Goal: Task Accomplishment & Management: Manage account settings

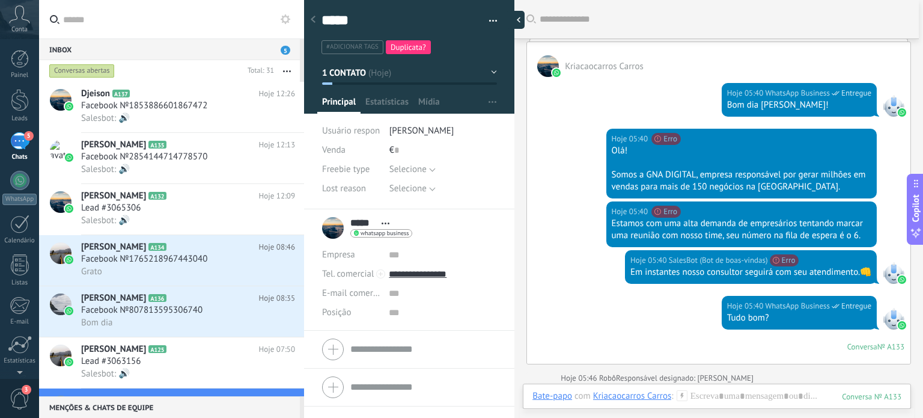
click at [521, 21] on div at bounding box center [515, 20] width 18 height 18
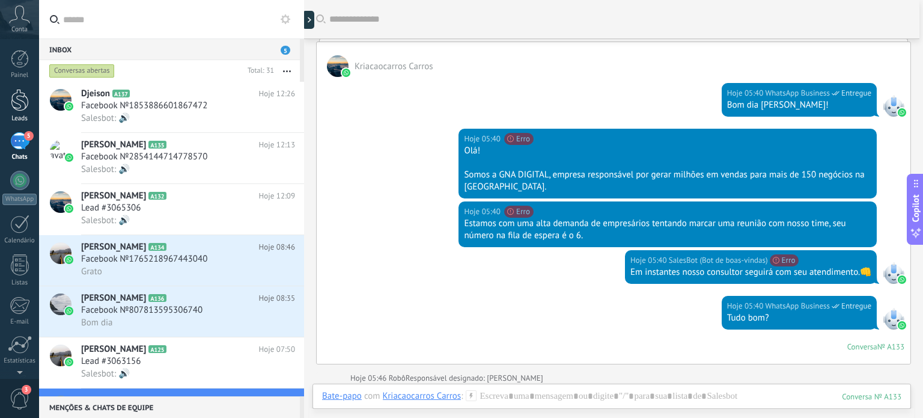
click at [14, 97] on div at bounding box center [20, 100] width 18 height 22
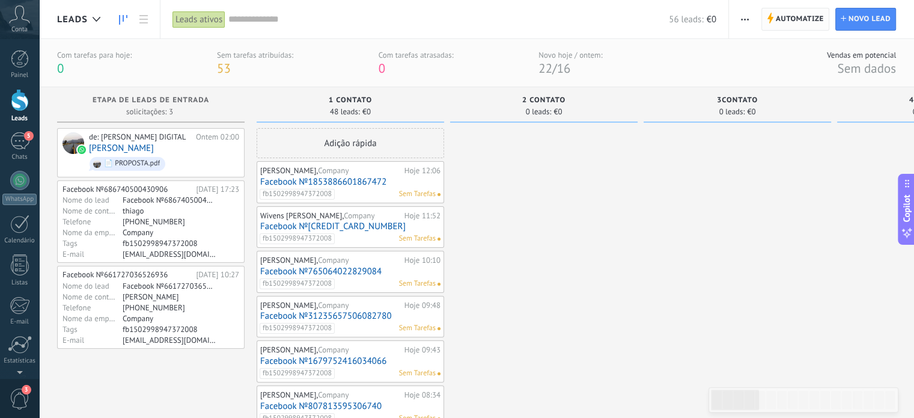
click at [781, 22] on span "Automatize" at bounding box center [800, 19] width 48 height 22
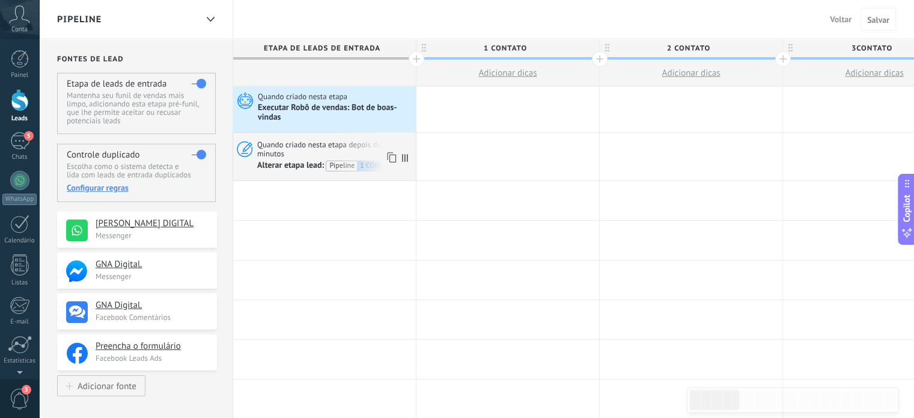
drag, startPoint x: 318, startPoint y: 148, endPoint x: 282, endPoint y: 157, distance: 37.2
click at [282, 157] on span "Quando criado nesta etapa depois de 5 minutos" at bounding box center [334, 149] width 155 height 20
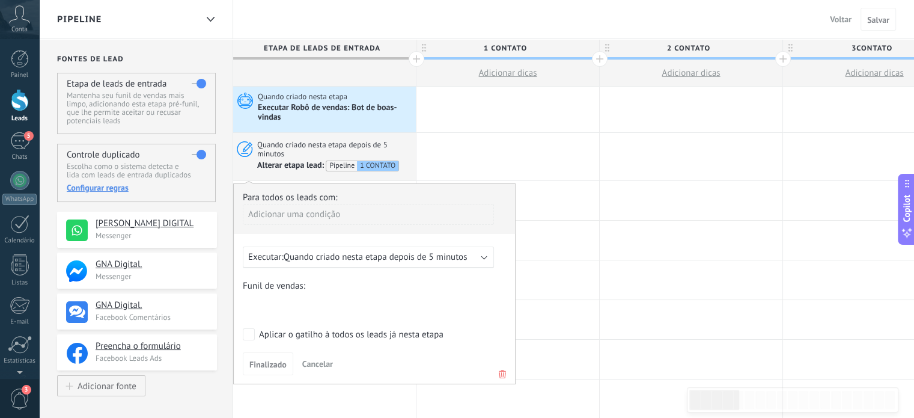
click at [505, 379] on icon at bounding box center [502, 374] width 13 height 14
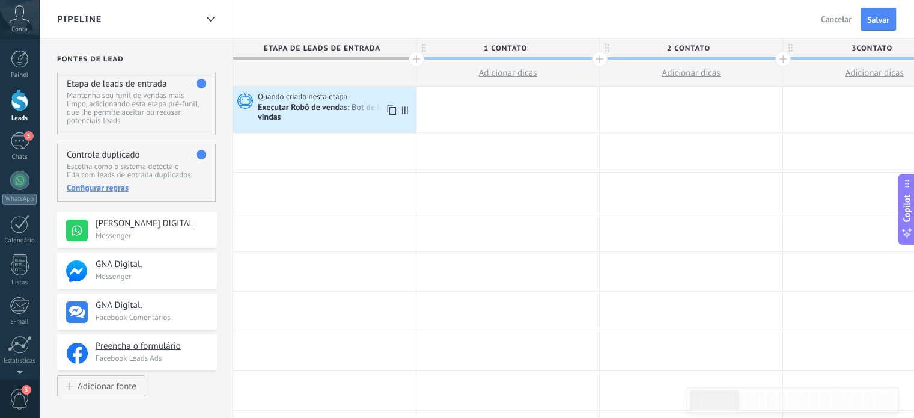
click at [362, 116] on div "Executar Robô de vendas: Bot de boas-vindas" at bounding box center [335, 113] width 155 height 20
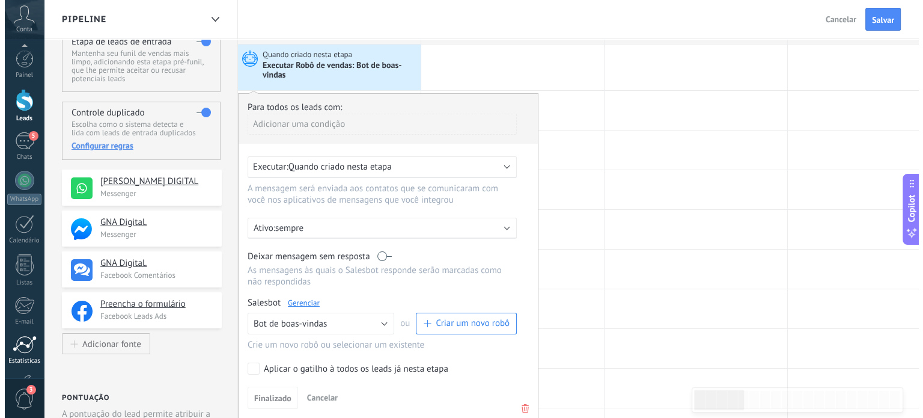
scroll to position [82, 0]
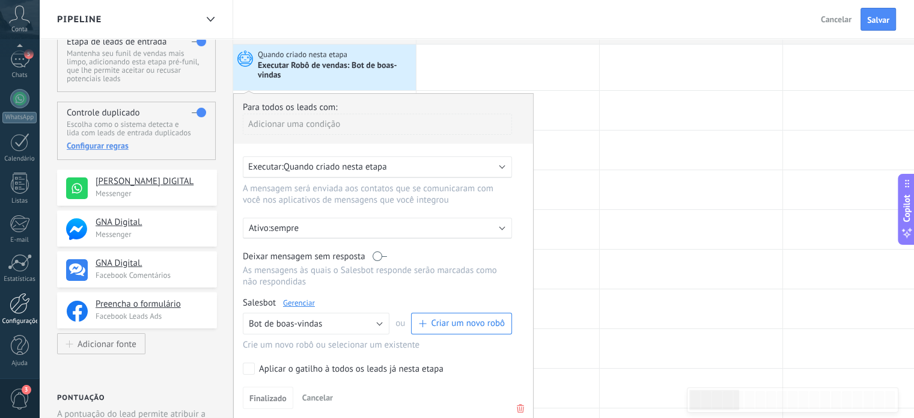
click at [18, 310] on div at bounding box center [20, 303] width 20 height 21
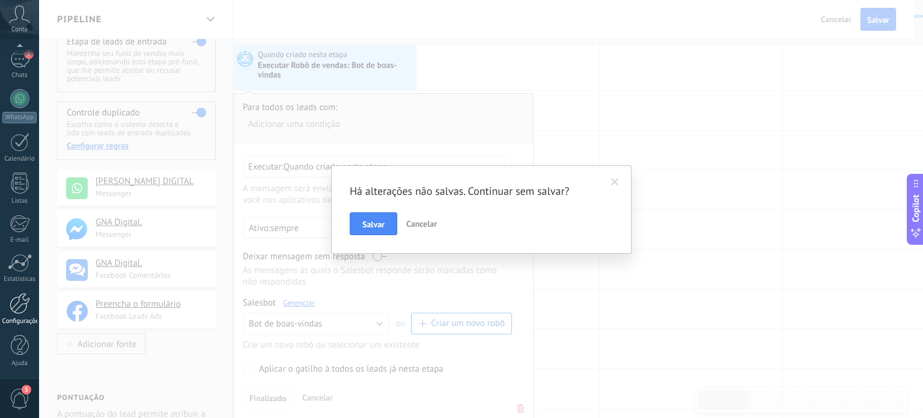
click at [20, 309] on div at bounding box center [20, 303] width 20 height 21
click at [365, 220] on span "Salvar" at bounding box center [373, 224] width 22 height 8
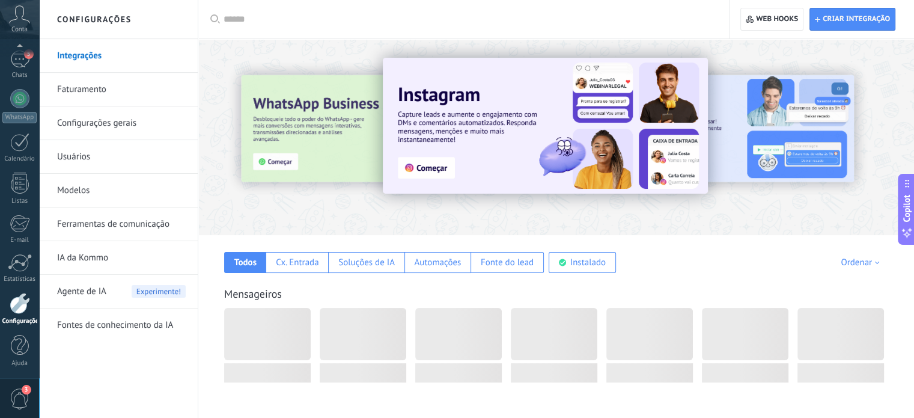
click at [13, 307] on div at bounding box center [20, 303] width 20 height 21
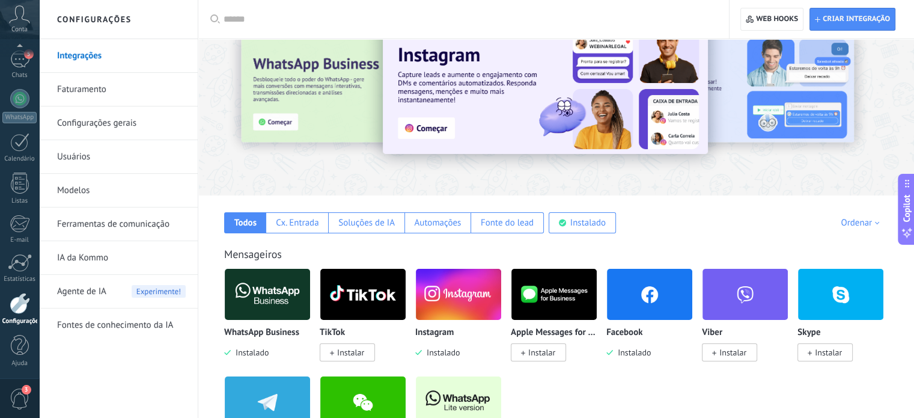
scroll to position [40, 0]
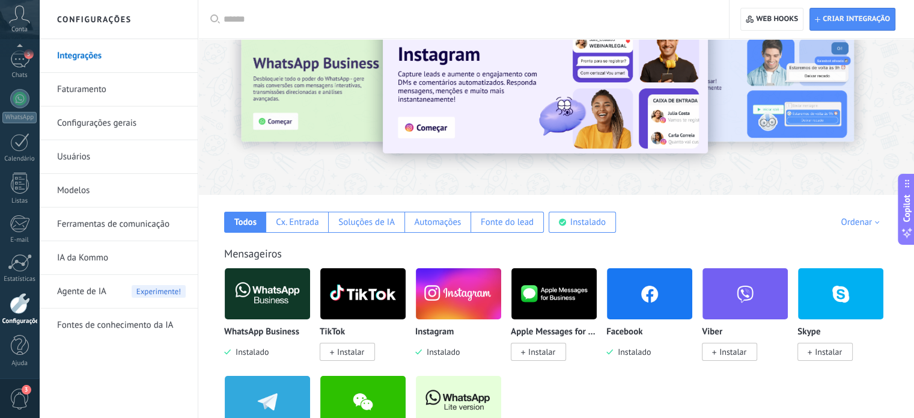
click at [123, 227] on link "Ferramentas de comunicação" at bounding box center [121, 224] width 129 height 34
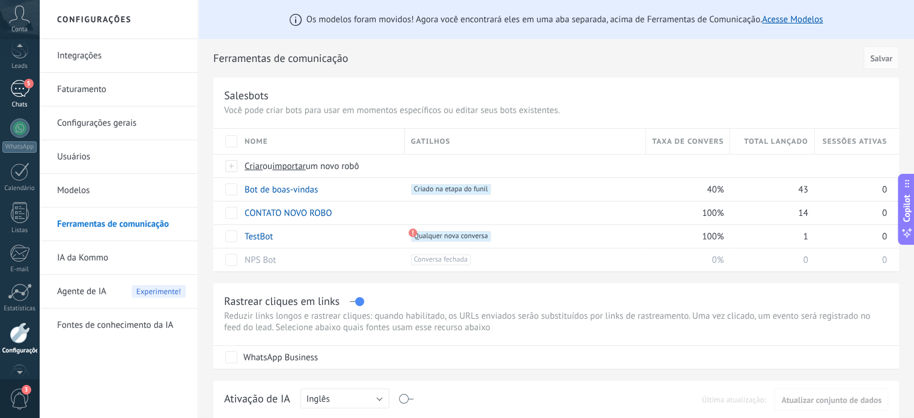
scroll to position [33, 0]
click at [22, 82] on div "Leads" at bounding box center [19, 86] width 35 height 8
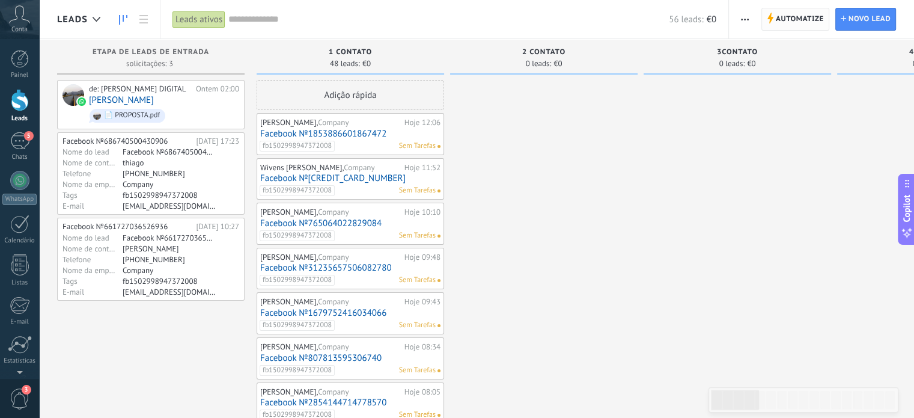
click at [792, 24] on span "Automatize" at bounding box center [800, 19] width 48 height 22
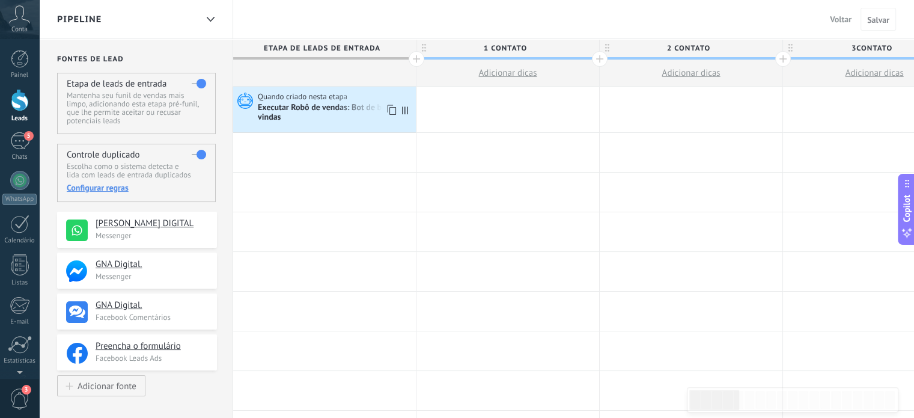
click at [327, 110] on div "Executar Robô de vendas: Bot de boas-vindas" at bounding box center [335, 113] width 155 height 20
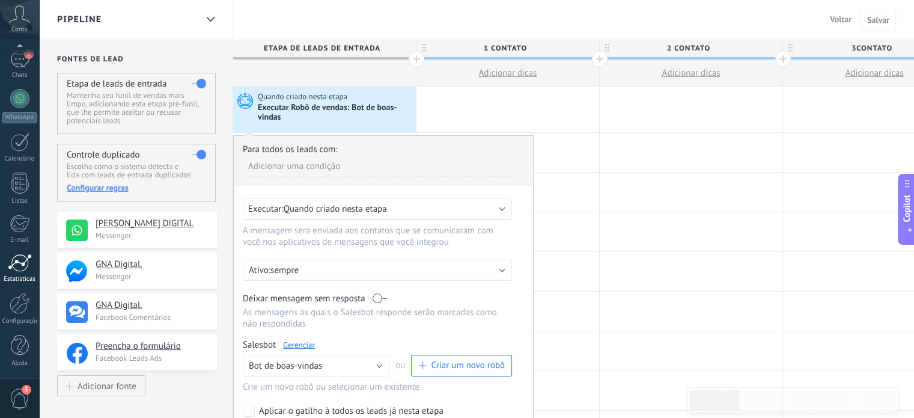
scroll to position [505, 0]
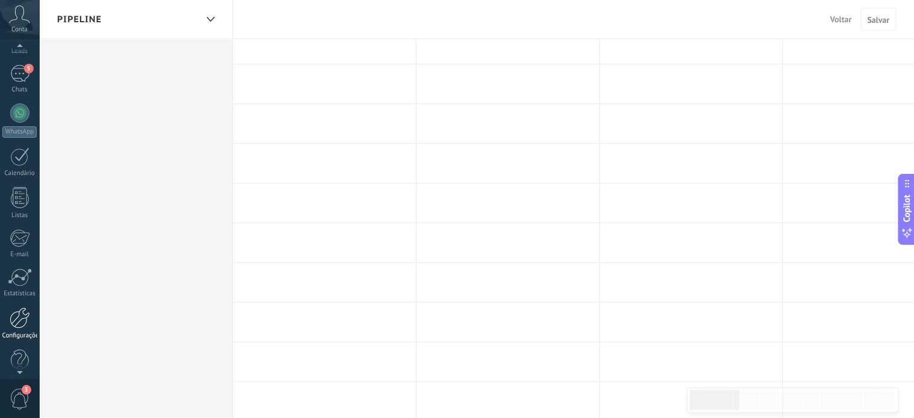
click at [15, 319] on div at bounding box center [20, 317] width 20 height 21
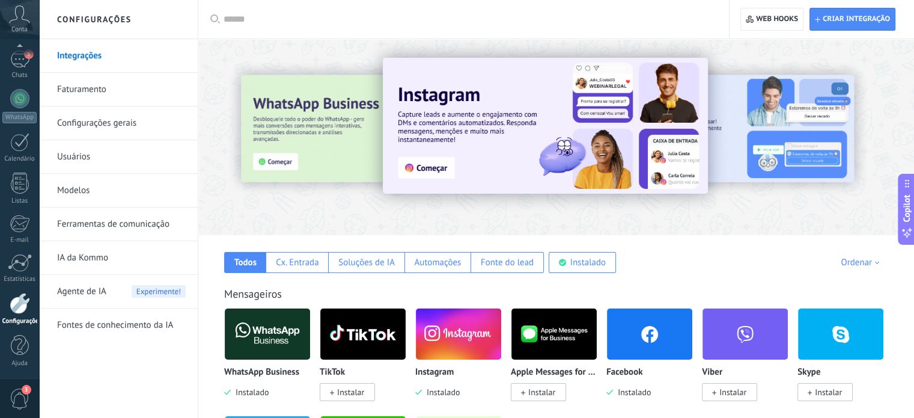
click at [88, 221] on link "Ferramentas de comunicação" at bounding box center [121, 224] width 129 height 34
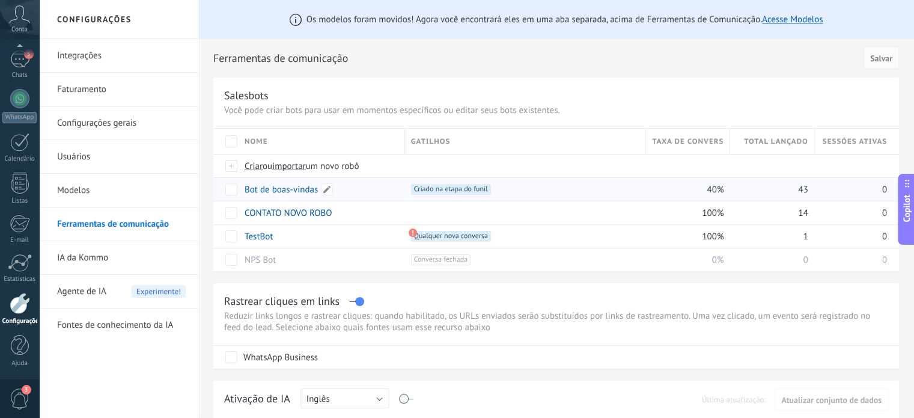
click at [278, 188] on link "Bot de boas-vindas" at bounding box center [281, 189] width 73 height 11
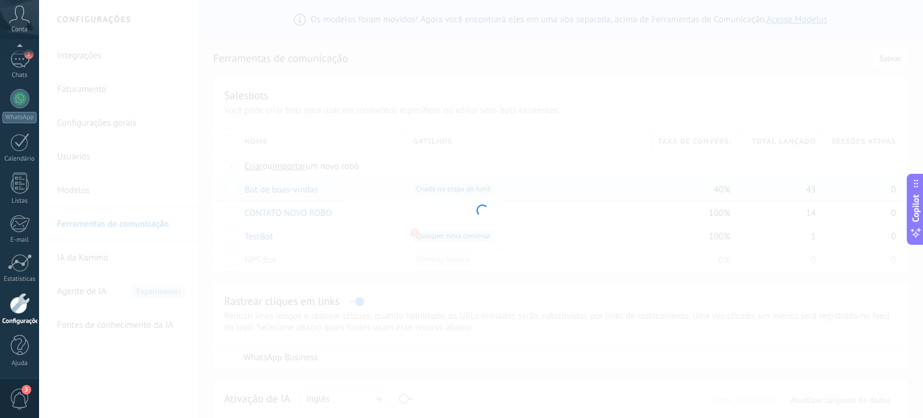
type input "**********"
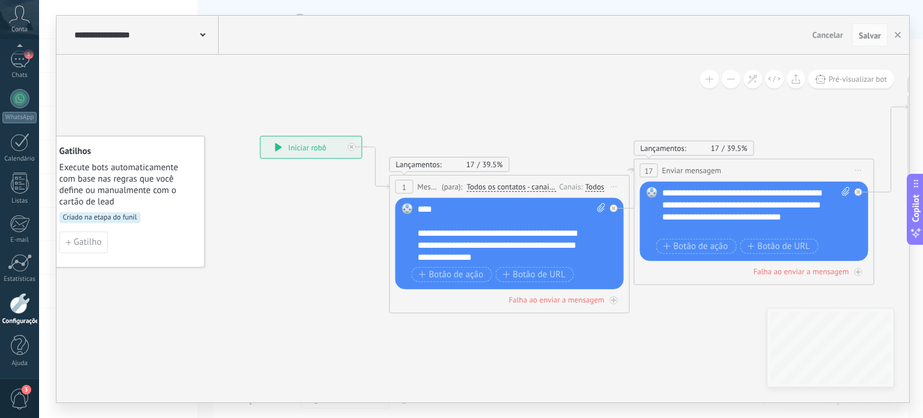
drag, startPoint x: 407, startPoint y: 250, endPoint x: 351, endPoint y: 241, distance: 56.0
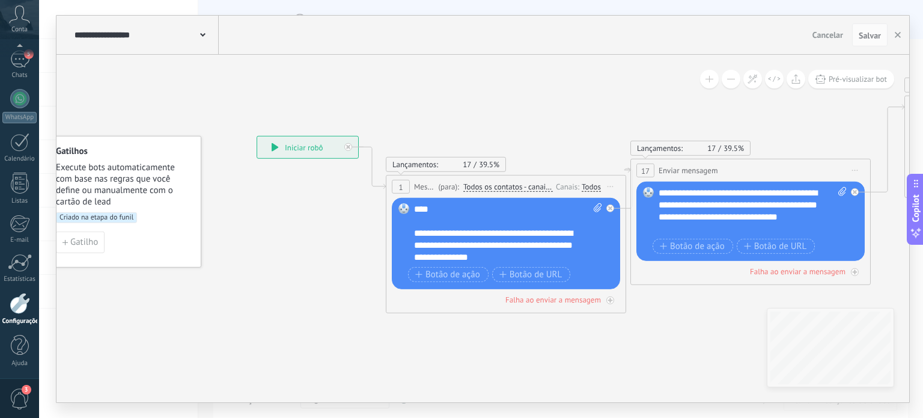
click at [610, 184] on span "Iniciar pré-visualização aqui [GEOGRAPHIC_DATA] Duplicar Excluir" at bounding box center [610, 186] width 19 height 17
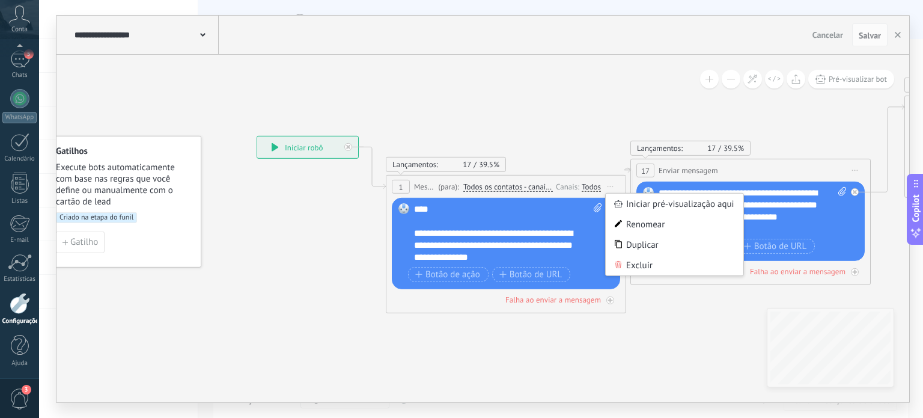
click at [427, 186] on span "Message" at bounding box center [424, 186] width 21 height 11
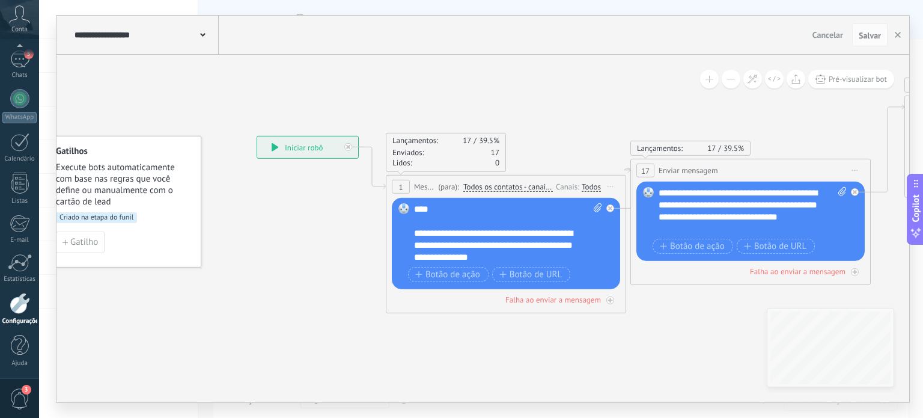
click at [427, 186] on span "Message" at bounding box center [424, 186] width 21 height 11
click at [471, 208] on div "**********" at bounding box center [508, 233] width 189 height 60
click at [517, 182] on span "Todos os contatos - canais selecionados" at bounding box center [508, 187] width 90 height 10
click at [517, 182] on button "Todos os contatos - canais selecionados" at bounding box center [532, 187] width 150 height 22
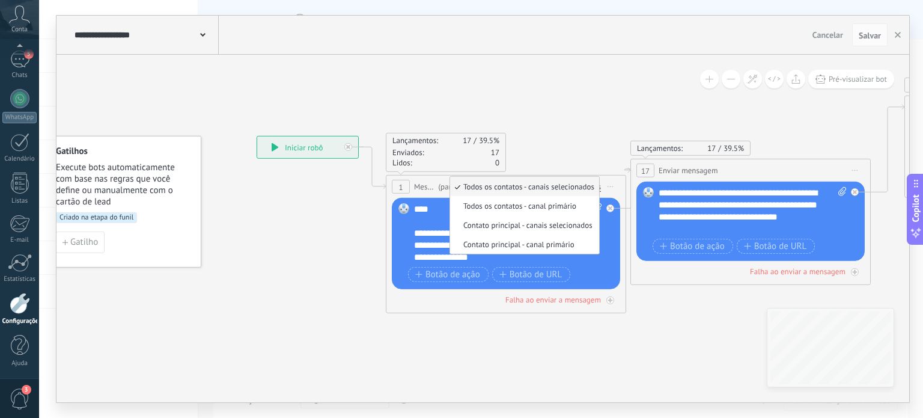
click at [428, 203] on div "**********" at bounding box center [508, 233] width 189 height 60
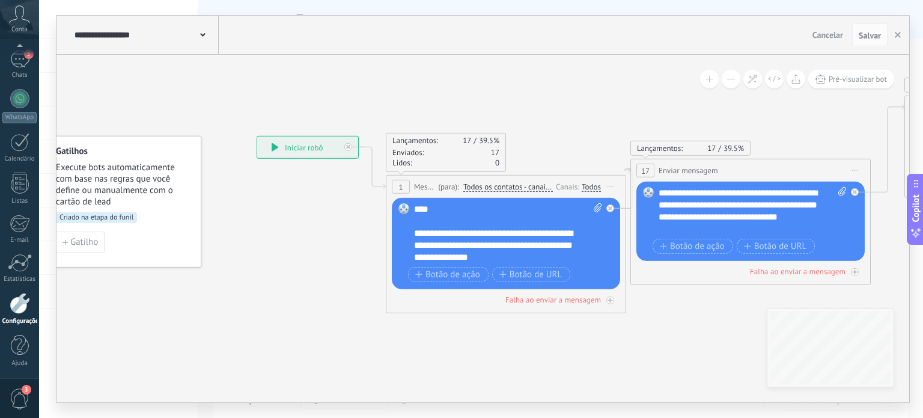
click at [589, 182] on div "Todos" at bounding box center [591, 187] width 19 height 10
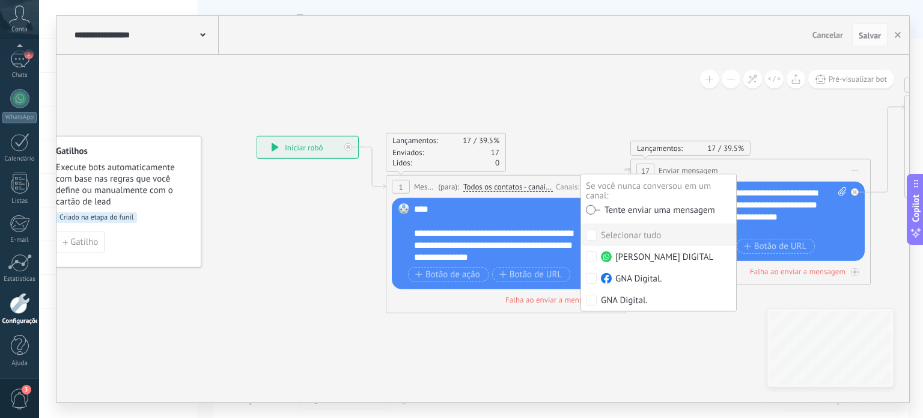
click at [591, 209] on label at bounding box center [593, 209] width 14 height 8
click at [874, 38] on span "Salvar" at bounding box center [870, 35] width 22 height 8
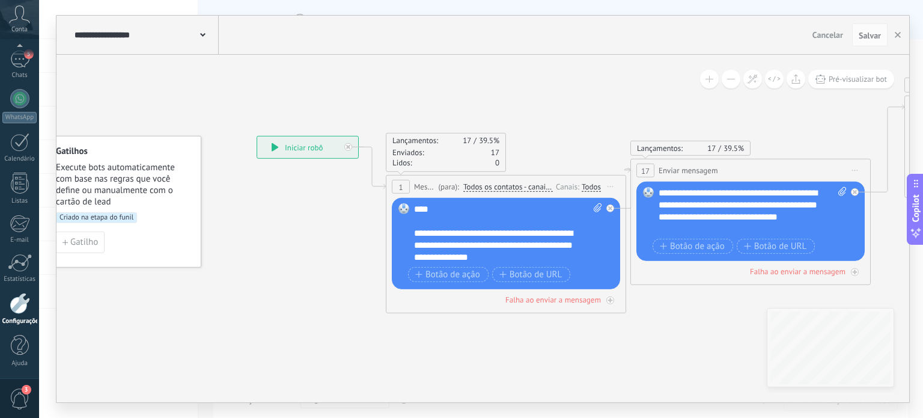
click at [853, 172] on span "Iniciar pré-visualização aqui [GEOGRAPHIC_DATA] Duplicar Excluir" at bounding box center [854, 170] width 19 height 17
click at [699, 170] on span "Enviar mensagem" at bounding box center [688, 170] width 59 height 11
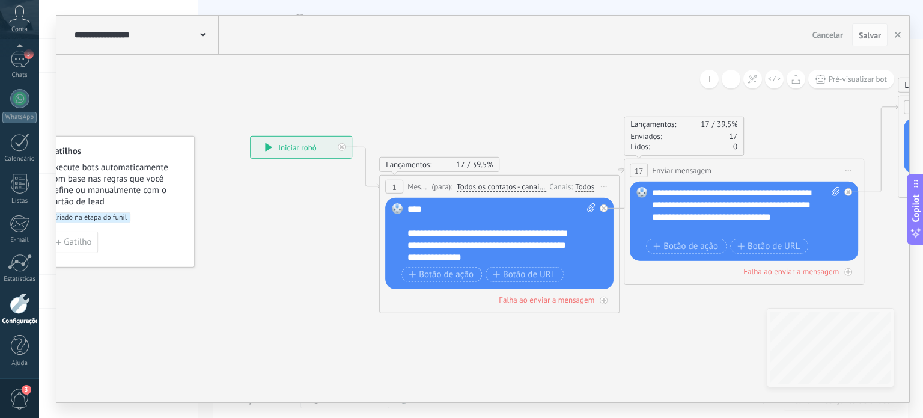
click at [740, 171] on div "**********" at bounding box center [743, 170] width 239 height 22
click at [585, 187] on div "Todos" at bounding box center [584, 187] width 19 height 10
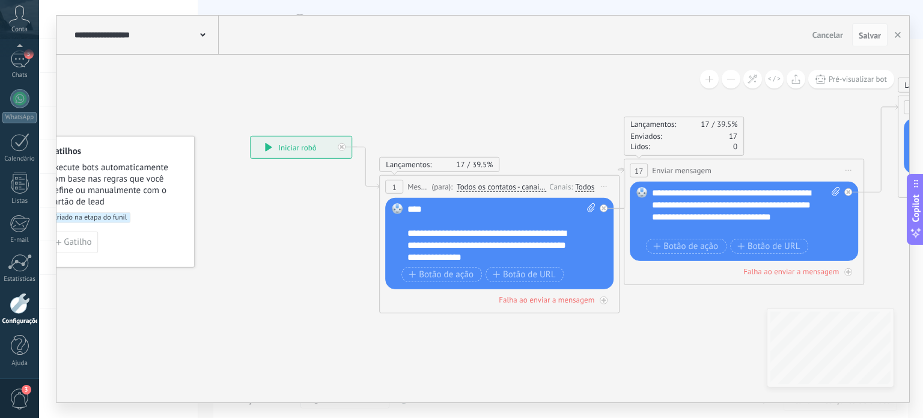
click at [521, 189] on span "Todos os contatos - canais selecionados" at bounding box center [502, 187] width 90 height 10
click at [521, 189] on button "Todos os contatos - canais selecionados" at bounding box center [526, 187] width 150 height 22
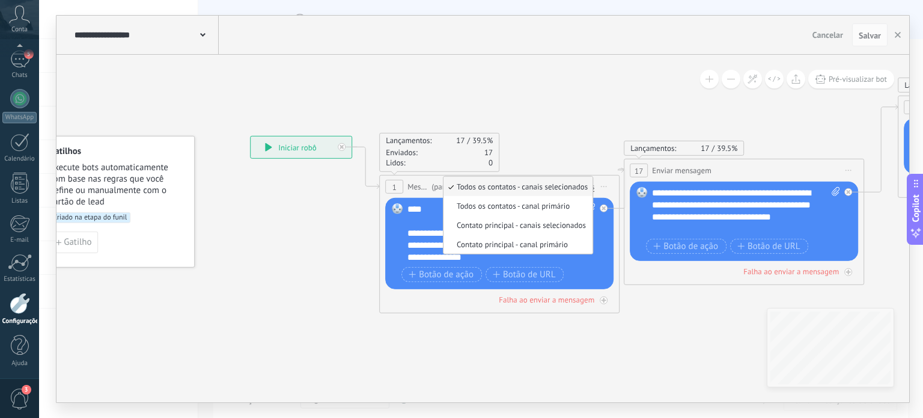
click at [416, 192] on span "Message" at bounding box center [417, 186] width 21 height 11
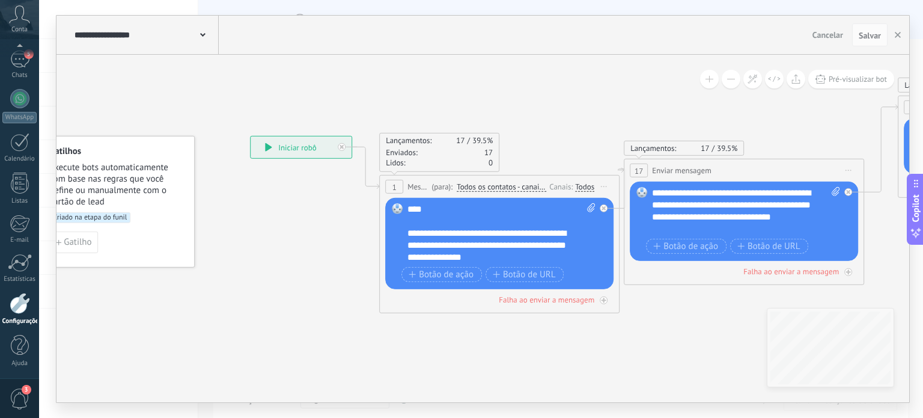
click at [582, 189] on div "Todos" at bounding box center [584, 187] width 19 height 10
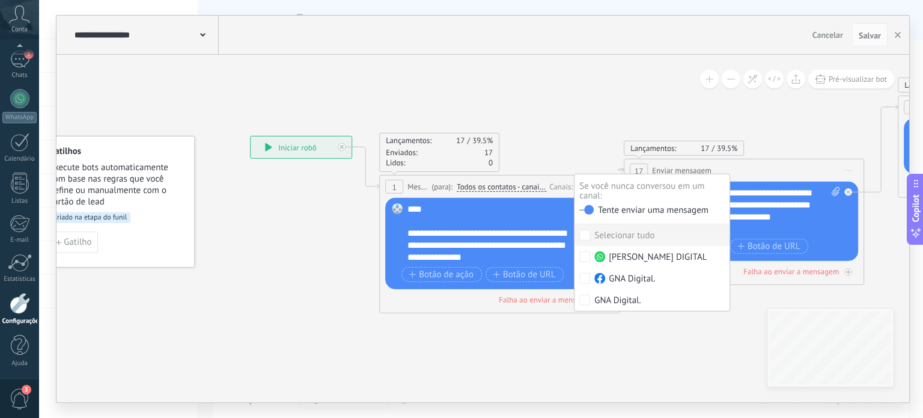
click at [551, 141] on div "Lançamentos: 17 39.5% Enviados: 17 Lidos: 0" at bounding box center [499, 152] width 240 height 39
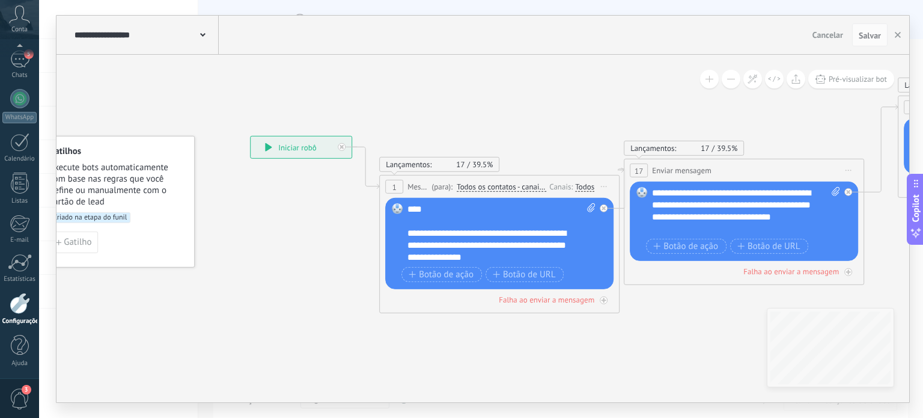
click at [580, 186] on div "Todos" at bounding box center [584, 187] width 19 height 10
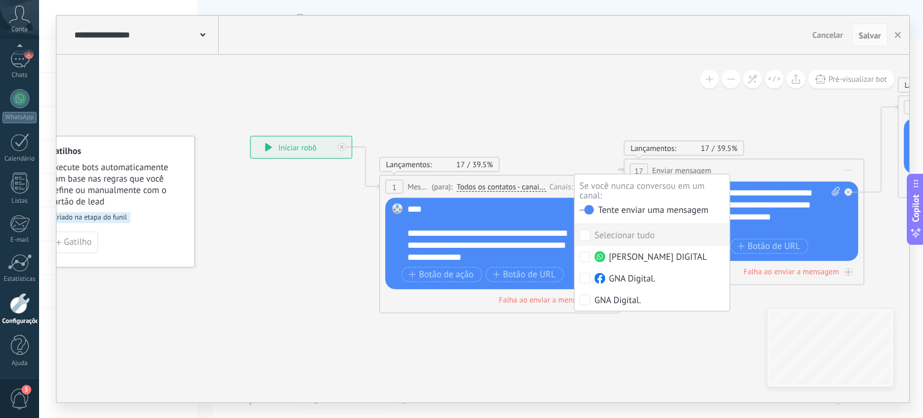
click at [580, 186] on div "Se você nunca conversou em um canal:" at bounding box center [651, 191] width 145 height 20
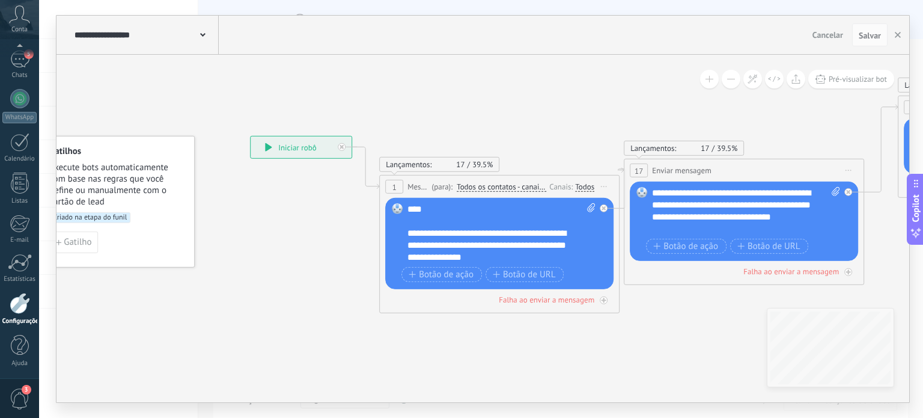
click at [849, 168] on span "Iniciar pré-visualização aqui [GEOGRAPHIC_DATA] Duplicar Excluir" at bounding box center [848, 170] width 19 height 17
click at [802, 170] on div "**********" at bounding box center [743, 170] width 239 height 22
click at [741, 172] on div "**********" at bounding box center [743, 170] width 239 height 22
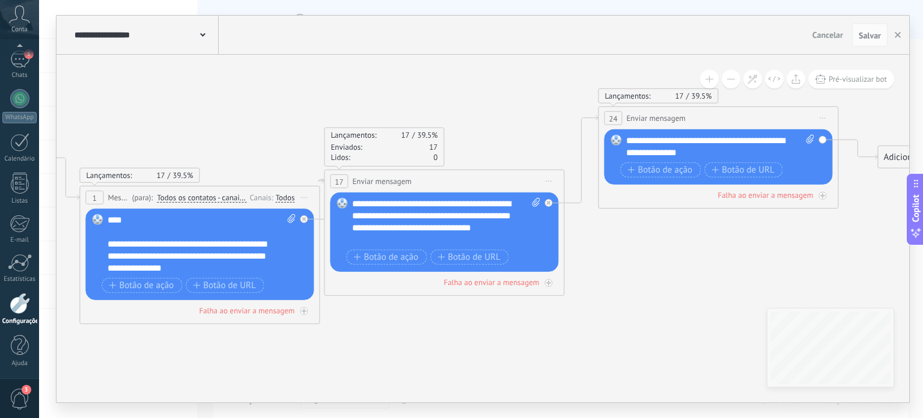
click at [758, 120] on div "**********" at bounding box center [717, 118] width 239 height 22
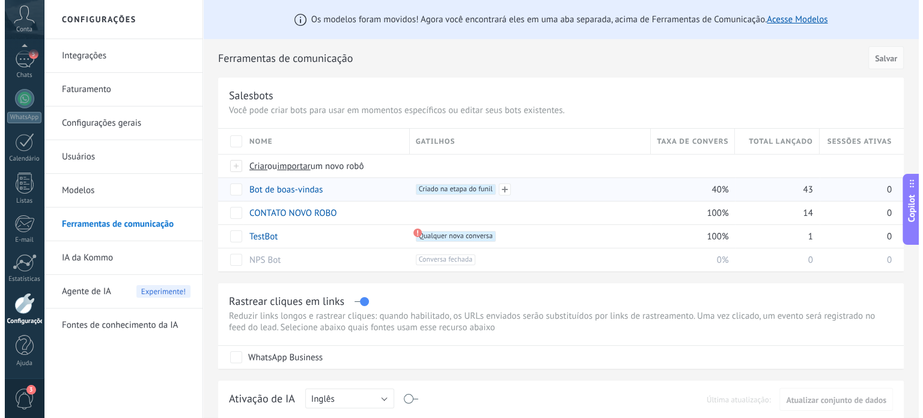
scroll to position [10, 0]
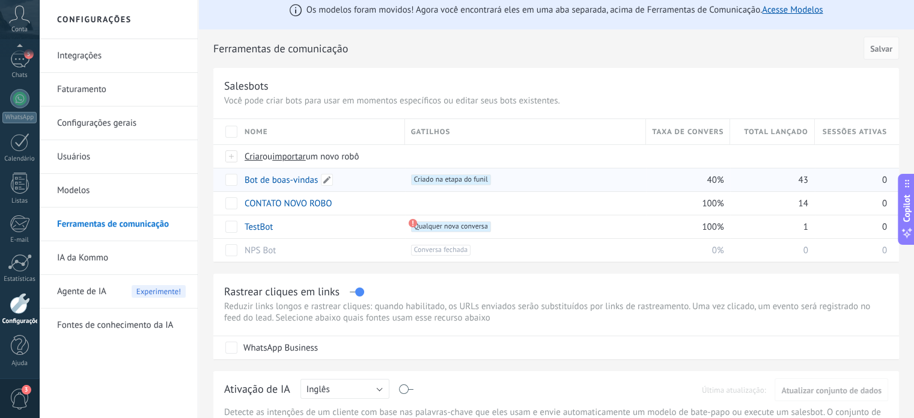
click at [311, 180] on link "Bot de boas-vindas" at bounding box center [281, 179] width 73 height 11
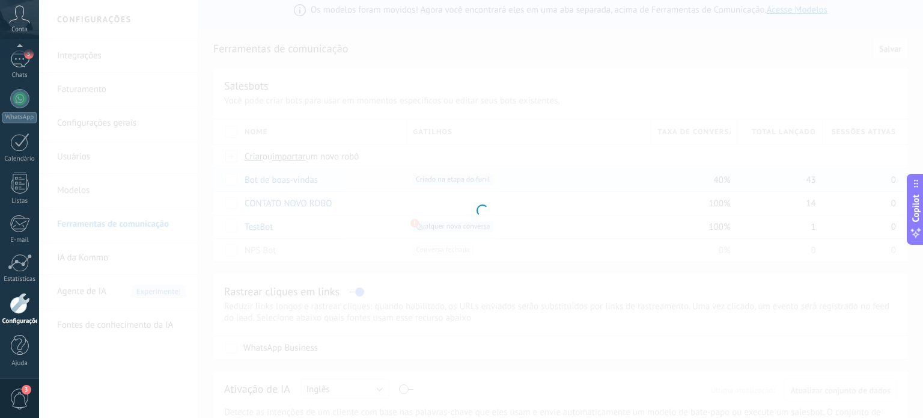
type input "**********"
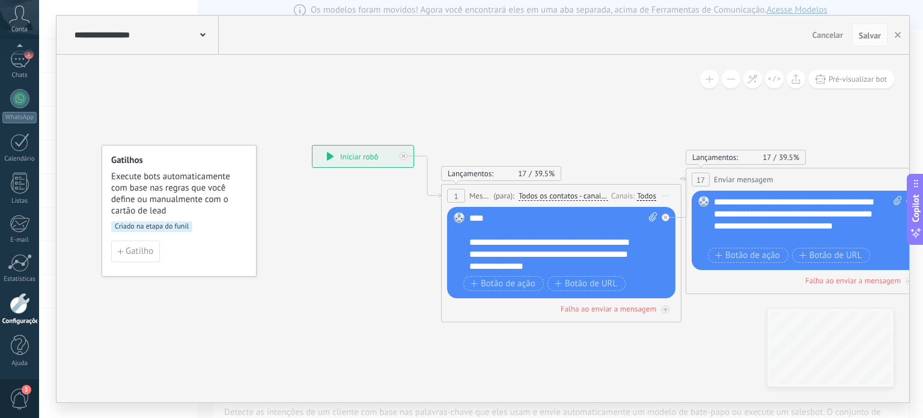
click at [648, 198] on div "Todos" at bounding box center [646, 196] width 19 height 10
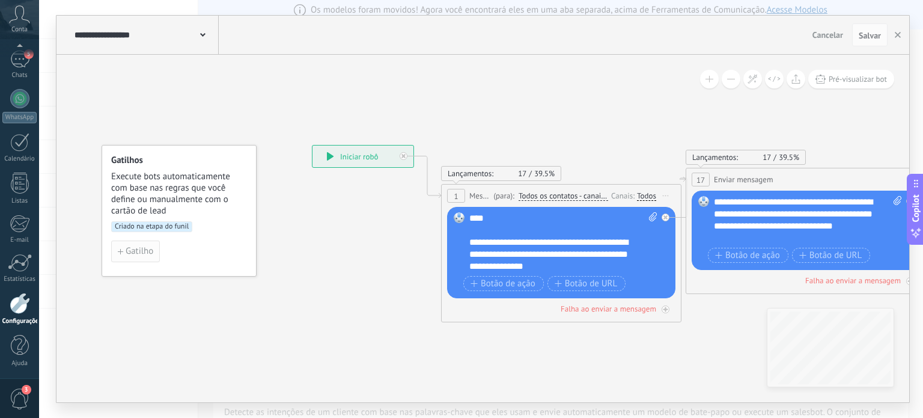
click at [140, 251] on span "Gatilho" at bounding box center [140, 251] width 28 height 8
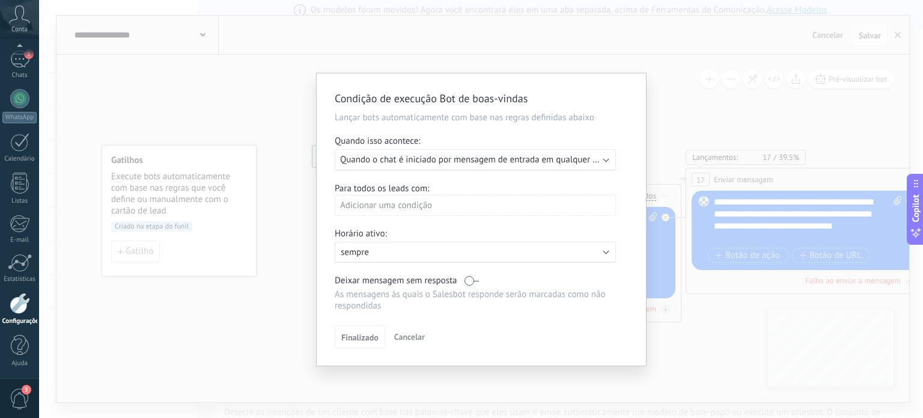
click at [460, 155] on span "Quando o chat é iniciado por mensagem de entrada em qualquer canal" at bounding box center [476, 159] width 273 height 11
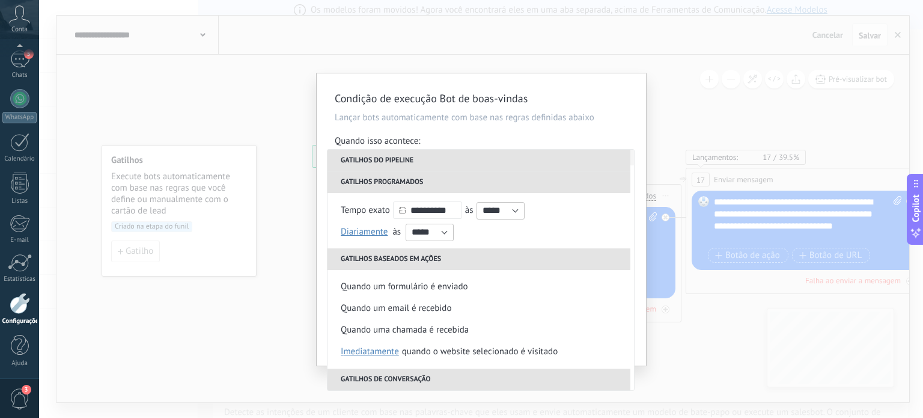
scroll to position [142, 0]
click at [500, 287] on li "Quando um formulário é enviado" at bounding box center [480, 287] width 306 height 22
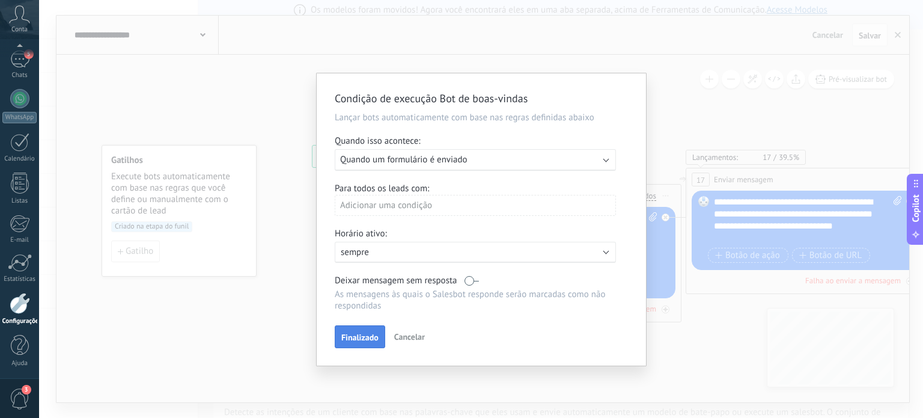
click at [364, 337] on span "Finalizado" at bounding box center [359, 337] width 37 height 8
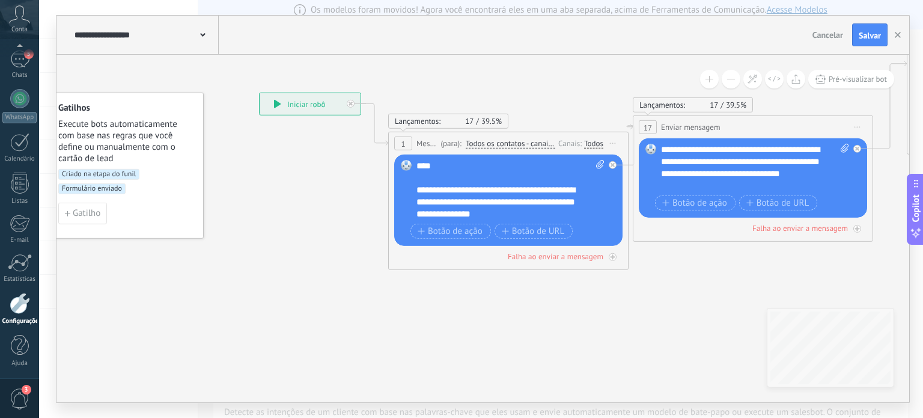
drag, startPoint x: 321, startPoint y: 249, endPoint x: 259, endPoint y: 186, distance: 89.2
click at [259, 186] on icon at bounding box center [861, 393] width 1805 height 1283
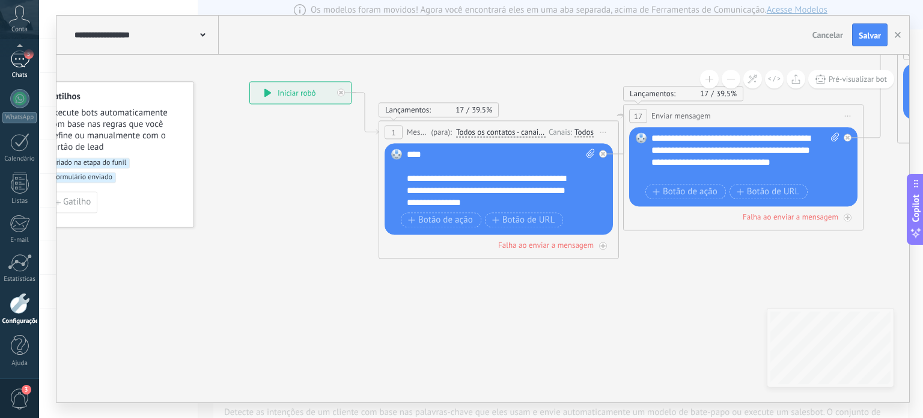
click at [16, 67] on div "5" at bounding box center [19, 58] width 19 height 17
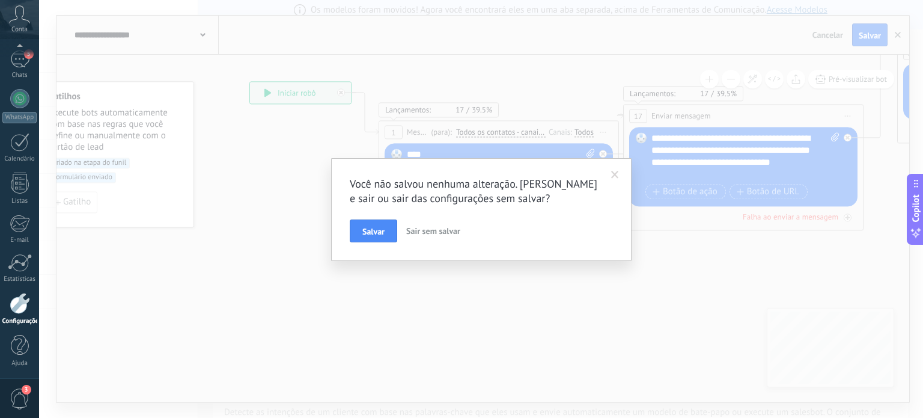
click at [610, 178] on span at bounding box center [615, 175] width 20 height 20
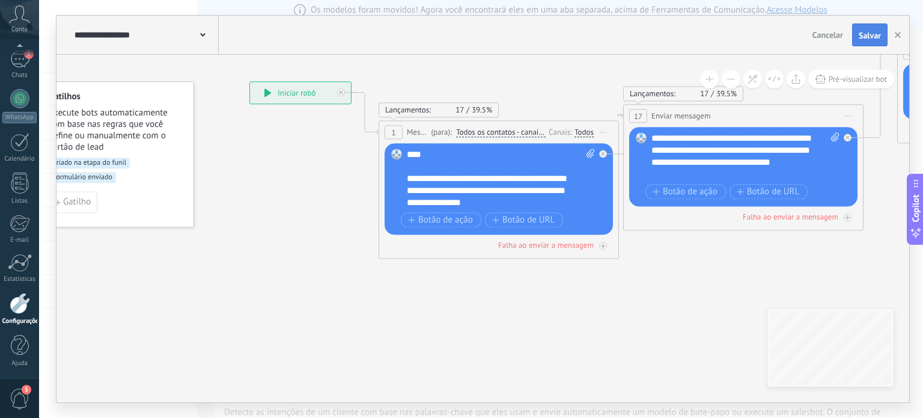
click at [874, 36] on span "Salvar" at bounding box center [870, 35] width 22 height 8
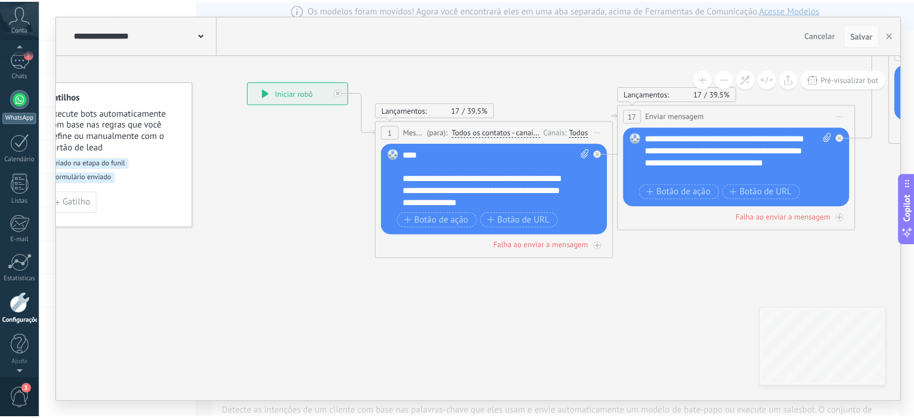
scroll to position [0, 0]
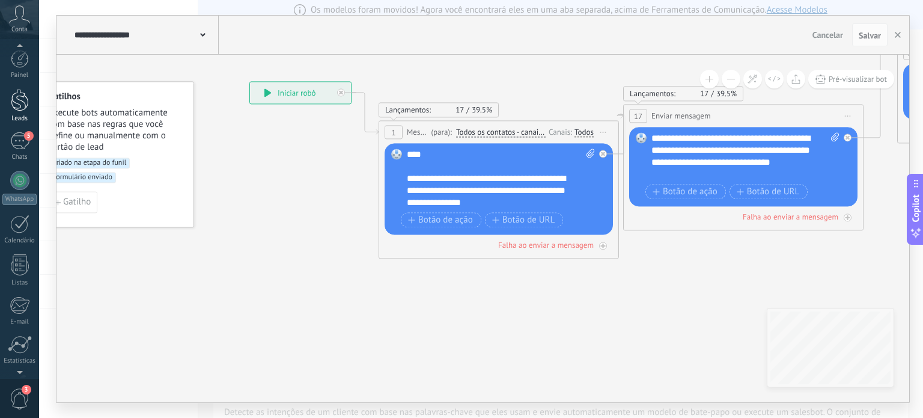
click at [19, 113] on link "Leads" at bounding box center [19, 106] width 39 height 34
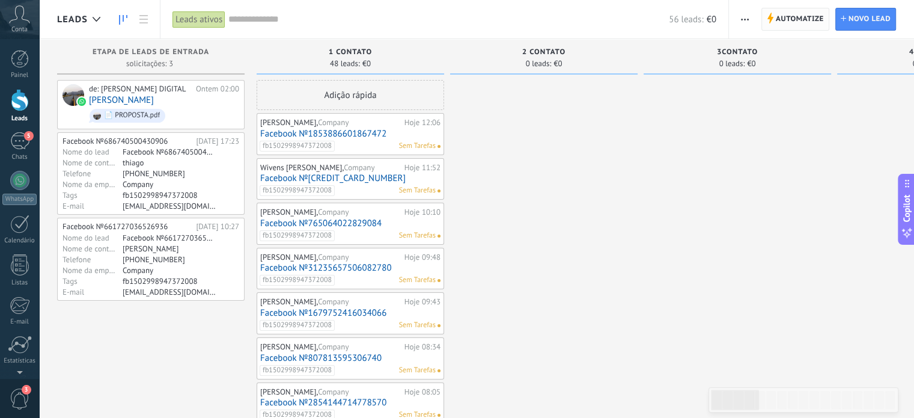
click at [800, 28] on span "Automatize" at bounding box center [800, 19] width 48 height 22
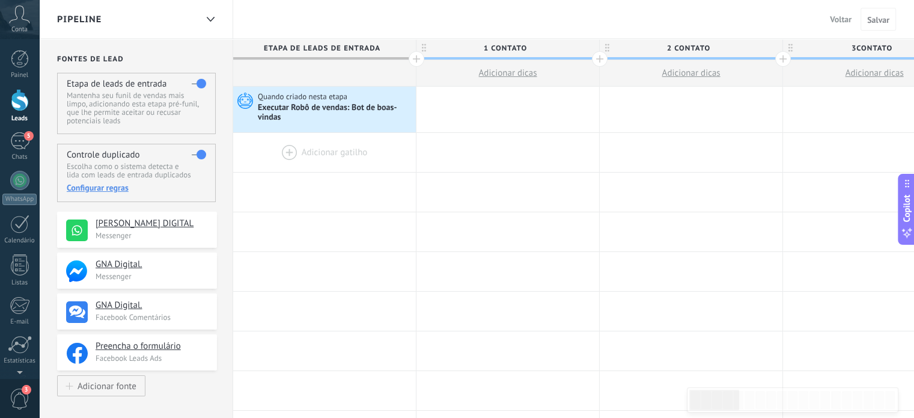
click at [281, 148] on div at bounding box center [324, 152] width 183 height 39
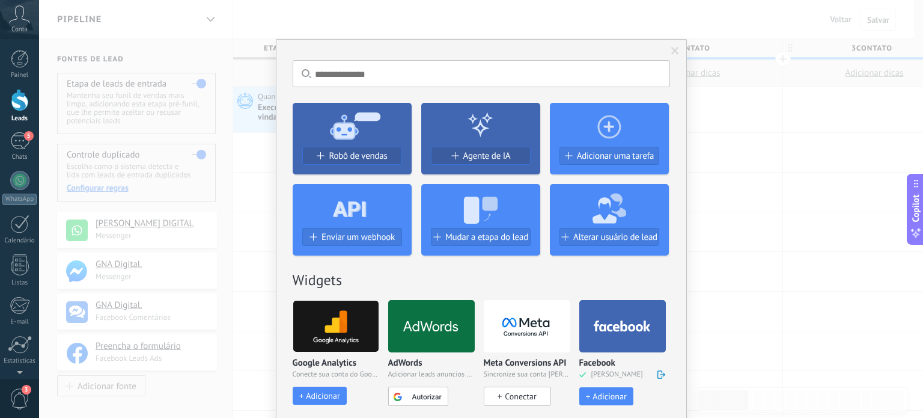
click at [471, 233] on span "Mudar a etapa do lead" at bounding box center [486, 237] width 83 height 10
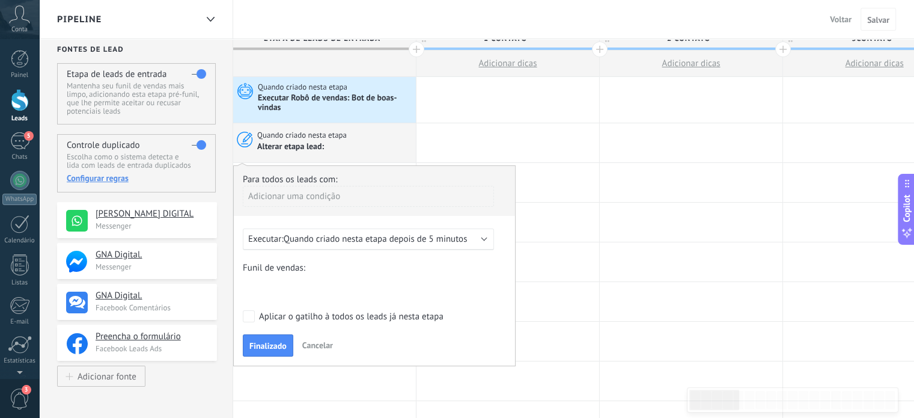
scroll to position [17, 0]
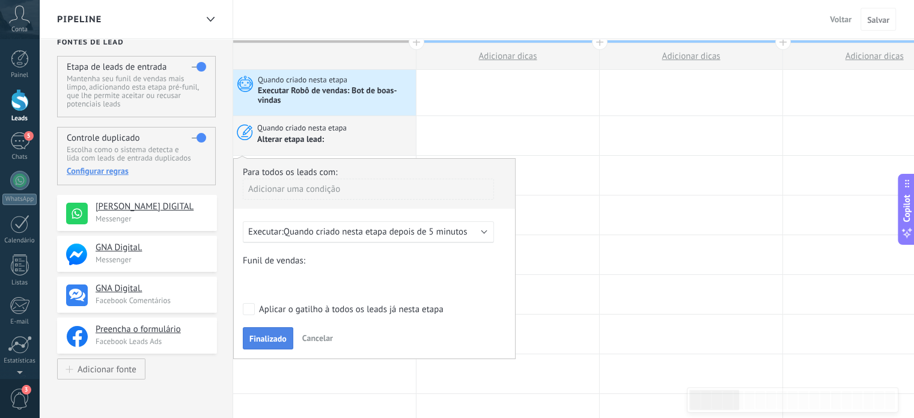
click at [263, 334] on span "Finalizado" at bounding box center [267, 338] width 37 height 8
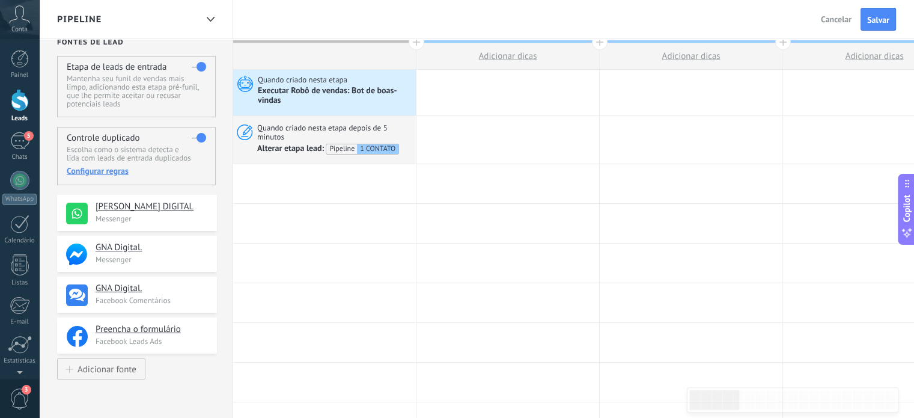
click at [865, 14] on button "Salvar" at bounding box center [877, 19] width 35 height 23
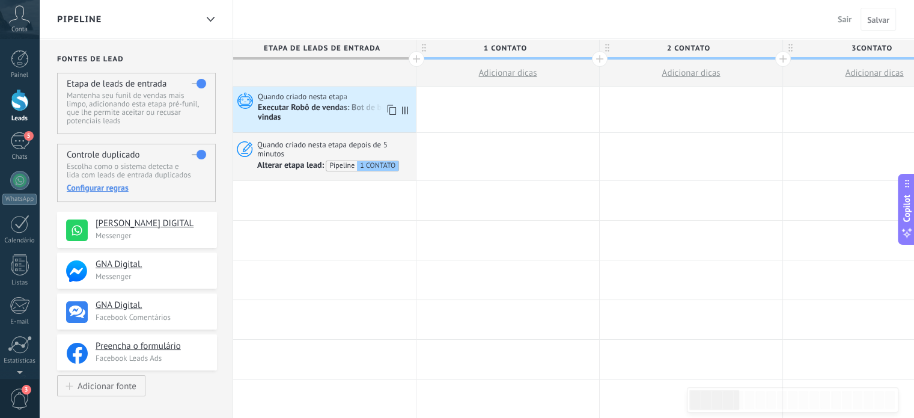
click at [325, 110] on div "Executar Robô de vendas: Bot de boas-vindas" at bounding box center [335, 113] width 155 height 20
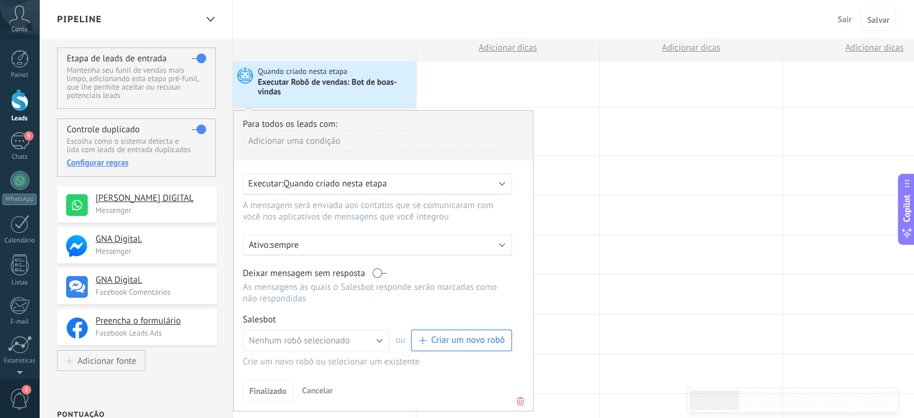
scroll to position [34, 0]
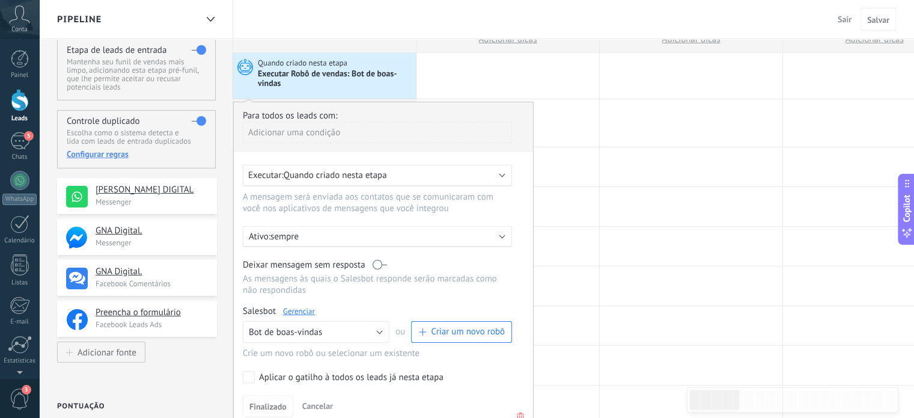
click at [394, 173] on div "Executar: Quando criado nesta etapa" at bounding box center [372, 174] width 249 height 11
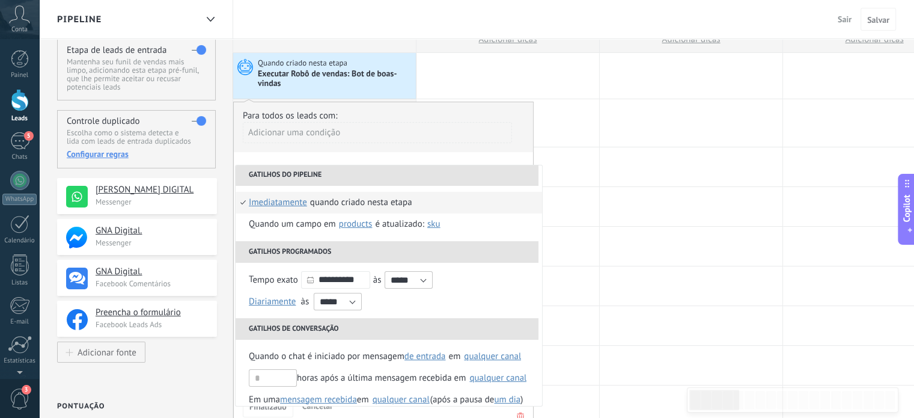
scroll to position [0, 0]
click at [285, 300] on span "Diariamente" at bounding box center [272, 302] width 47 height 11
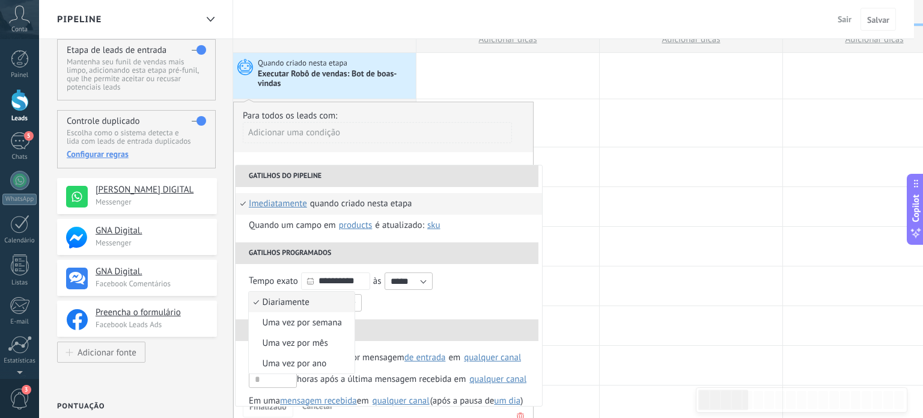
click at [291, 300] on span "Diariamente" at bounding box center [295, 301] width 93 height 11
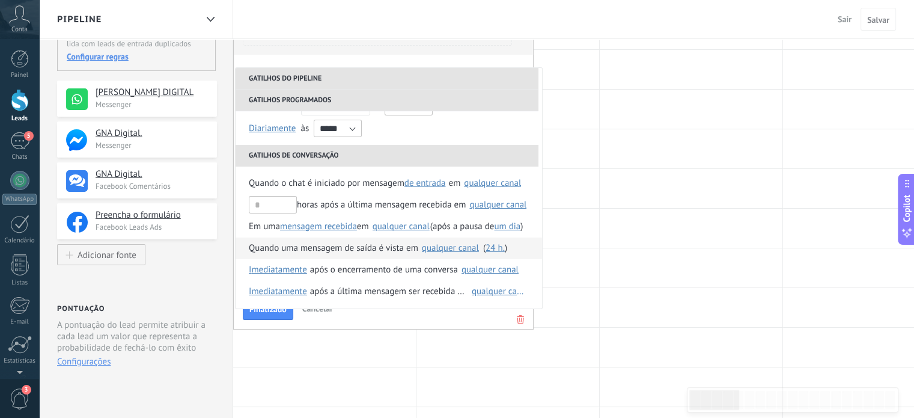
scroll to position [134, 0]
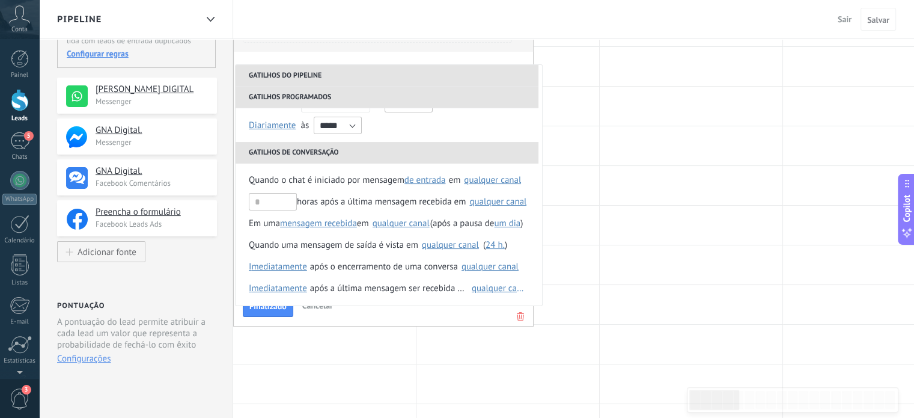
click at [355, 316] on div "Finalizado Cancelar" at bounding box center [383, 305] width 281 height 22
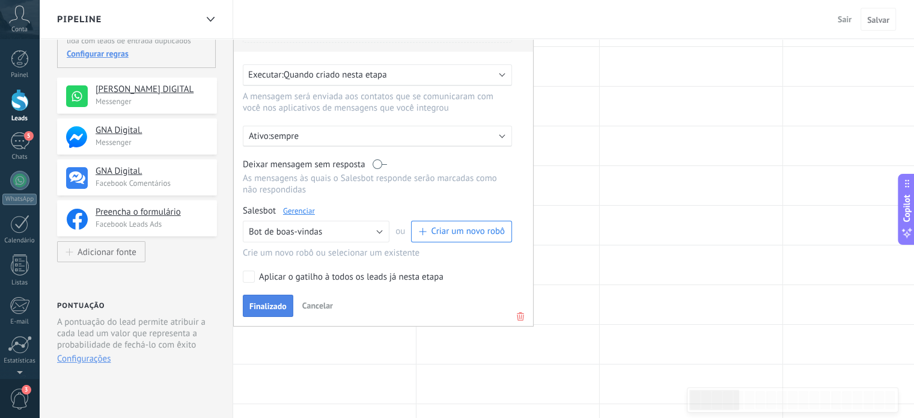
click at [276, 303] on span "Finalizado" at bounding box center [267, 306] width 37 height 8
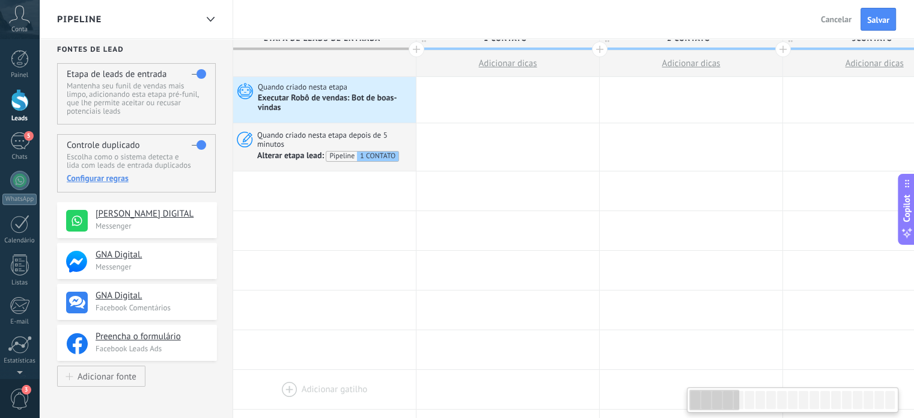
scroll to position [0, 0]
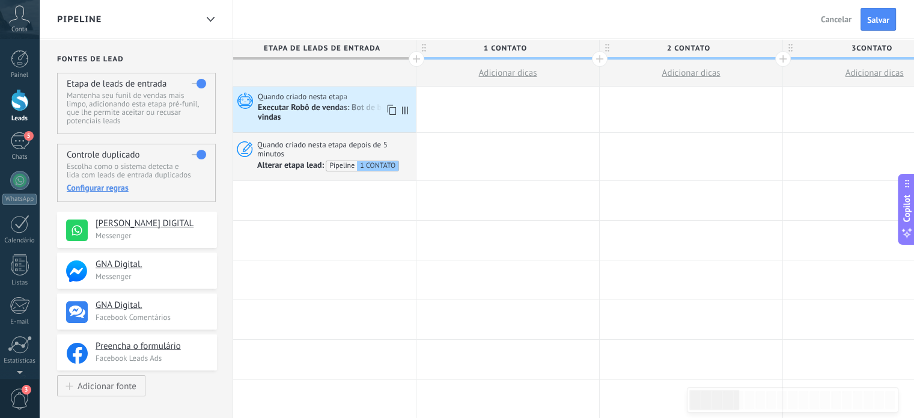
click at [307, 111] on div "Executar Robô de vendas: Bot de boas-vindas" at bounding box center [335, 113] width 155 height 20
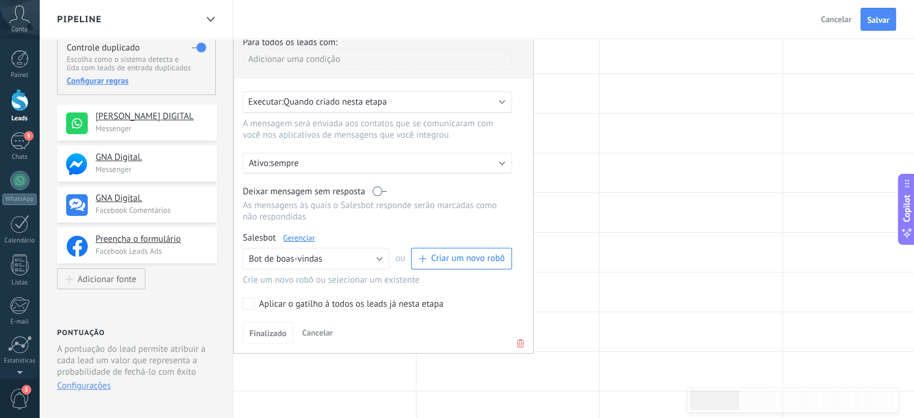
scroll to position [108, 0]
click at [383, 255] on button "Bot de boas-vindas" at bounding box center [316, 258] width 147 height 22
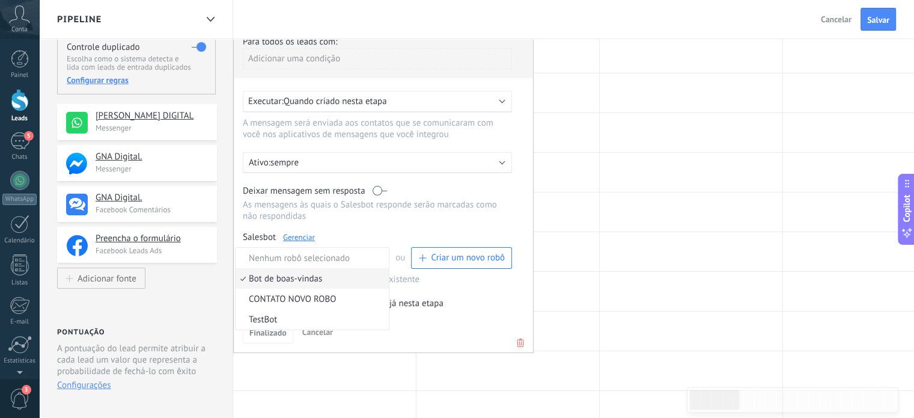
click at [350, 278] on span "Bot de boas-vindas" at bounding box center [311, 278] width 150 height 11
click at [258, 324] on button "Finalizado" at bounding box center [268, 332] width 50 height 23
click at [619, 237] on div at bounding box center [691, 251] width 183 height 39
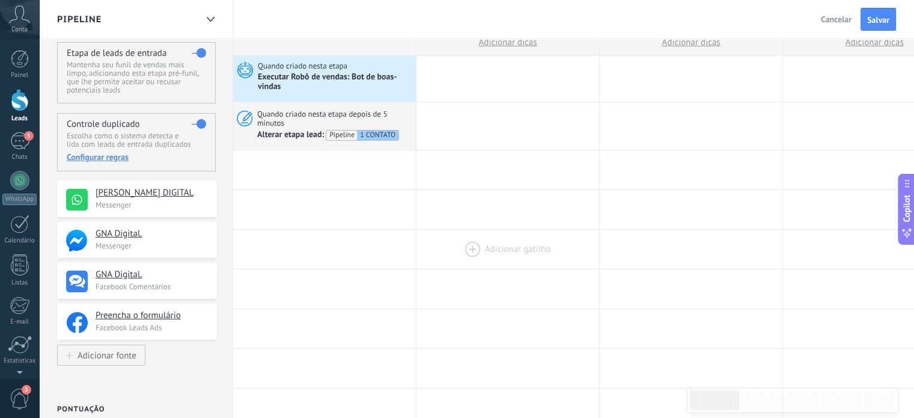
scroll to position [0, 0]
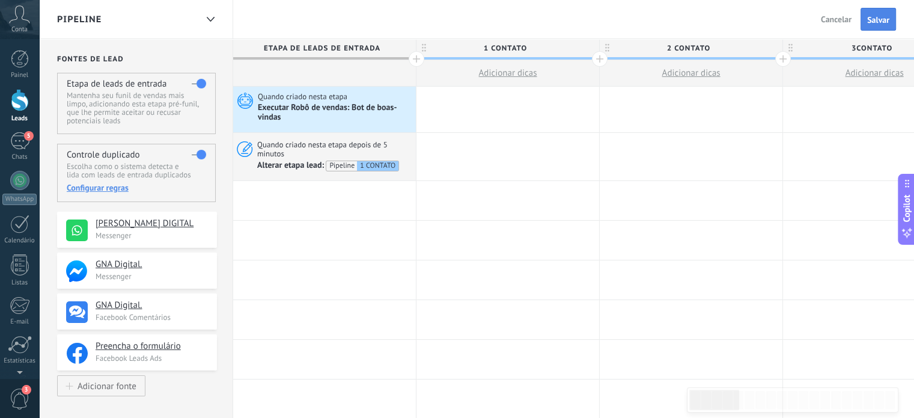
click at [875, 20] on span "Salvar" at bounding box center [878, 20] width 22 height 8
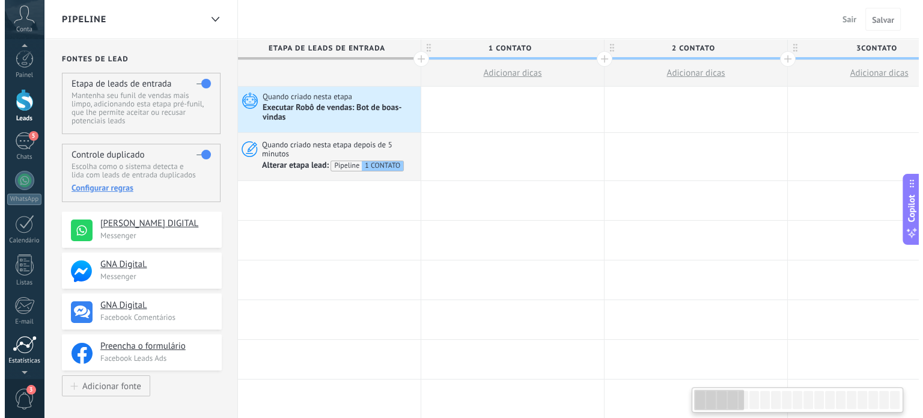
scroll to position [82, 0]
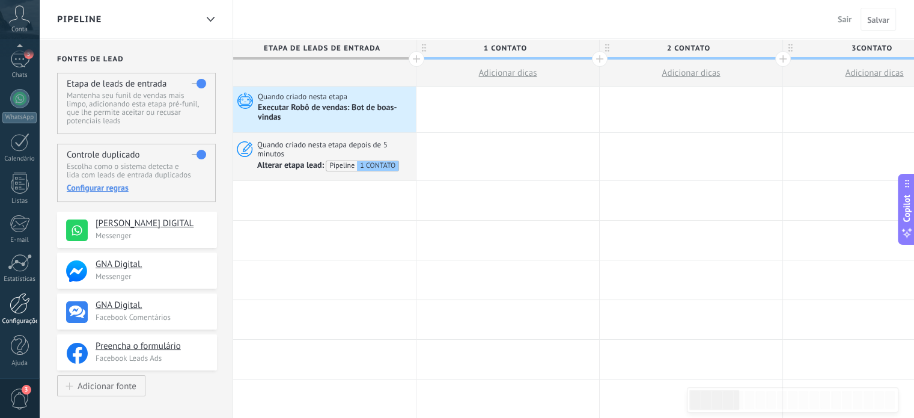
click at [26, 308] on div at bounding box center [20, 303] width 20 height 21
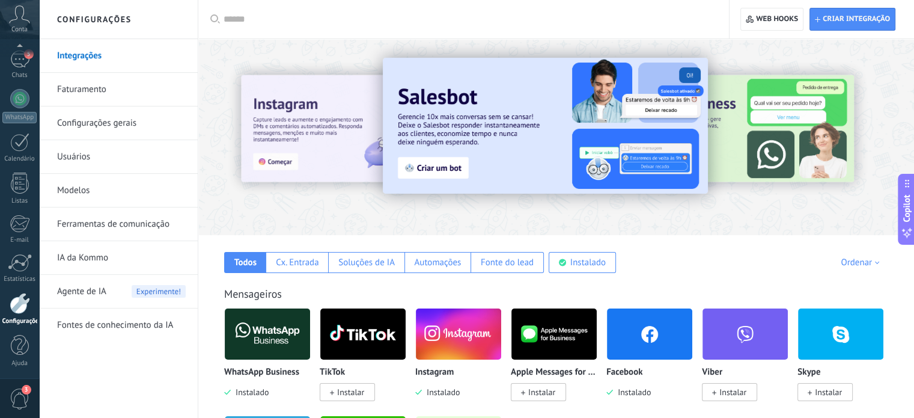
click at [118, 182] on link "Modelos" at bounding box center [121, 191] width 129 height 34
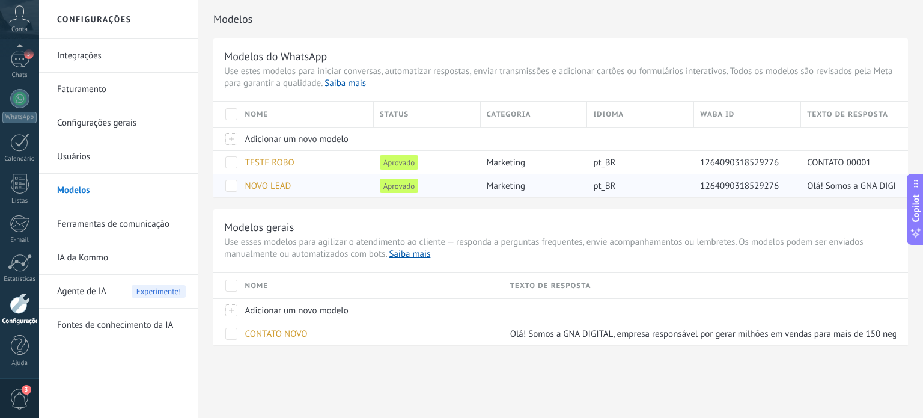
click at [288, 189] on span "NOVO LEAD" at bounding box center [268, 185] width 46 height 11
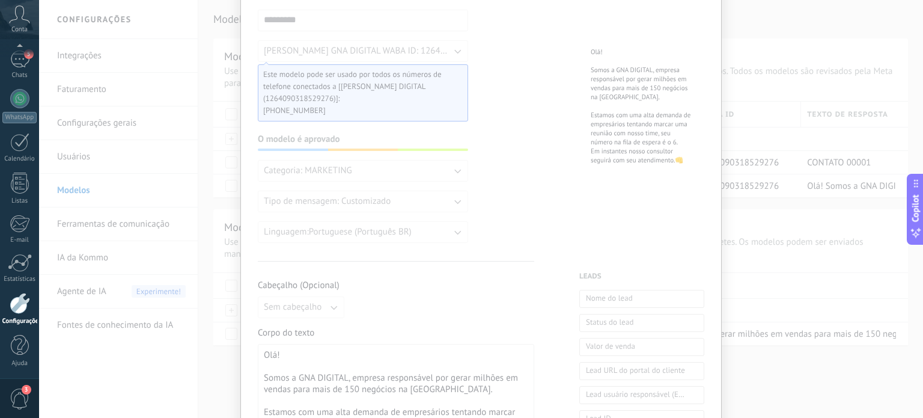
scroll to position [77, 0]
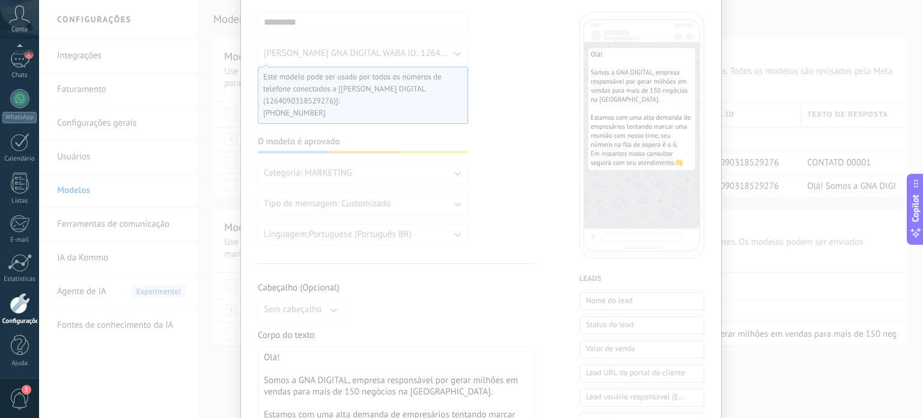
click at [222, 192] on div "NOVO LEAD Cancelar ********* [PERSON_NAME] DIGITAL WABA ID: 1264090318529276 Es…" at bounding box center [481, 209] width 884 height 418
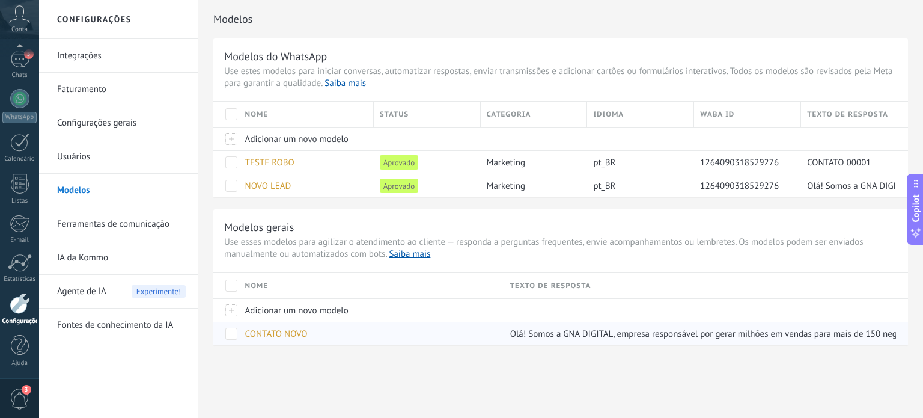
click at [269, 334] on span "CONTATO NOVO" at bounding box center [276, 333] width 62 height 11
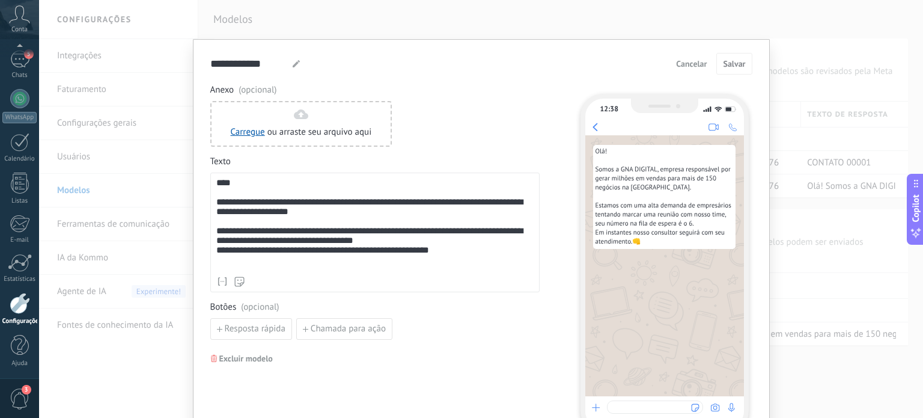
click at [813, 47] on div "**********" at bounding box center [481, 209] width 884 height 418
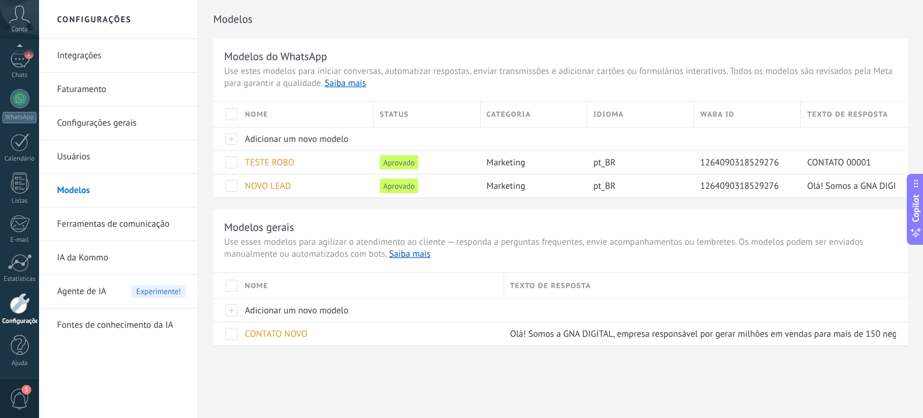
click at [142, 219] on link "Ferramentas de comunicação" at bounding box center [121, 224] width 129 height 34
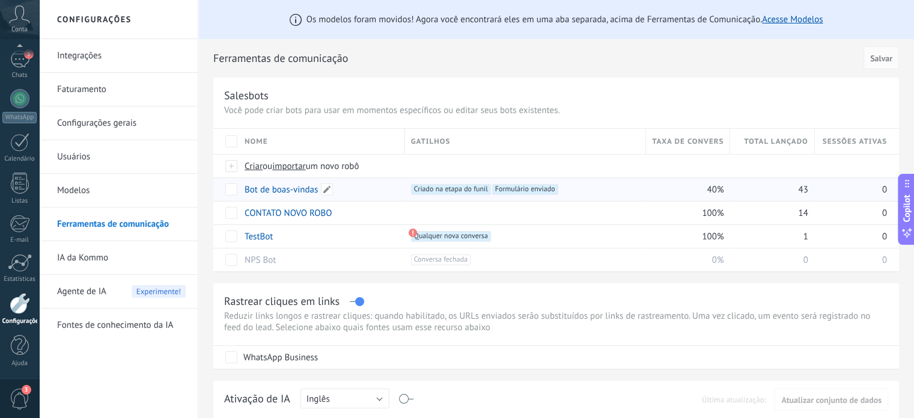
click at [275, 187] on link "Bot de boas-vindas" at bounding box center [281, 189] width 73 height 11
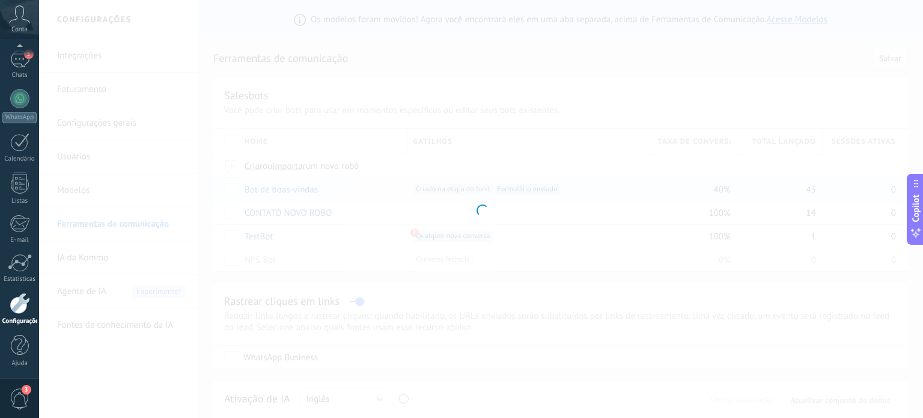
type input "**********"
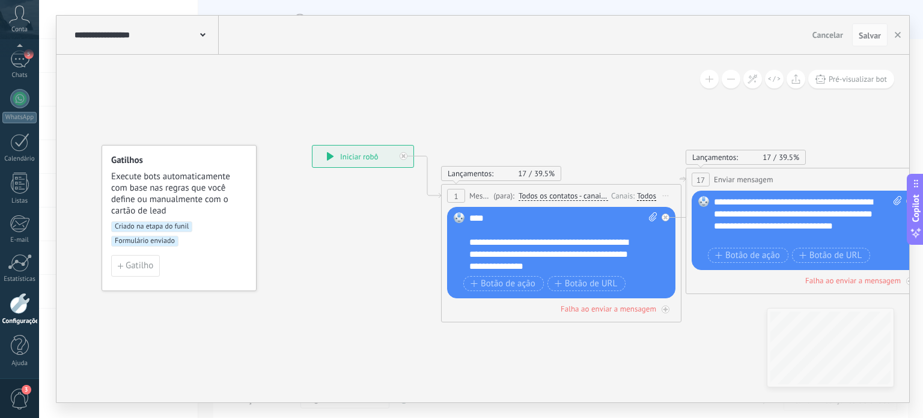
click at [515, 199] on div "(para): Todos os contatos - canais selecionados Todos os contatos - canais sele…" at bounding box center [549, 195] width 118 height 11
click at [550, 198] on span "Todos os contatos - canais selecionados" at bounding box center [564, 196] width 90 height 10
click at [550, 198] on button "Todos os contatos - canais selecionados" at bounding box center [588, 196] width 150 height 22
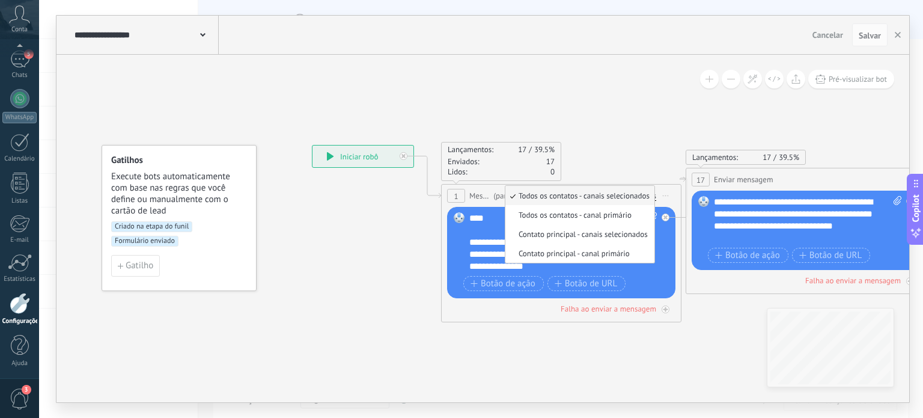
click at [579, 164] on div "Lançamentos: 17 39.5% Enviados: 17 Lidos: 0" at bounding box center [561, 161] width 240 height 39
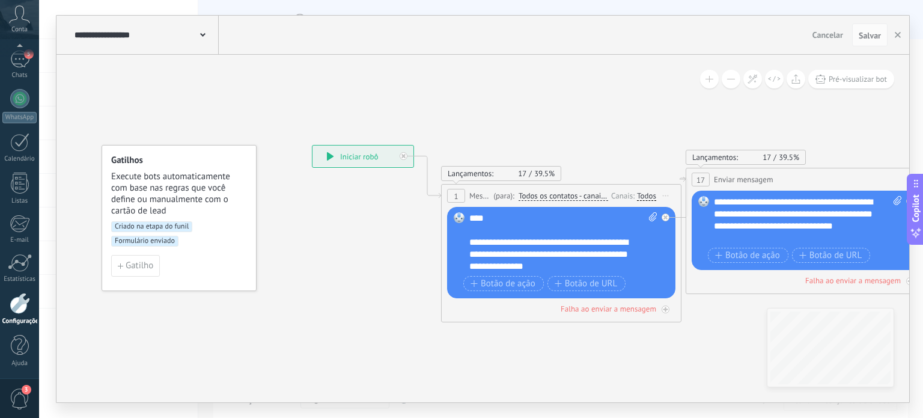
click at [668, 196] on span "Iniciar pré-visualização aqui [GEOGRAPHIC_DATA] Duplicar Excluir" at bounding box center [665, 195] width 19 height 17
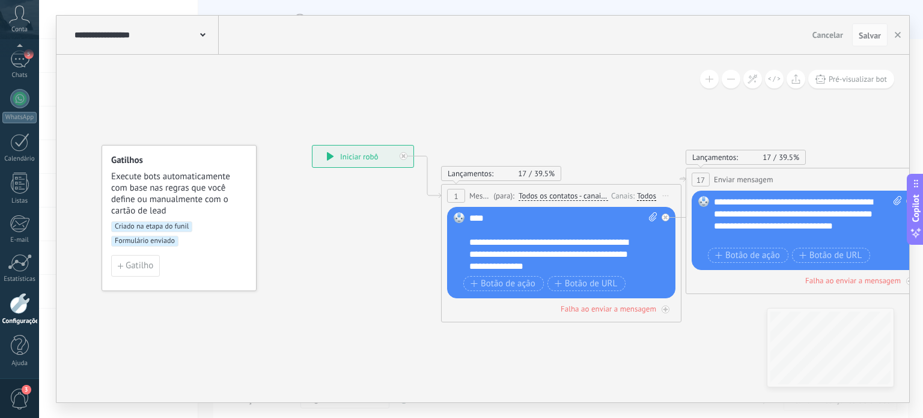
click at [20, 301] on div at bounding box center [20, 303] width 20 height 21
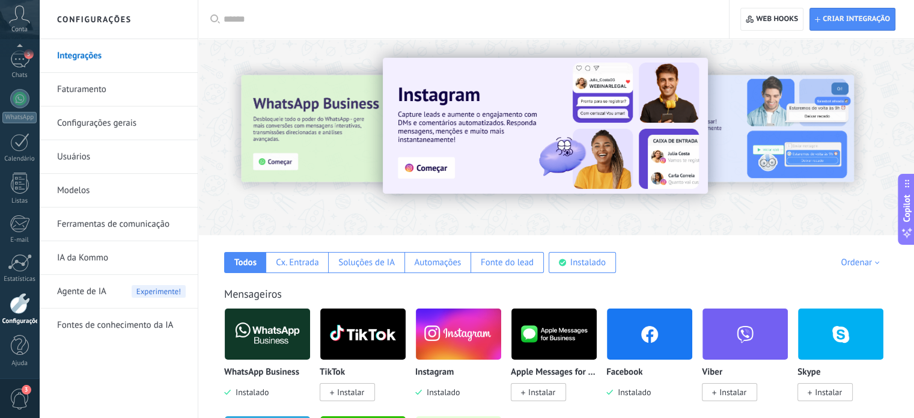
click at [97, 221] on link "Ferramentas de comunicação" at bounding box center [121, 224] width 129 height 34
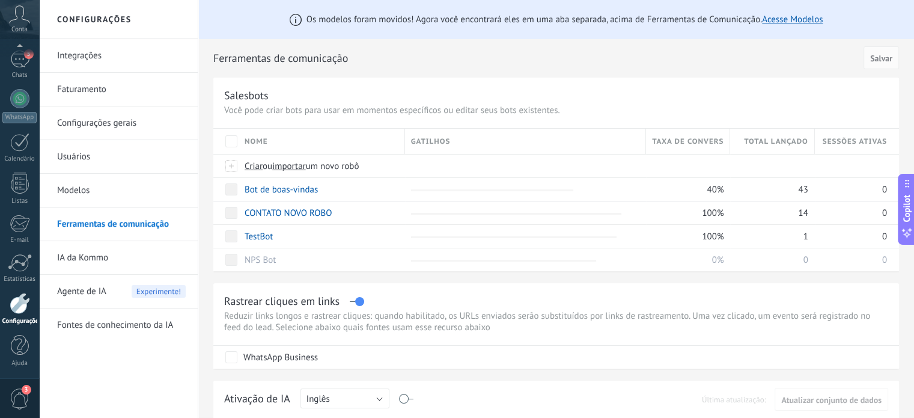
click at [139, 191] on link "Modelos" at bounding box center [121, 191] width 129 height 34
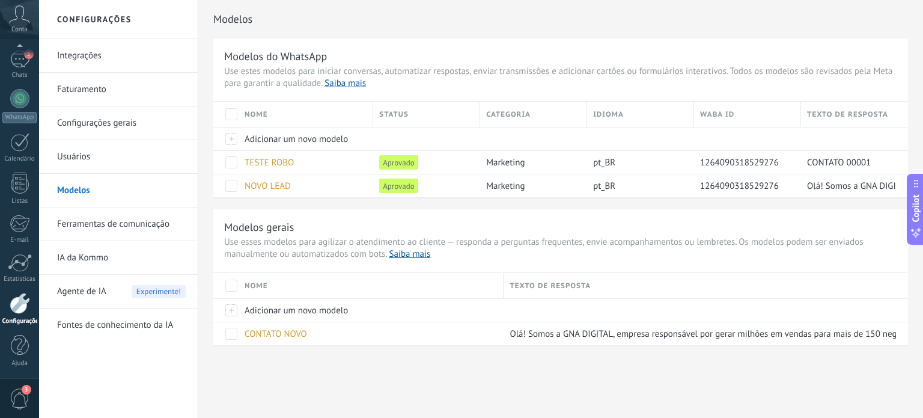
click at [133, 235] on link "Ferramentas de comunicação" at bounding box center [121, 224] width 129 height 34
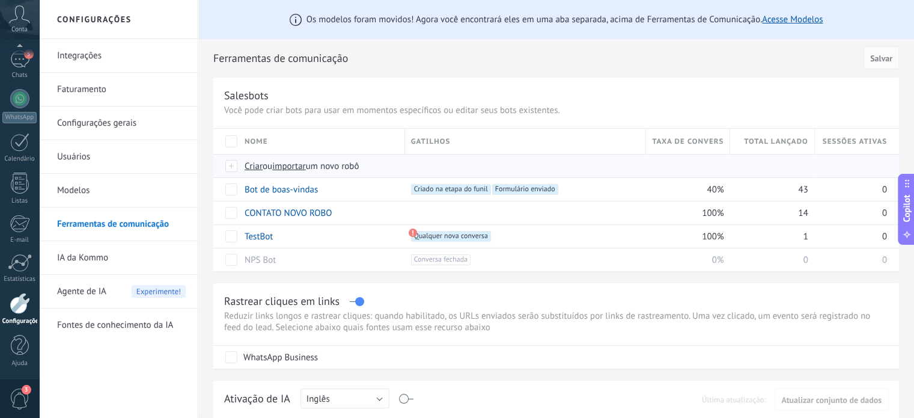
click at [255, 166] on span "Criar" at bounding box center [254, 165] width 18 height 11
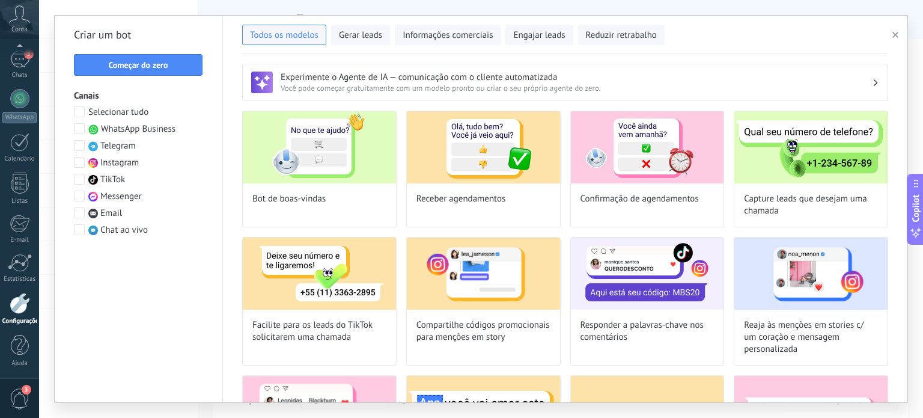
click at [79, 128] on span at bounding box center [79, 128] width 11 height 11
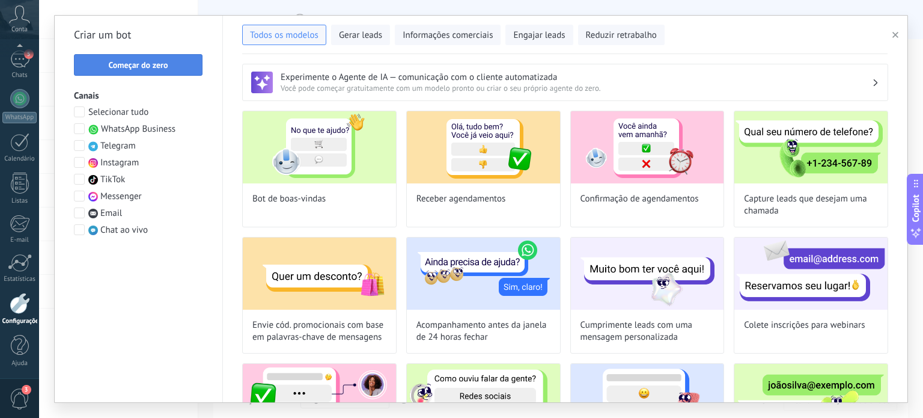
click at [129, 63] on span "Começar do zero" at bounding box center [137, 65] width 59 height 8
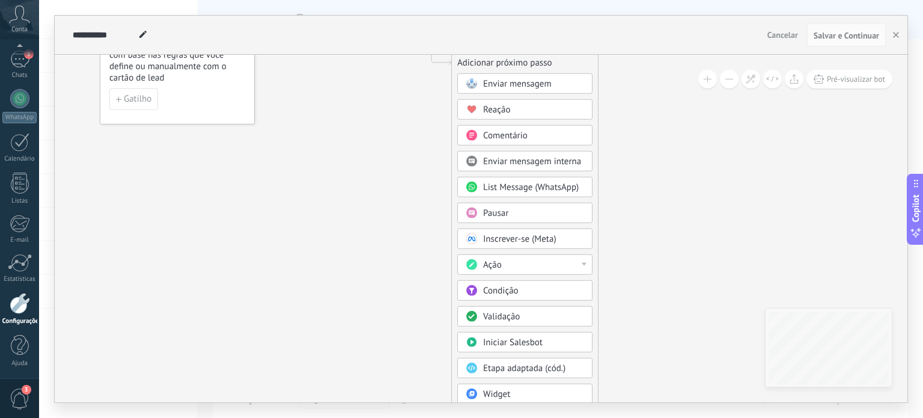
click at [509, 184] on span "List Message (WhatsApp)" at bounding box center [531, 186] width 96 height 11
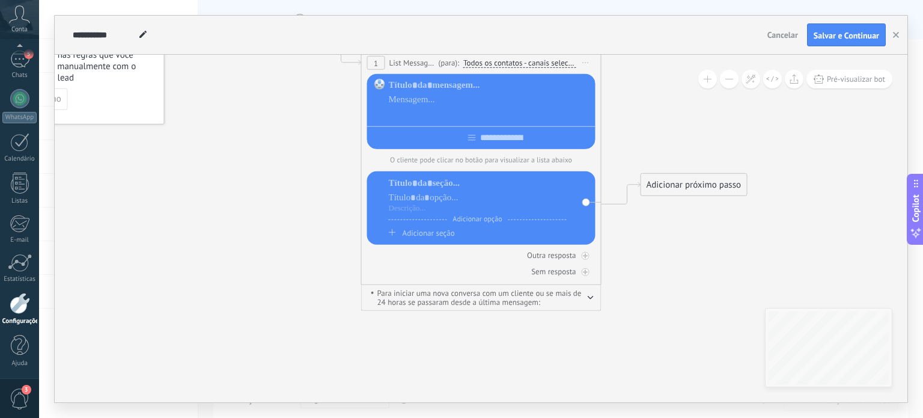
click at [424, 116] on div at bounding box center [490, 114] width 202 height 12
click at [414, 94] on div at bounding box center [490, 100] width 202 height 12
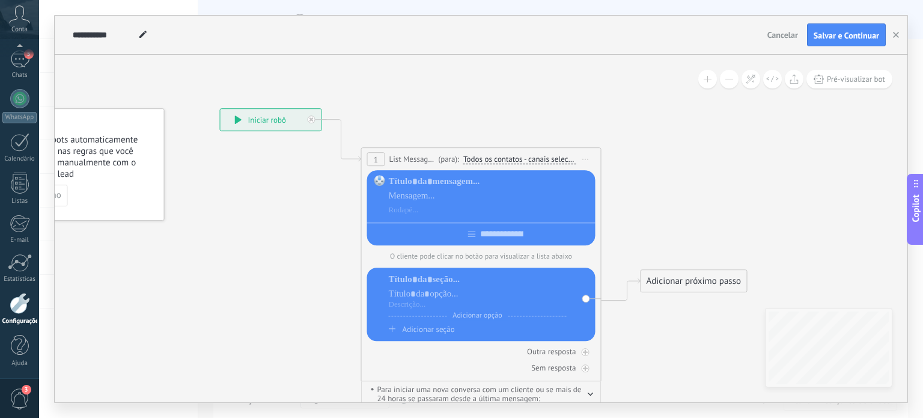
click at [412, 163] on span "List Message (WhatsApp)" at bounding box center [412, 158] width 46 height 11
click at [496, 162] on span "Todos os contatos - canais selecionados do WhatsApp" at bounding box center [519, 159] width 113 height 10
click at [496, 162] on button "Todos os contatos - canais selecionados do WhatsApp" at bounding box center [548, 159] width 183 height 22
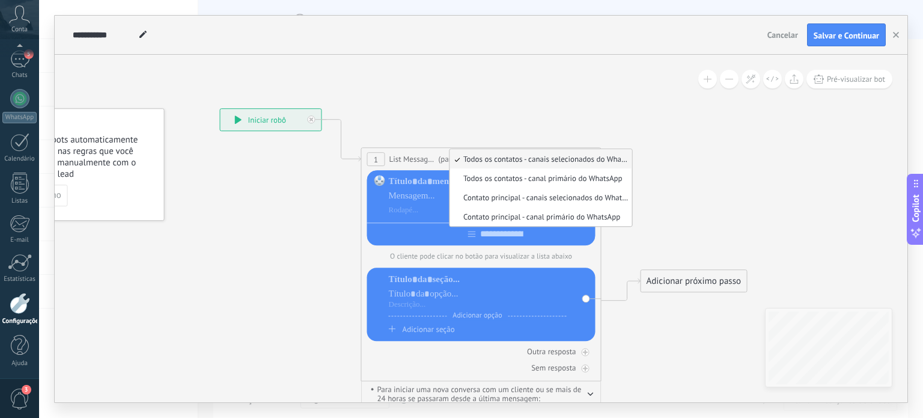
click at [428, 155] on span "List Message (WhatsApp)" at bounding box center [412, 158] width 46 height 11
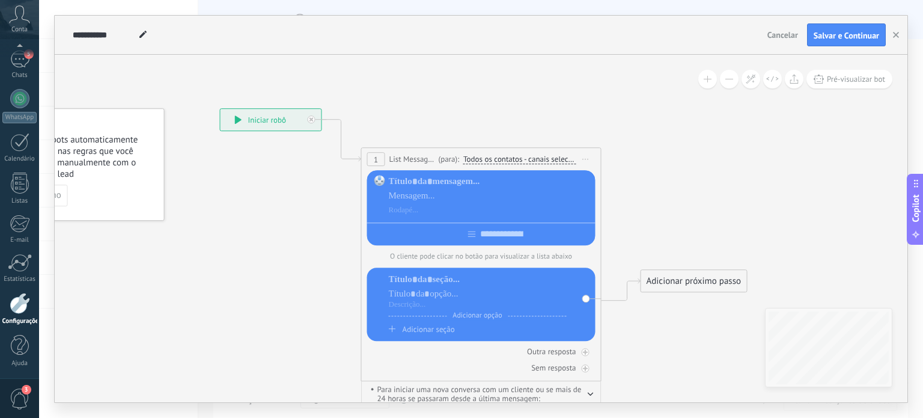
click at [538, 160] on span "Todos os contatos - canais selecionados do WhatsApp" at bounding box center [519, 159] width 113 height 10
click at [538, 160] on button "Todos os contatos - canais selecionados do WhatsApp" at bounding box center [548, 159] width 183 height 22
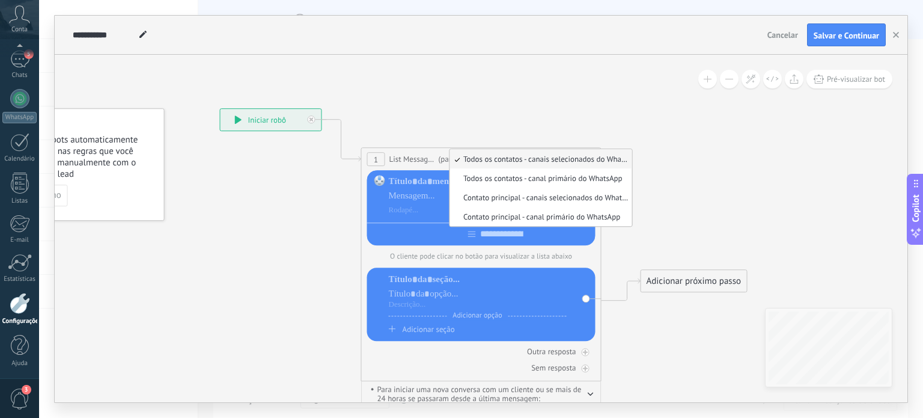
click at [340, 102] on icon at bounding box center [462, 245] width 1087 height 875
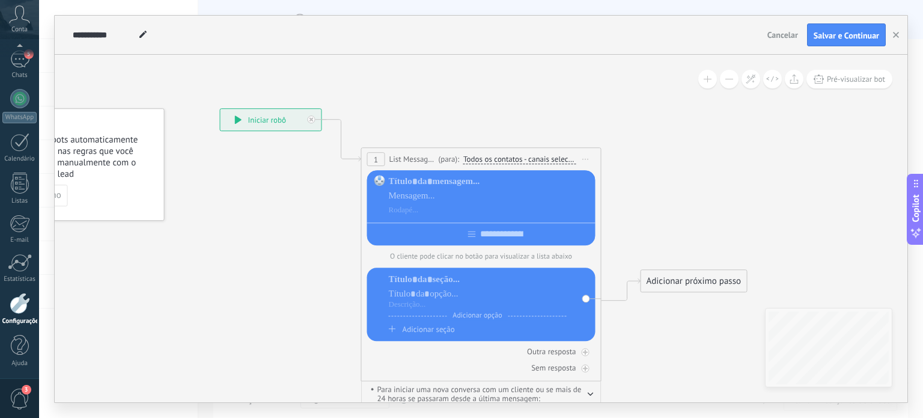
click at [588, 155] on span "Iniciar pré-visualização aqui [GEOGRAPHIC_DATA] Duplicar Excluir" at bounding box center [585, 158] width 19 height 17
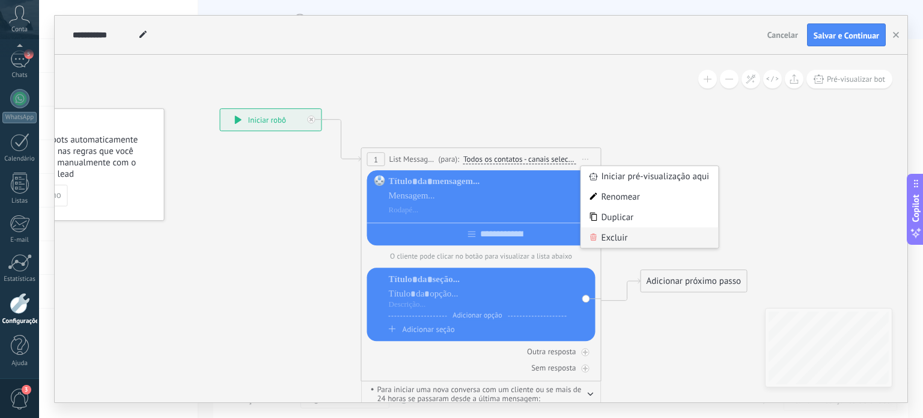
click at [606, 242] on div "Excluir" at bounding box center [650, 237] width 138 height 20
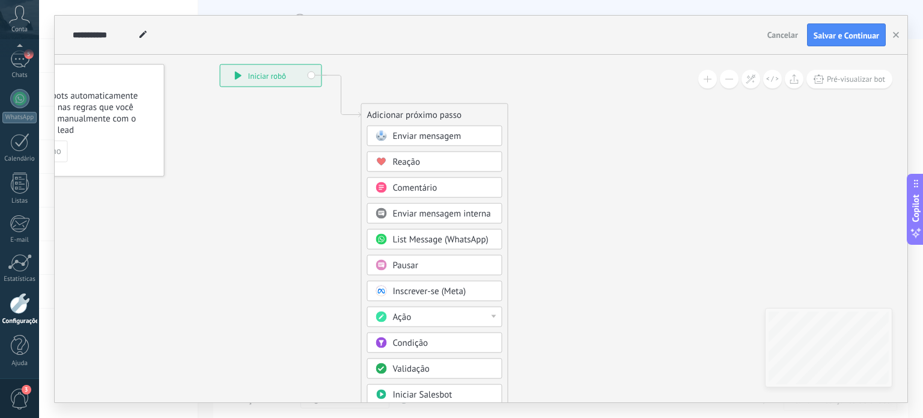
click at [443, 212] on span "Enviar mensagem interna" at bounding box center [442, 213] width 98 height 11
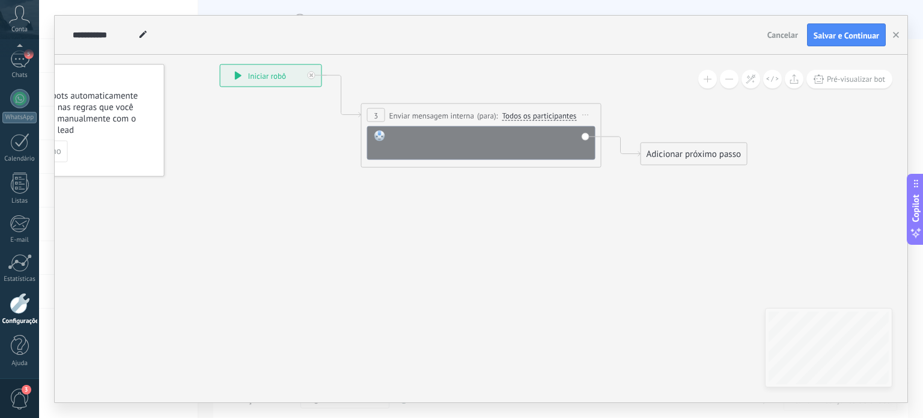
click at [495, 148] on div at bounding box center [489, 142] width 199 height 24
click at [588, 117] on span "Iniciar pré-visualização aqui [GEOGRAPHIC_DATA] Duplicar Excluir" at bounding box center [585, 114] width 19 height 17
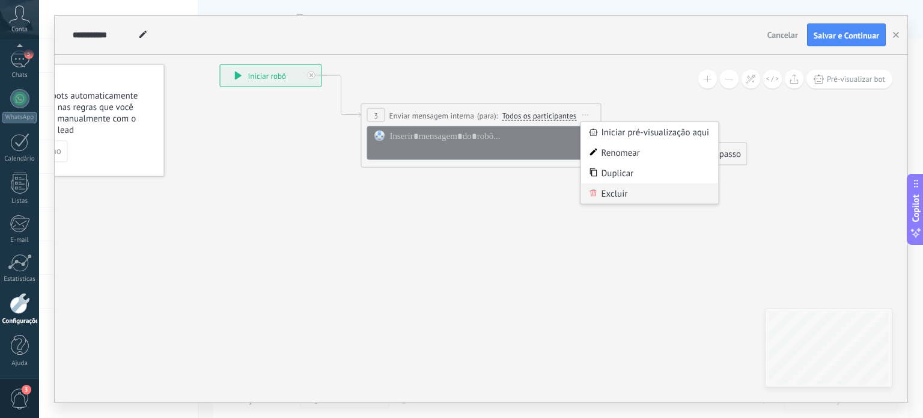
click at [613, 189] on div "Excluir" at bounding box center [650, 193] width 138 height 20
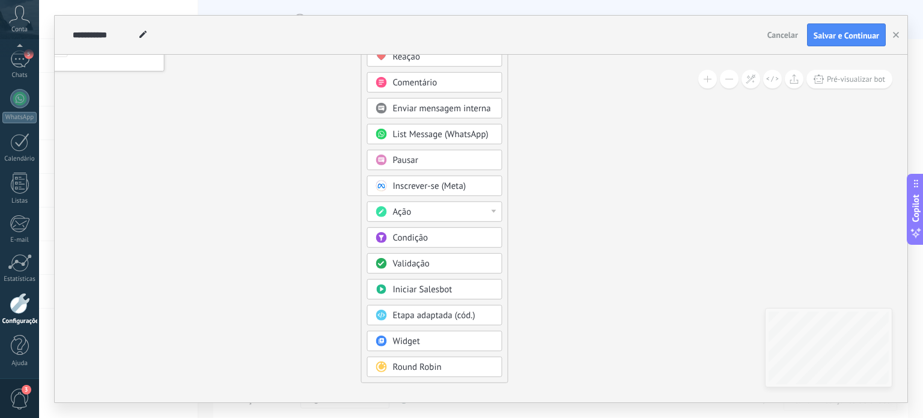
click at [494, 201] on div "Ação" at bounding box center [434, 211] width 135 height 20
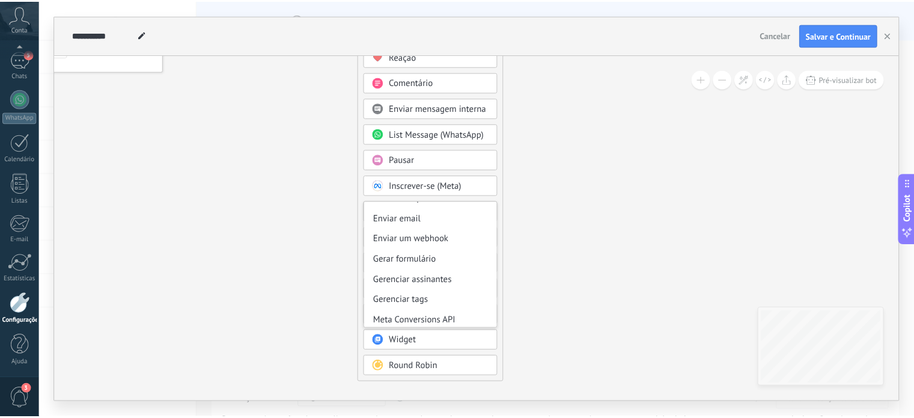
scroll to position [159, 0]
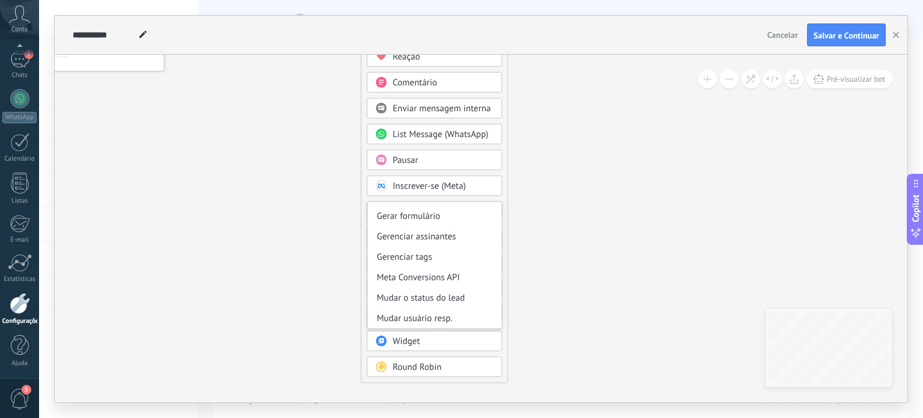
click at [560, 245] on icon at bounding box center [323, 169] width 808 height 1021
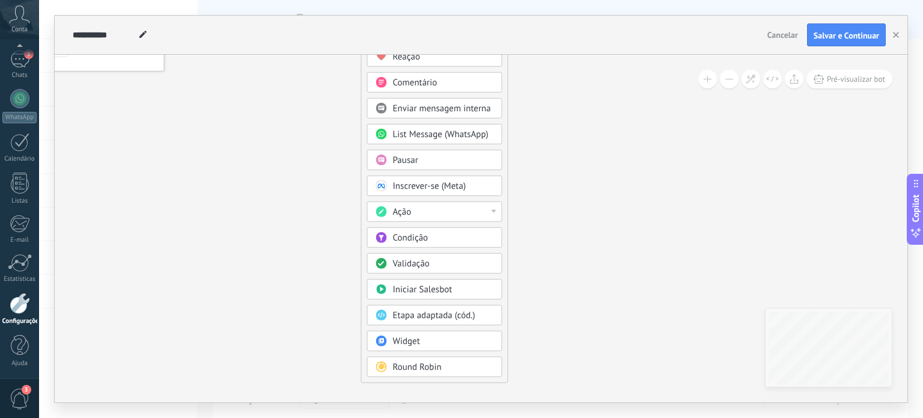
click at [460, 232] on div "Condição" at bounding box center [443, 238] width 101 height 12
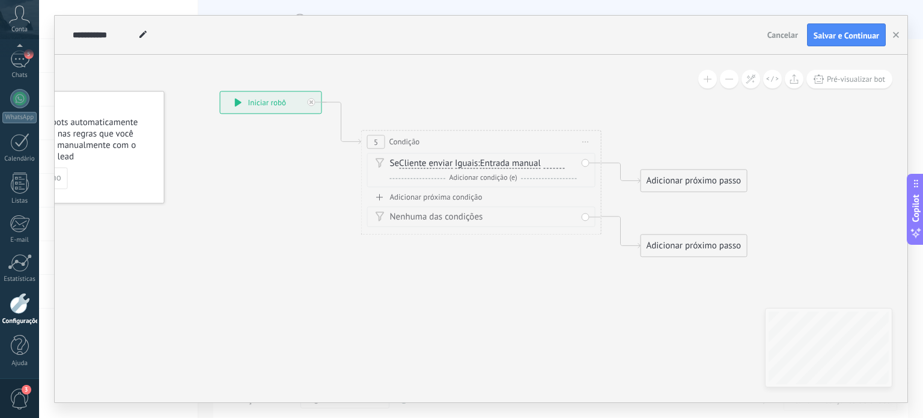
click at [500, 219] on div "Nenhuma das condições" at bounding box center [483, 217] width 187 height 12
click at [478, 161] on span "Iguais" at bounding box center [466, 164] width 23 height 10
click at [479, 161] on button "Iguais" at bounding box center [524, 164] width 150 height 22
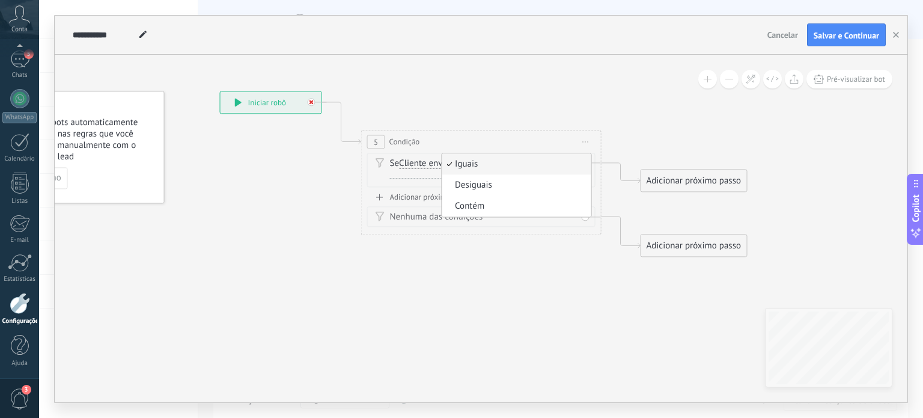
click at [309, 105] on div at bounding box center [315, 99] width 14 height 14
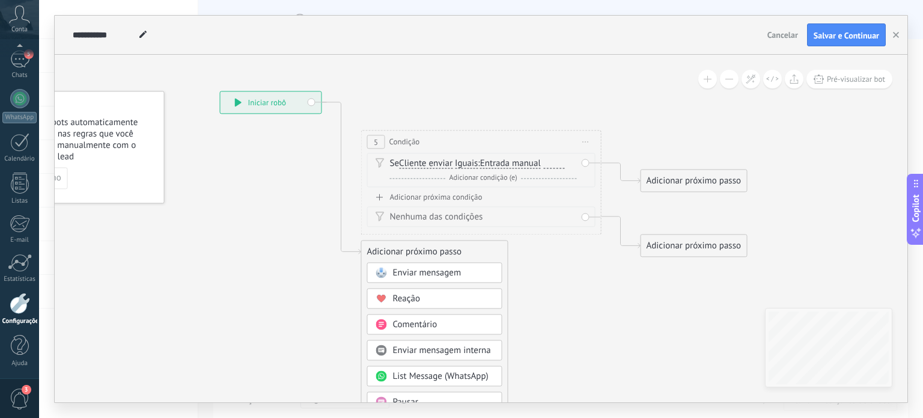
click at [583, 138] on span "Iniciar pré-visualização aqui [GEOGRAPHIC_DATA] Duplicar Excluir" at bounding box center [585, 141] width 19 height 17
click at [607, 218] on div "Excluir" at bounding box center [650, 220] width 138 height 20
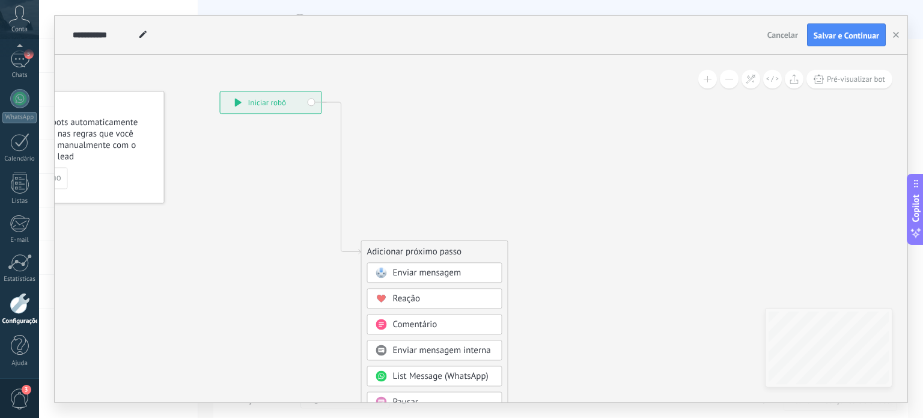
click at [418, 187] on icon at bounding box center [462, 369] width 1087 height 1157
click at [14, 307] on div at bounding box center [20, 303] width 20 height 21
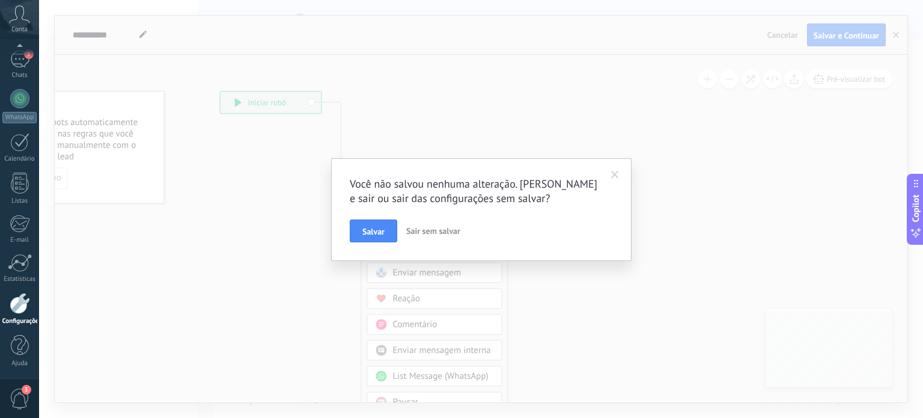
click at [14, 307] on div at bounding box center [20, 303] width 20 height 21
click at [615, 173] on span at bounding box center [615, 175] width 8 height 8
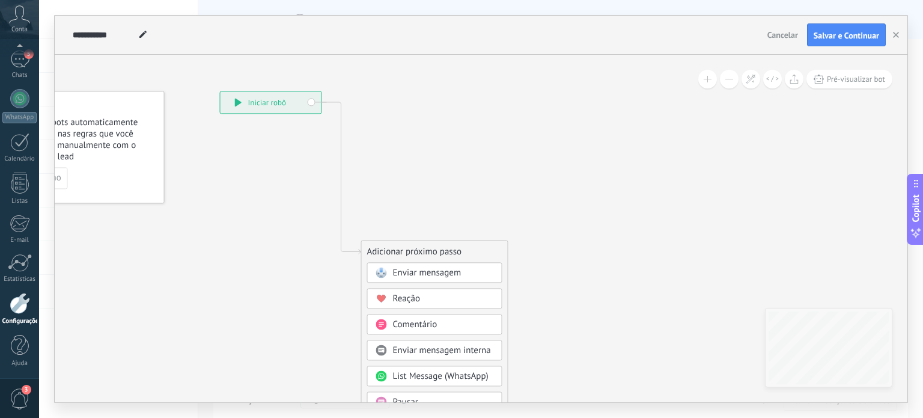
click at [788, 35] on span "Cancelar" at bounding box center [782, 34] width 31 height 11
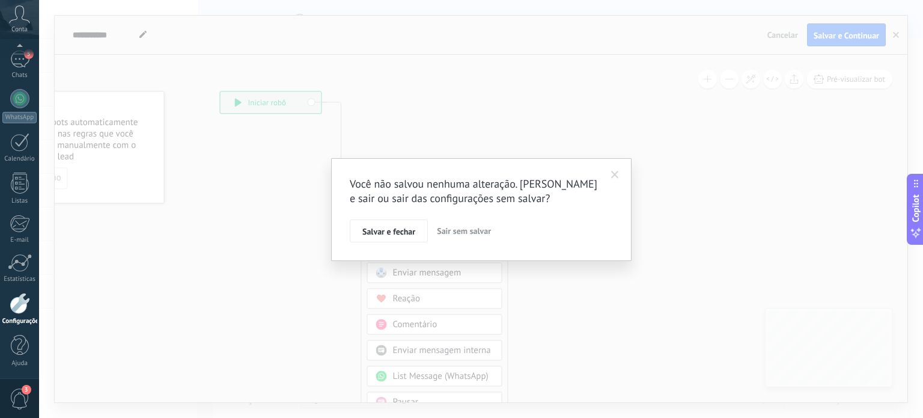
click at [620, 172] on span at bounding box center [615, 175] width 20 height 20
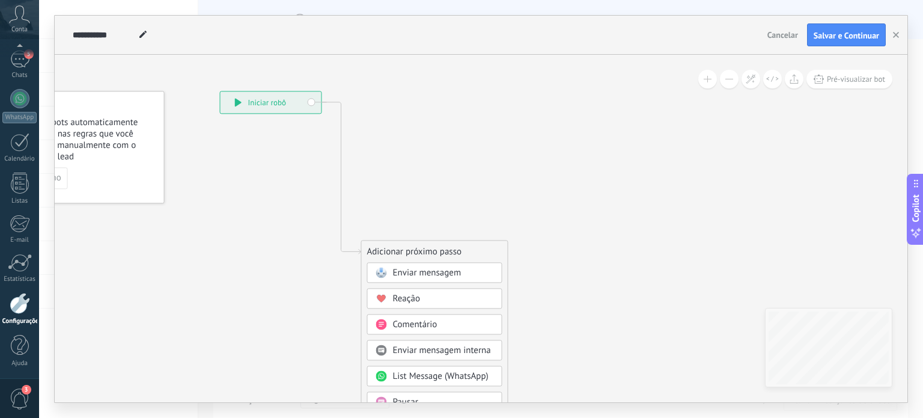
click at [445, 269] on span "Enviar mensagem" at bounding box center [427, 272] width 68 height 11
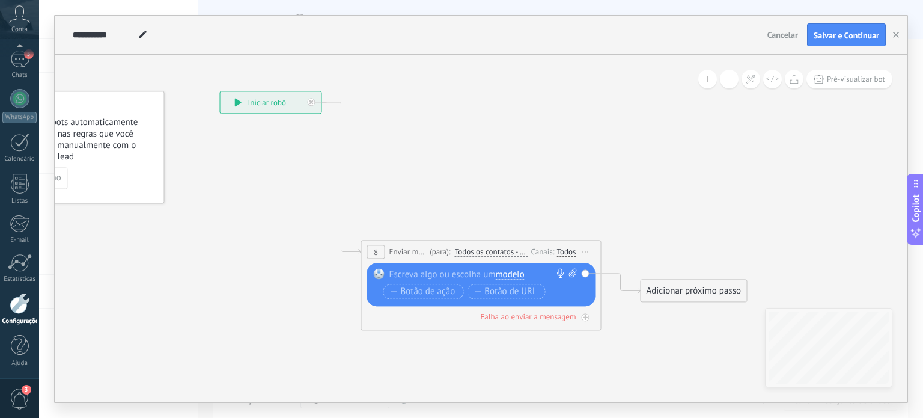
click at [500, 273] on span "modelo" at bounding box center [509, 275] width 29 height 10
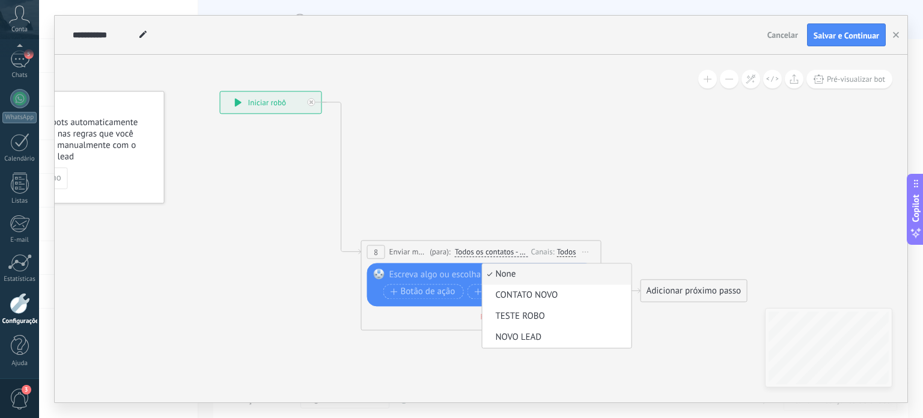
click at [532, 166] on icon at bounding box center [462, 202] width 1087 height 823
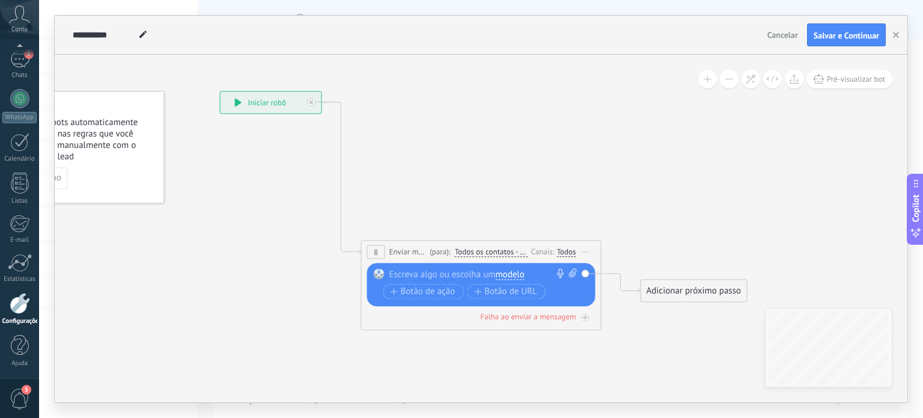
click at [18, 309] on div at bounding box center [20, 303] width 20 height 21
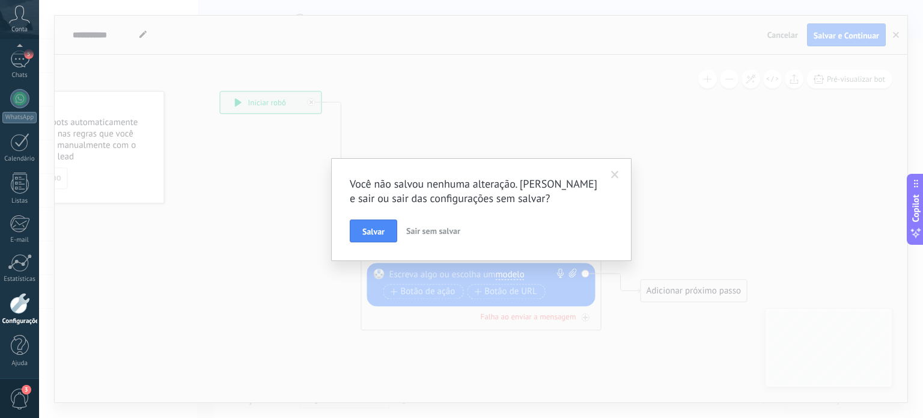
click at [428, 230] on span "Sair sem salvar" at bounding box center [433, 230] width 54 height 11
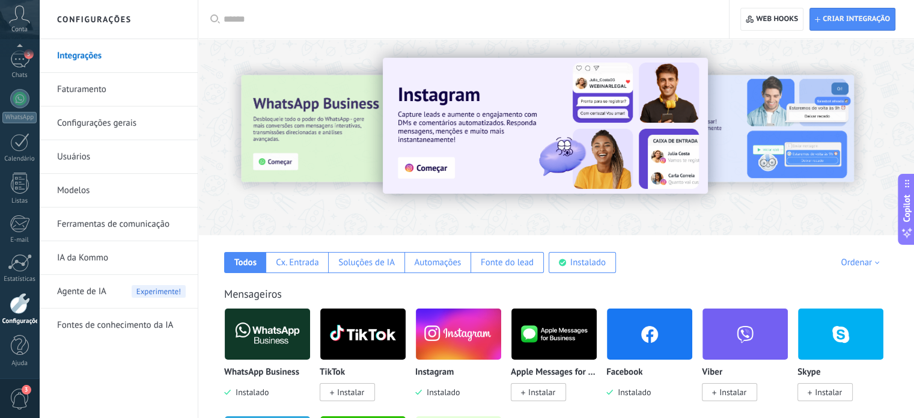
scroll to position [84, 0]
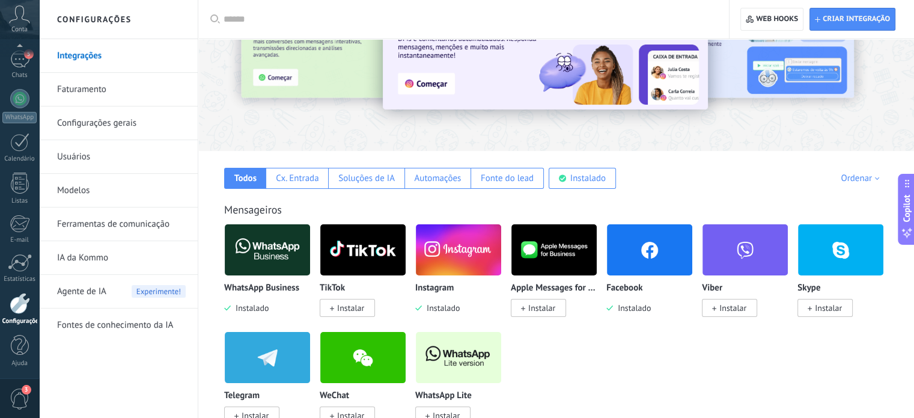
click at [99, 189] on link "Modelos" at bounding box center [121, 191] width 129 height 34
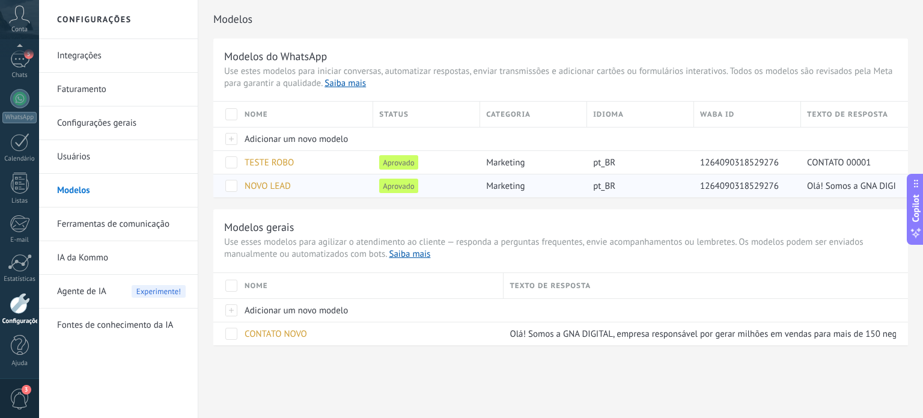
click at [283, 187] on span "NOVO LEAD" at bounding box center [268, 185] width 46 height 11
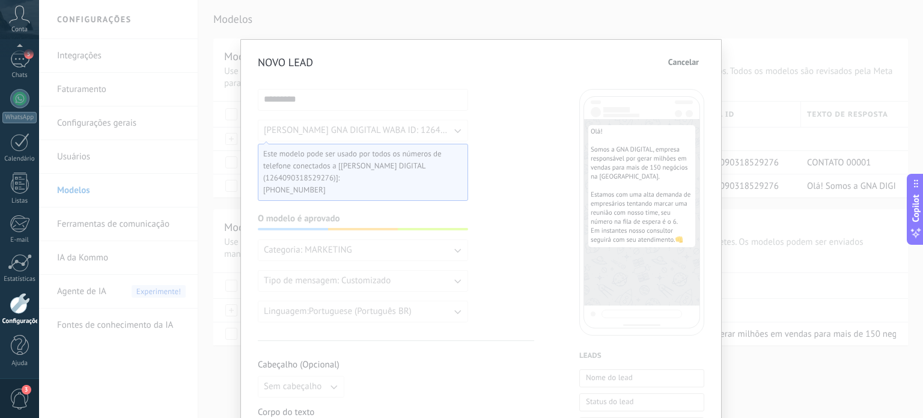
click at [683, 62] on span "Cancelar" at bounding box center [683, 62] width 31 height 8
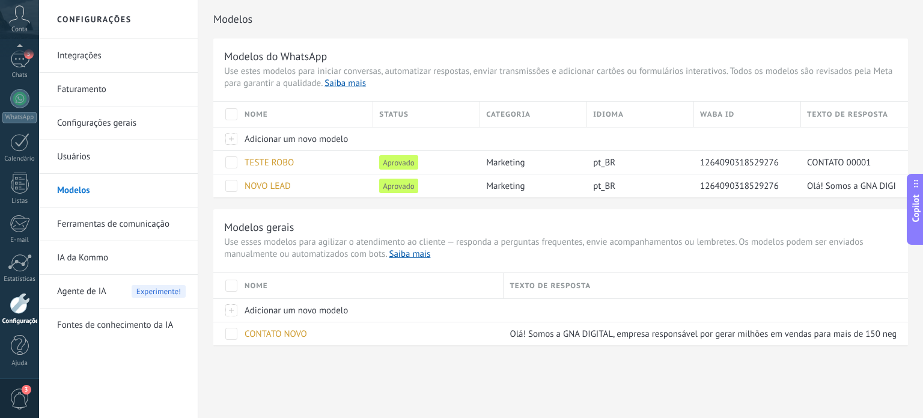
click at [19, 317] on div "Configurações" at bounding box center [19, 321] width 35 height 8
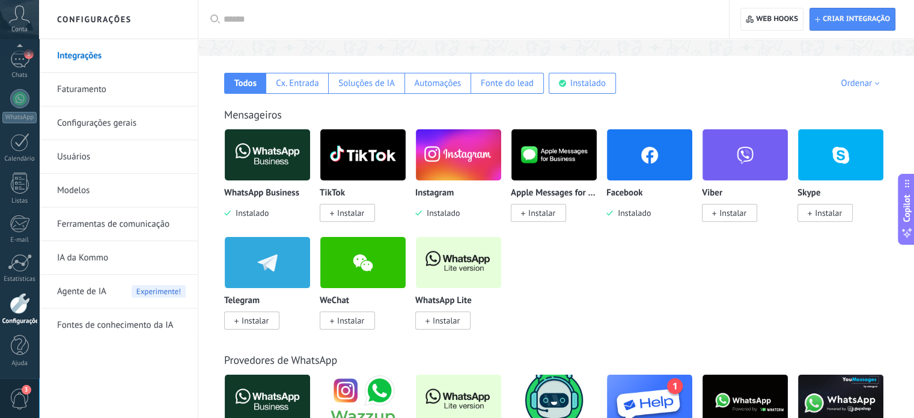
scroll to position [180, 0]
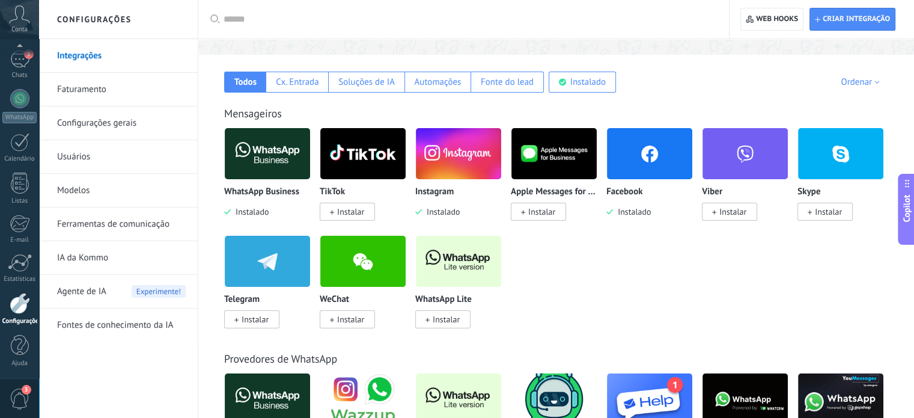
click at [140, 221] on link "Ferramentas de comunicação" at bounding box center [121, 224] width 129 height 34
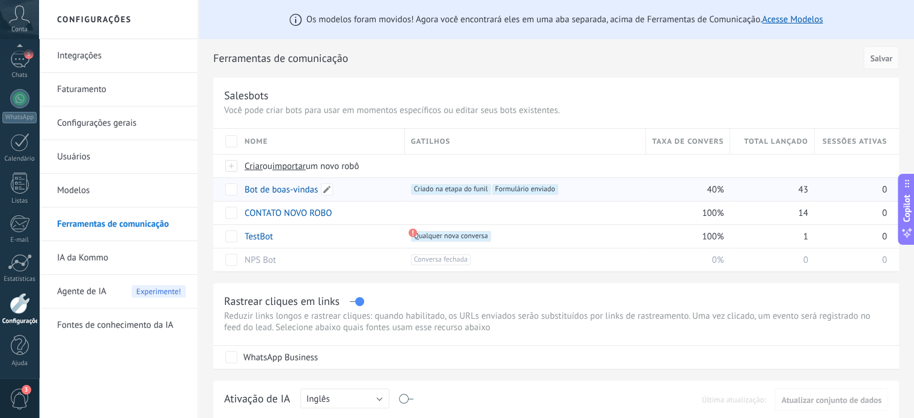
click at [292, 189] on link "Bot de boas-vindas" at bounding box center [281, 189] width 73 height 11
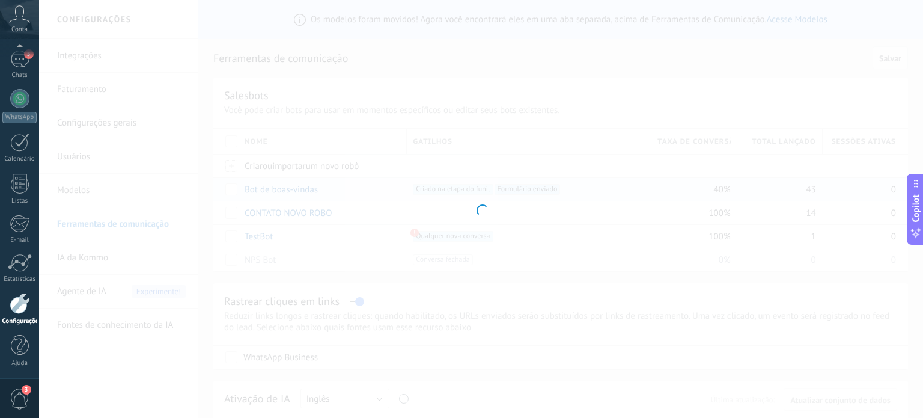
type input "**********"
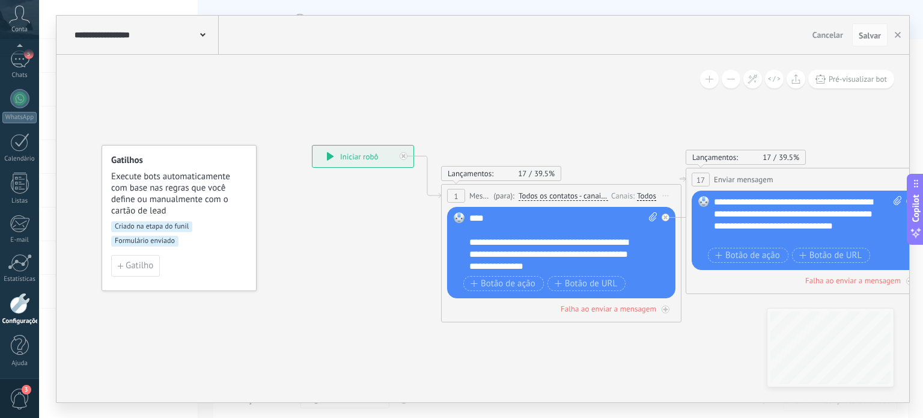
click at [482, 196] on span "Message" at bounding box center [479, 195] width 21 height 11
click at [519, 192] on span "Todos os contatos - canais selecionados" at bounding box center [564, 196] width 90 height 10
click at [519, 192] on button "Todos os contatos - canais selecionados" at bounding box center [588, 196] width 150 height 22
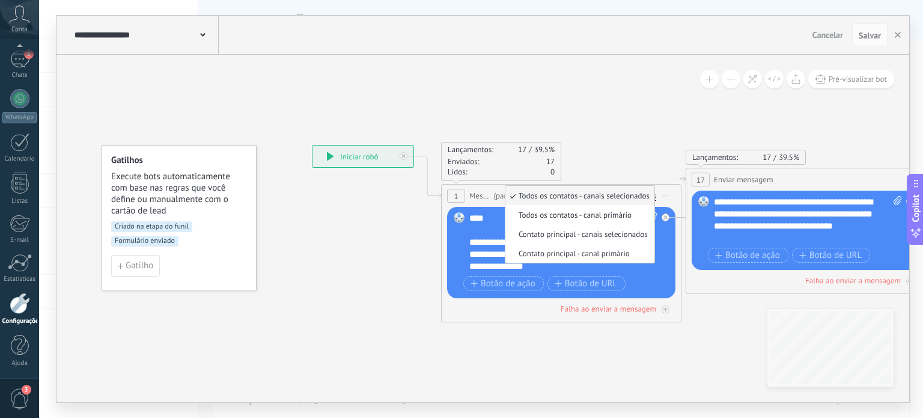
click at [621, 145] on div "Lançamentos: 17 39.5% Enviados: 17 Lidos: 0" at bounding box center [561, 161] width 240 height 39
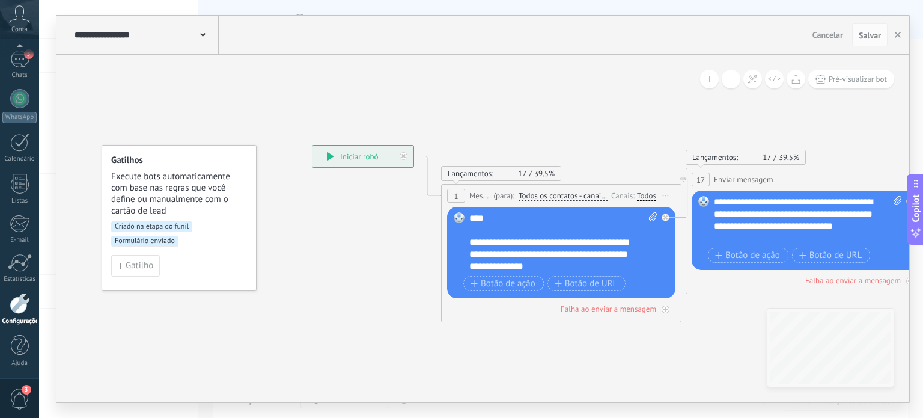
click at [594, 199] on span "Todos os contatos - canais selecionados" at bounding box center [564, 196] width 90 height 10
click at [594, 199] on button "Todos os contatos - canais selecionados" at bounding box center [588, 196] width 150 height 22
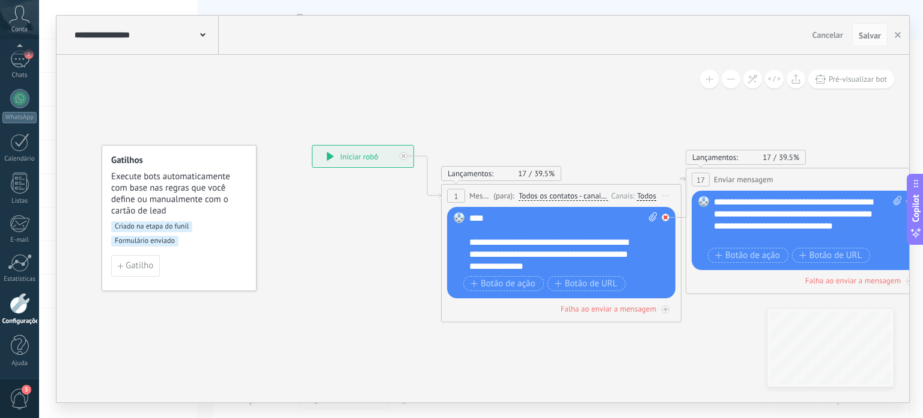
click at [665, 218] on icon at bounding box center [665, 217] width 4 height 4
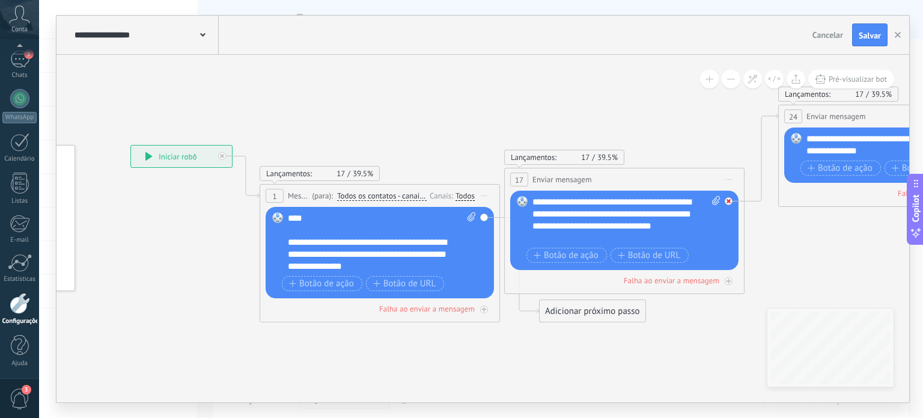
click at [727, 198] on div at bounding box center [729, 201] width 8 height 8
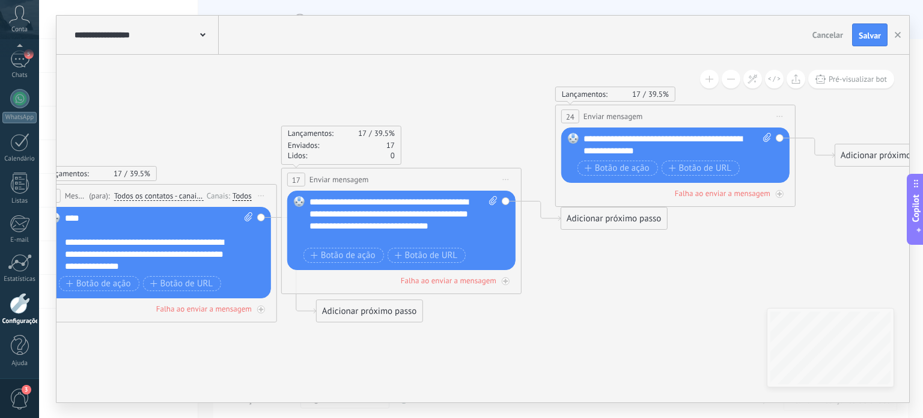
click at [780, 136] on div "Substituir Remover Converter para mensagem de voz Arraste a imagem aqui para an…" at bounding box center [675, 154] width 228 height 55
click at [726, 126] on div "**********" at bounding box center [675, 116] width 239 height 22
click at [731, 124] on div "**********" at bounding box center [675, 116] width 239 height 22
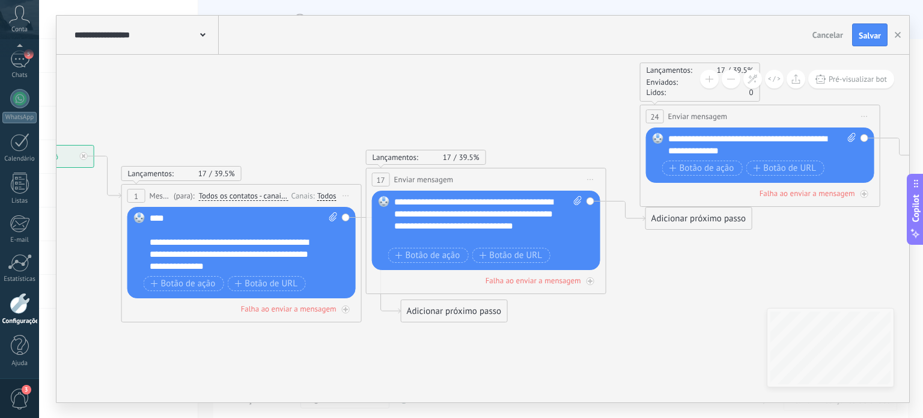
click at [344, 213] on div "Substituir Remover Converter para mensagem de voz Arraste a imagem aqui para an…" at bounding box center [241, 252] width 228 height 91
click at [723, 150] on div "**********" at bounding box center [762, 145] width 189 height 24
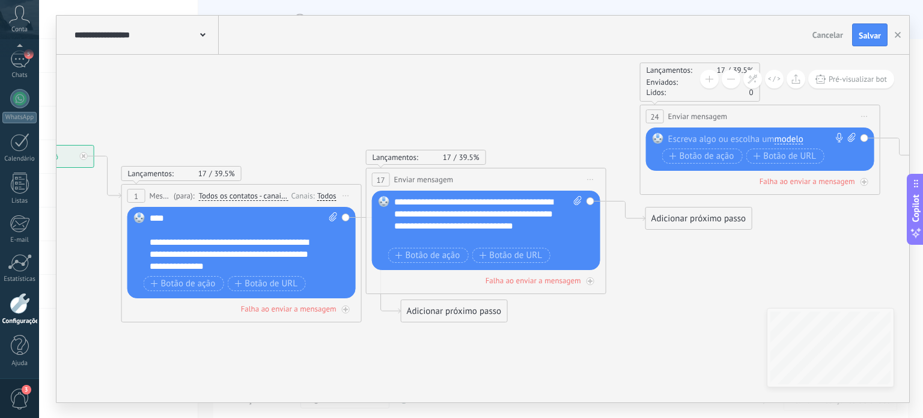
click at [863, 115] on span "Iniciar pré-visualização aqui [GEOGRAPHIC_DATA] Duplicar Excluir" at bounding box center [864, 116] width 19 height 17
click at [875, 194] on div "Excluir" at bounding box center [929, 194] width 138 height 20
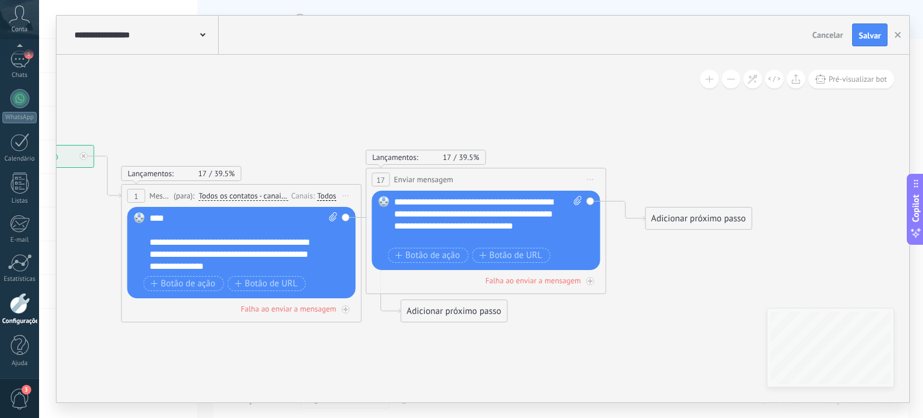
click at [596, 178] on span "Iniciar pré-visualização aqui [GEOGRAPHIC_DATA] Duplicar Excluir" at bounding box center [590, 179] width 19 height 17
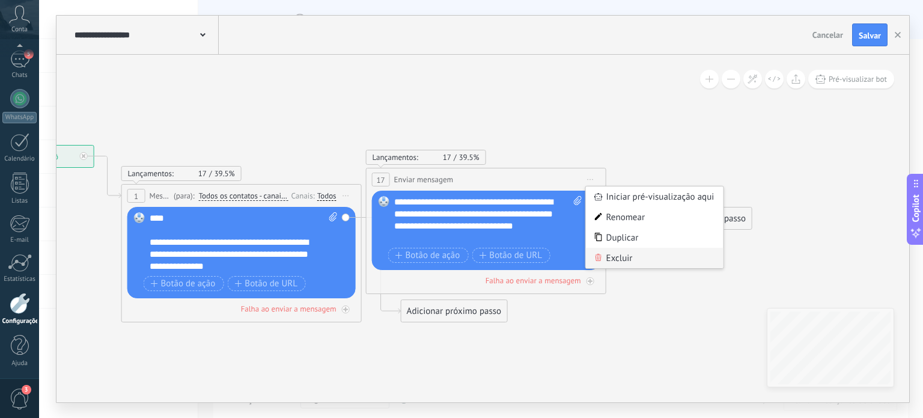
click at [608, 253] on div "Excluir" at bounding box center [655, 258] width 138 height 20
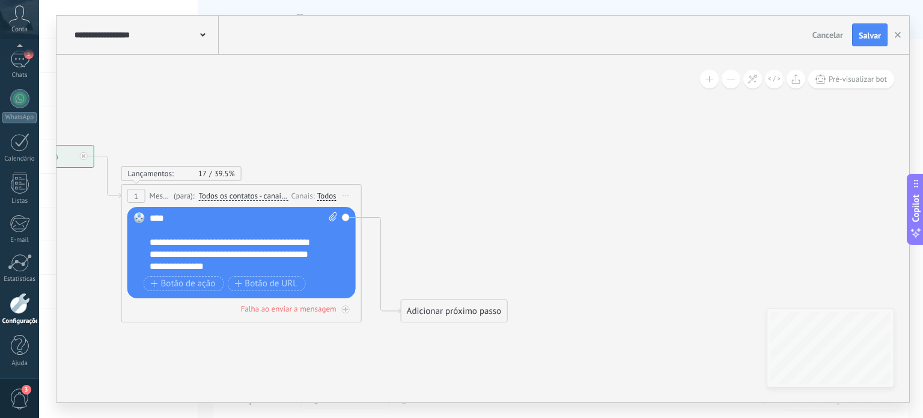
click at [228, 251] on div "**********" at bounding box center [244, 242] width 189 height 60
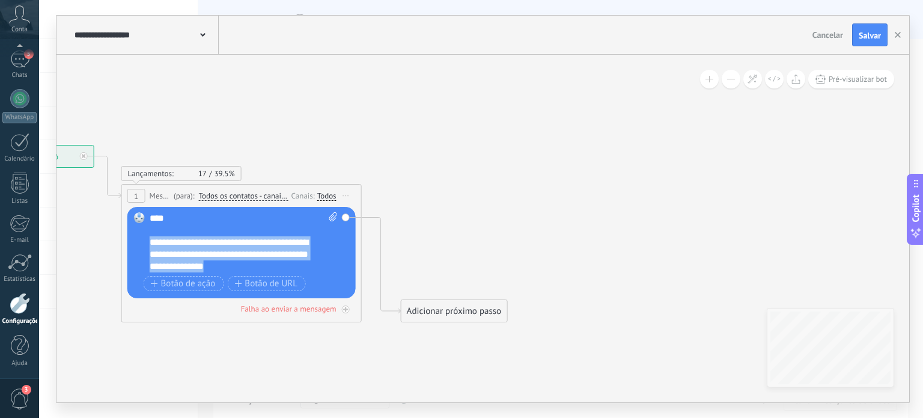
click at [228, 251] on div "**********" at bounding box center [244, 242] width 189 height 60
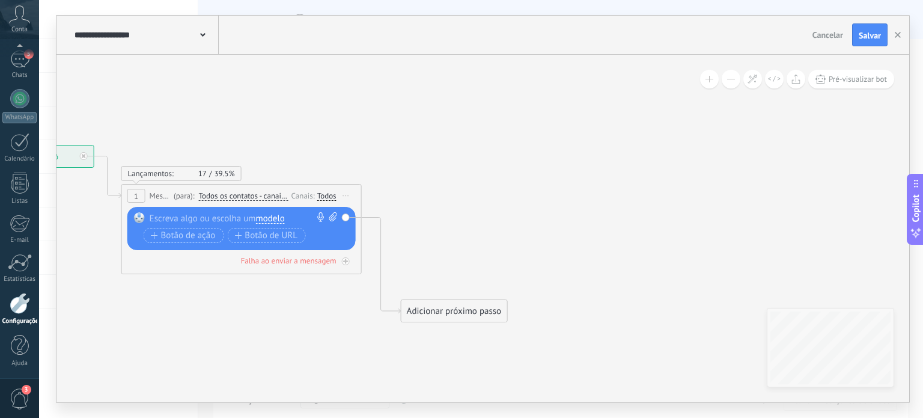
click at [275, 215] on span "modelo" at bounding box center [270, 219] width 29 height 10
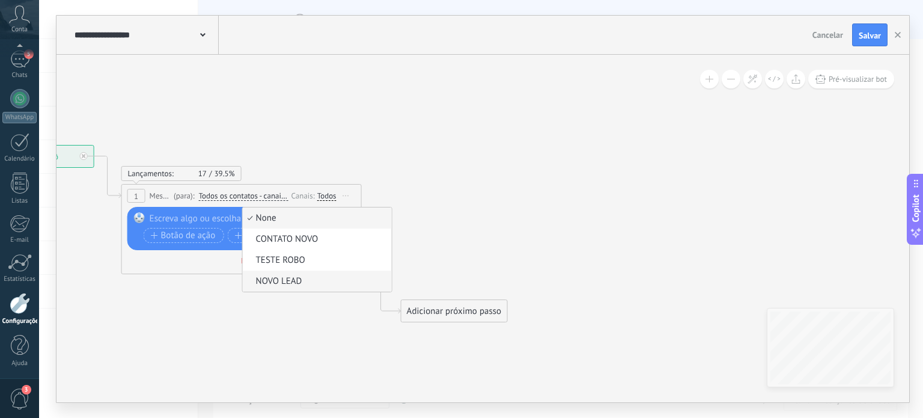
click at [272, 279] on span "NOVO LEAD" at bounding box center [315, 281] width 145 height 12
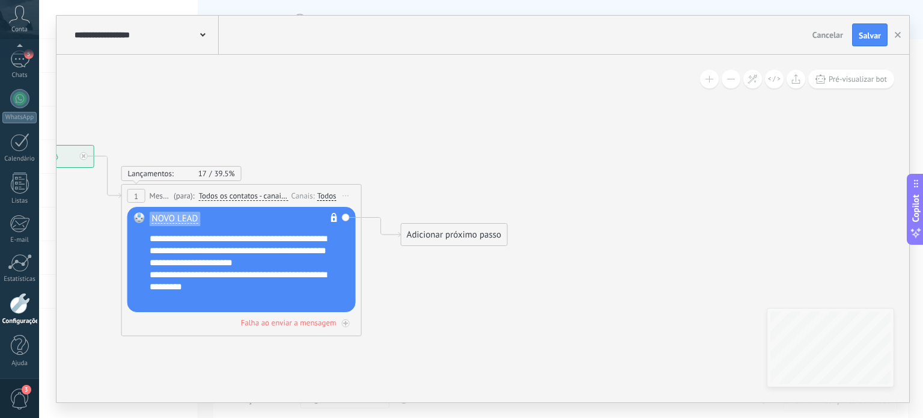
scroll to position [70, 0]
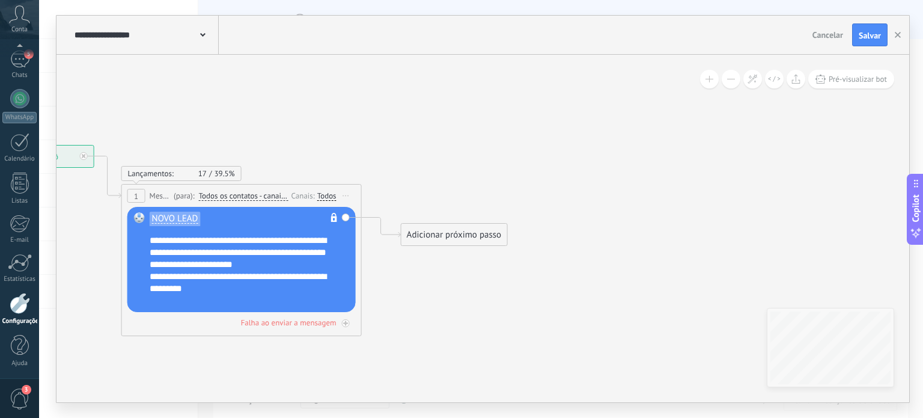
click at [177, 276] on div "**********" at bounding box center [250, 268] width 200 height 72
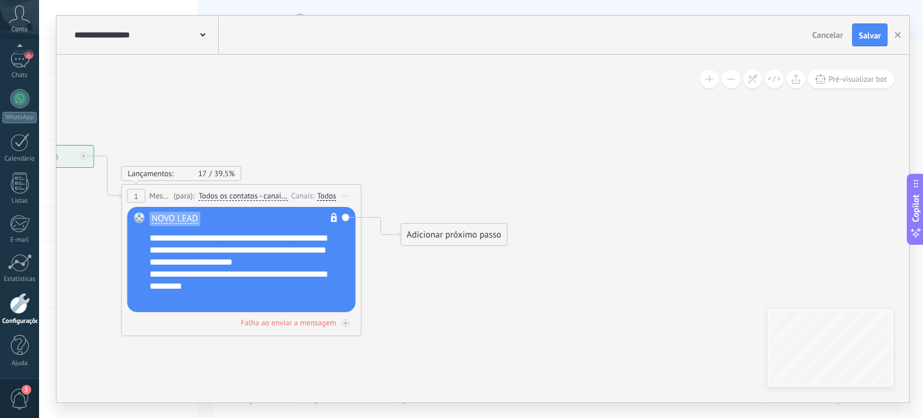
scroll to position [84, 0]
click at [871, 38] on span "Salvar" at bounding box center [870, 35] width 22 height 8
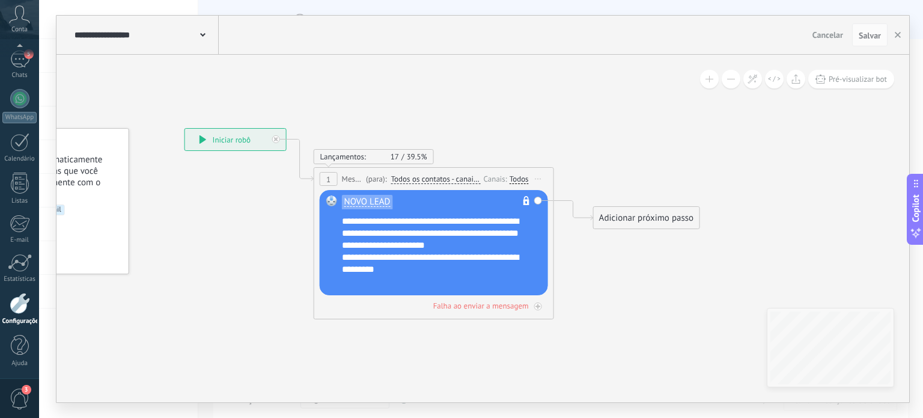
drag, startPoint x: 395, startPoint y: 136, endPoint x: 582, endPoint y: 119, distance: 187.0
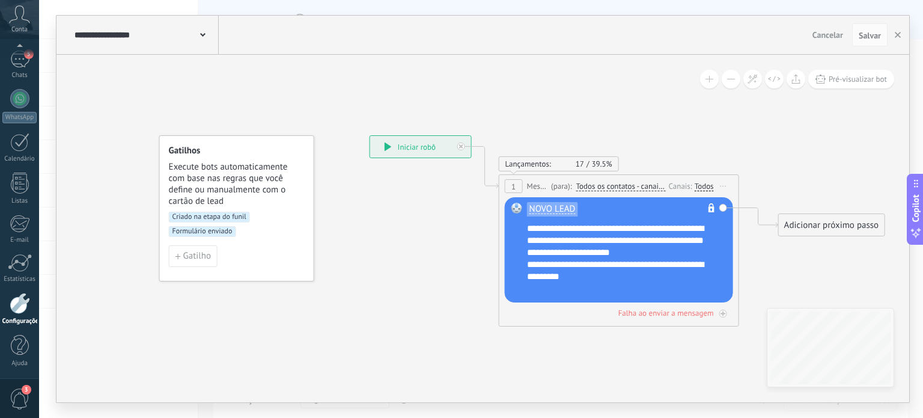
drag, startPoint x: 584, startPoint y: 130, endPoint x: 751, endPoint y: 158, distance: 169.3
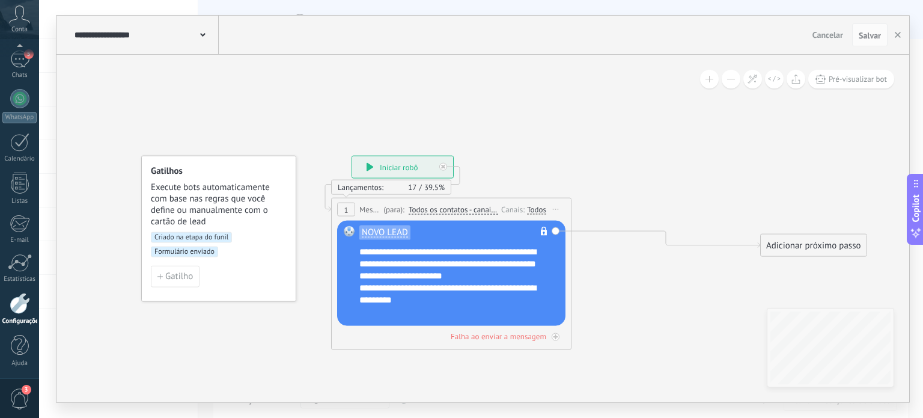
drag, startPoint x: 622, startPoint y: 201, endPoint x: 473, endPoint y: 204, distance: 149.6
click at [473, 204] on div "(para): Todos os contatos - canais selecionados Todos os contatos - canais sele…" at bounding box center [439, 209] width 118 height 11
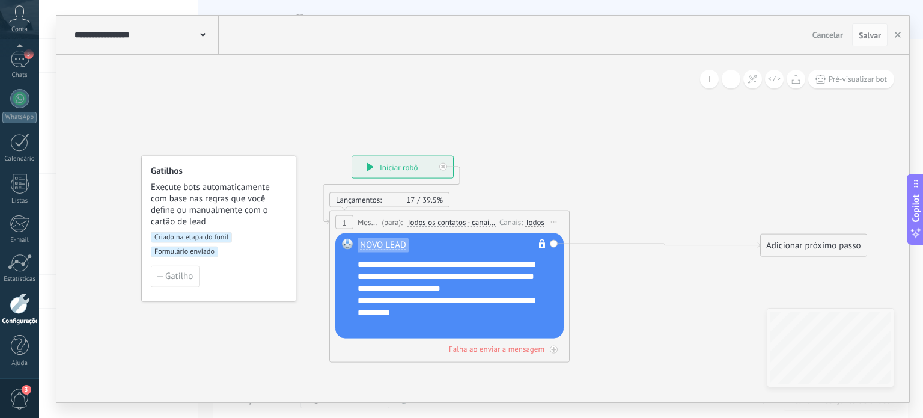
drag, startPoint x: 473, startPoint y: 204, endPoint x: 471, endPoint y: 217, distance: 13.3
click at [471, 217] on div "(para): Todos os contatos - canais selecionados Todos os contatos - canais sele…" at bounding box center [438, 221] width 118 height 11
click at [166, 283] on button "Gatilho" at bounding box center [175, 277] width 49 height 22
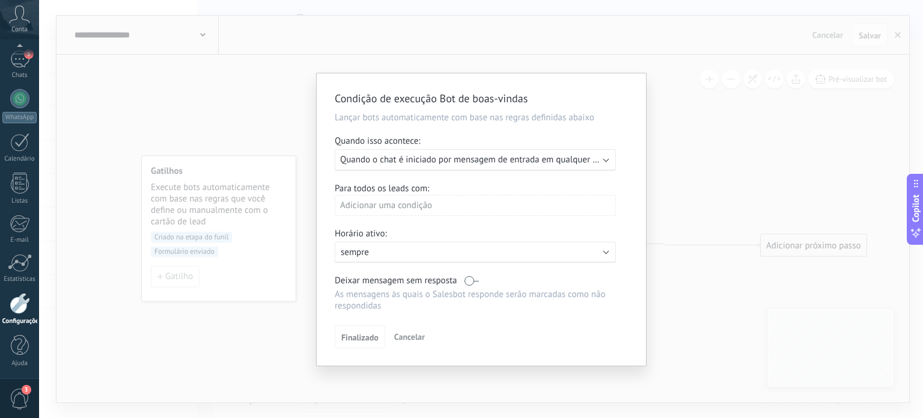
click at [437, 160] on span "Quando o chat é iniciado por mensagem de entrada em qualquer canal" at bounding box center [476, 159] width 273 height 11
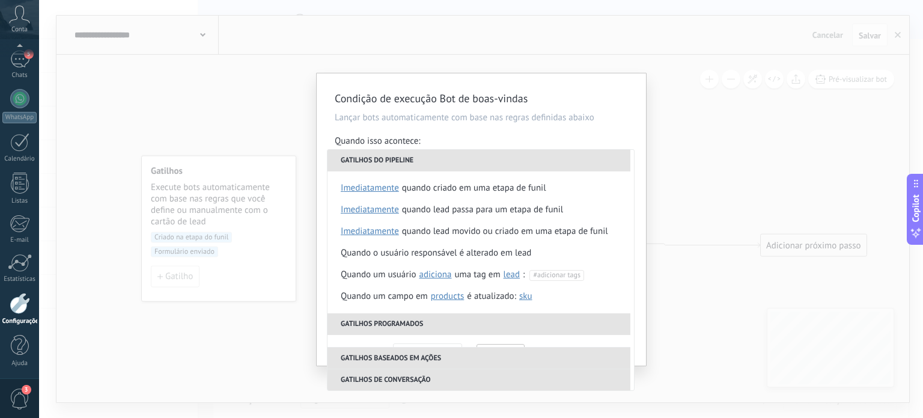
click at [437, 160] on li "Gatilhos do pipeline" at bounding box center [478, 161] width 303 height 22
click at [472, 233] on div "Quando lead movido ou criado em uma etapa de funil" at bounding box center [505, 232] width 206 height 22
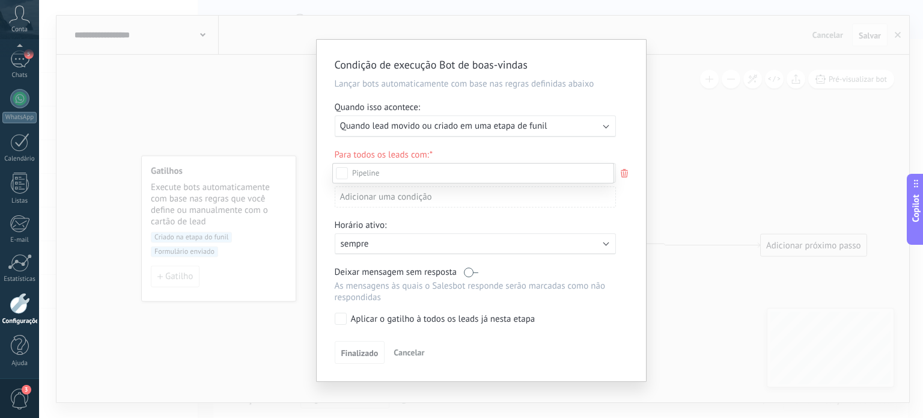
scroll to position [65, 0]
click at [412, 84] on div at bounding box center [481, 209] width 884 height 418
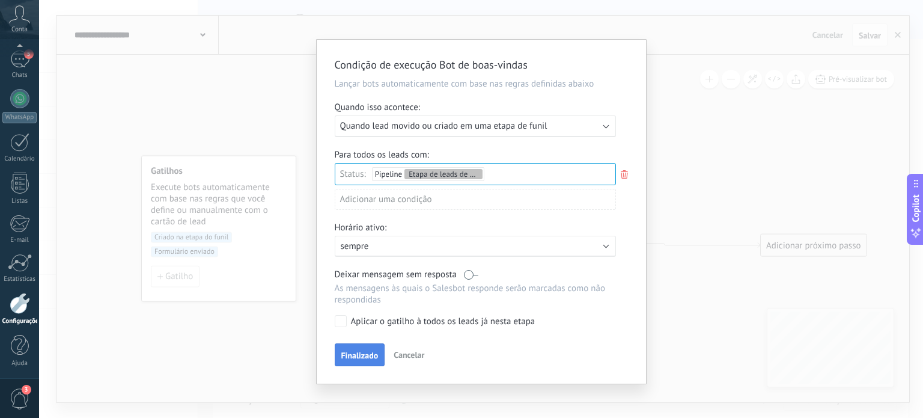
click at [356, 353] on span "Finalizado" at bounding box center [359, 355] width 37 height 8
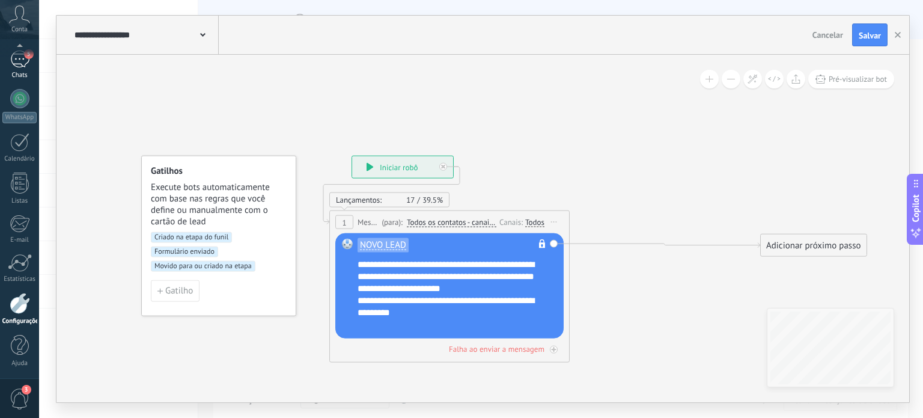
click at [27, 70] on link "5 Chats" at bounding box center [19, 64] width 39 height 29
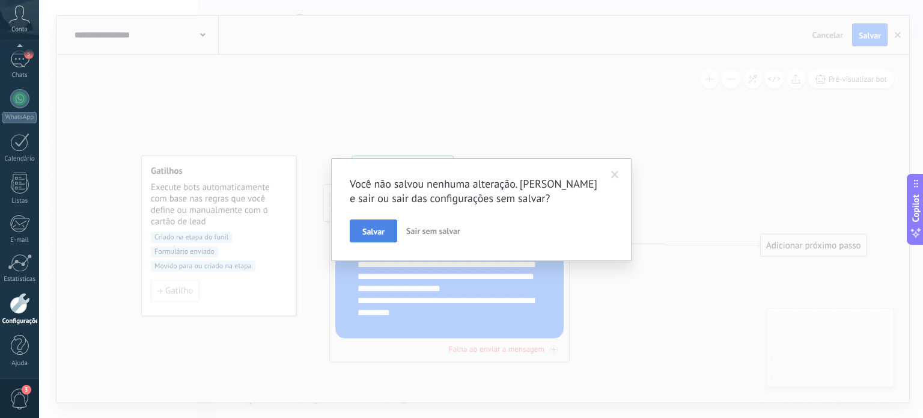
click at [381, 229] on span "Salvar" at bounding box center [373, 231] width 22 height 8
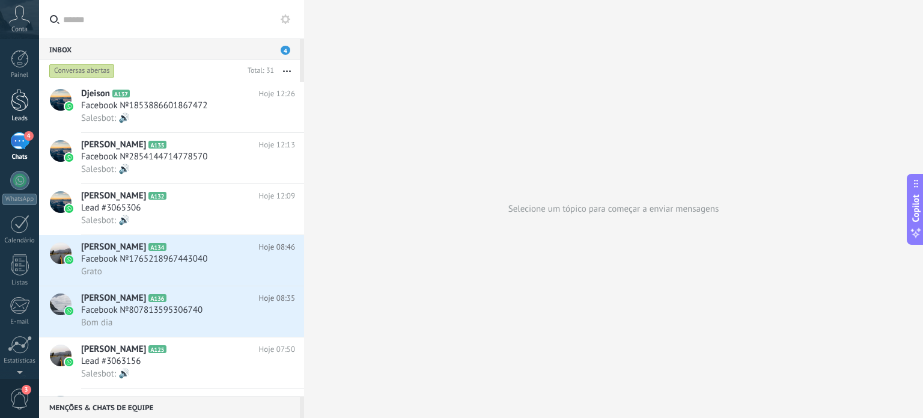
click at [17, 100] on div at bounding box center [20, 100] width 18 height 22
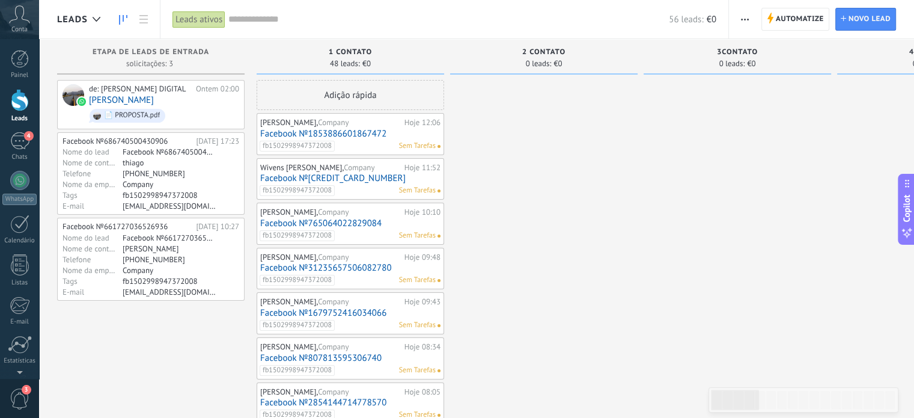
click at [353, 129] on link "Facebook №1853886601867472" at bounding box center [350, 134] width 180 height 10
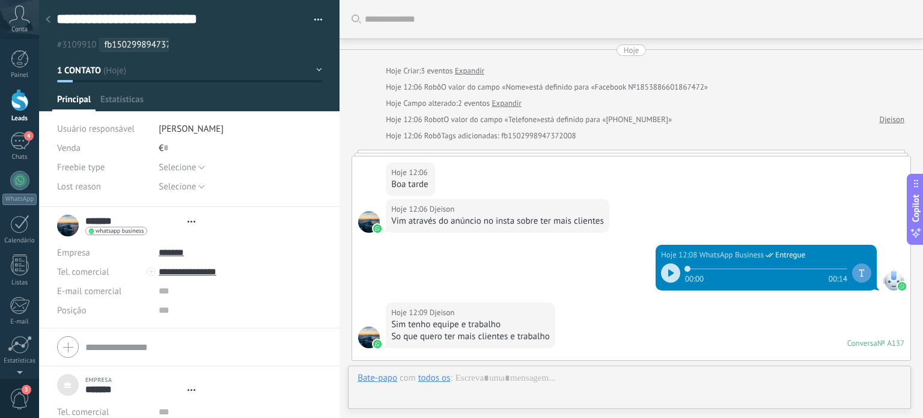
type textarea "***"
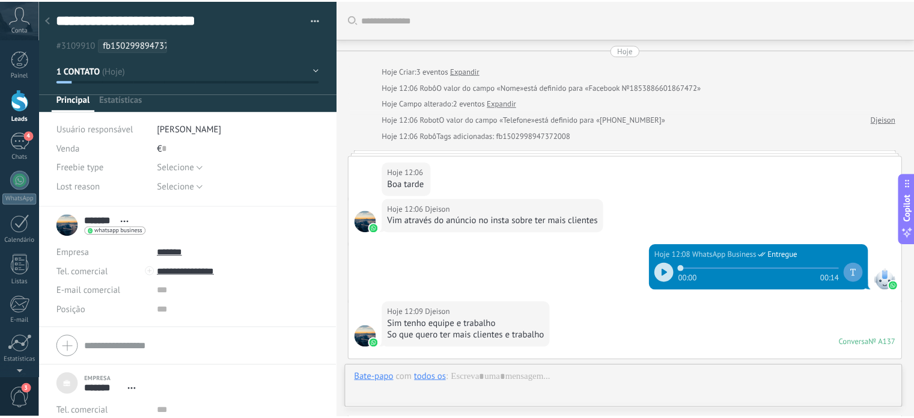
scroll to position [548, 0]
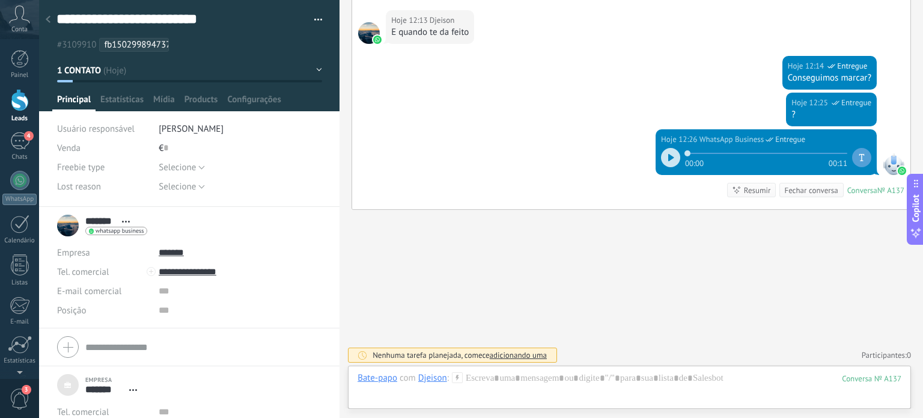
click at [49, 25] on div at bounding box center [48, 19] width 17 height 23
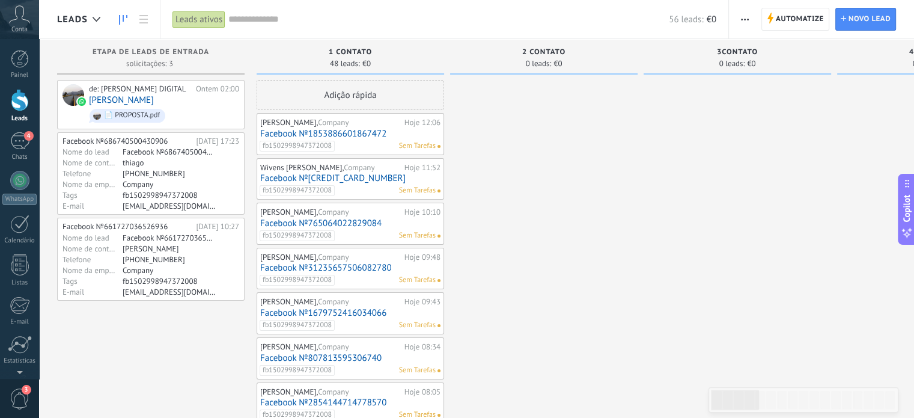
click at [308, 127] on div "Djeison, Company Hoje 12:06 Facebook №1853886601867472 fb1502998947372008 Sem T…" at bounding box center [350, 134] width 180 height 35
click at [287, 139] on div "Djeison, Company Hoje 12:06 Facebook №1853886601867472 fb1502998947372008 Sem T…" at bounding box center [350, 134] width 180 height 35
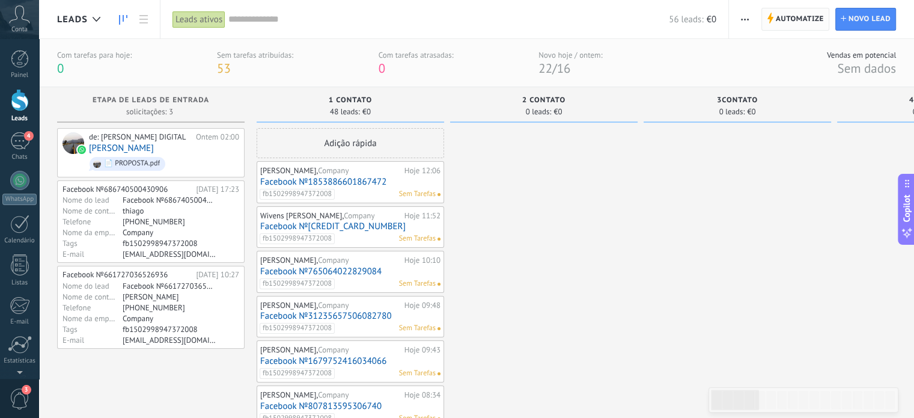
click at [788, 14] on span "Automatize" at bounding box center [800, 19] width 48 height 22
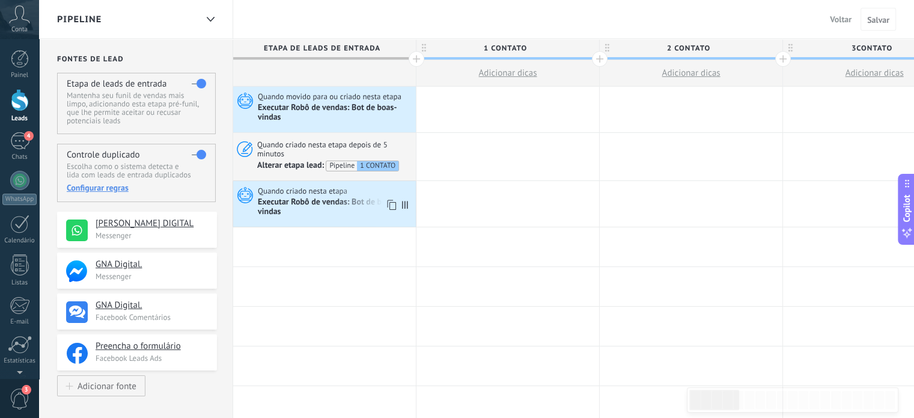
click at [308, 206] on div "Executar Robô de vendas: Bot de boas-vindas" at bounding box center [335, 207] width 155 height 20
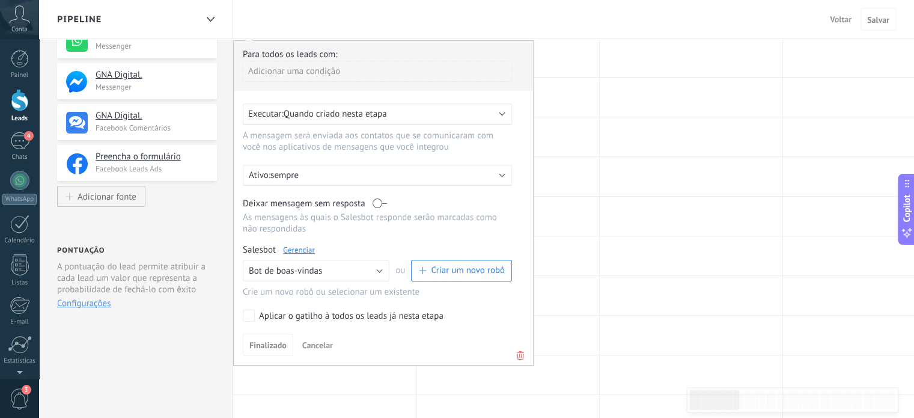
scroll to position [196, 0]
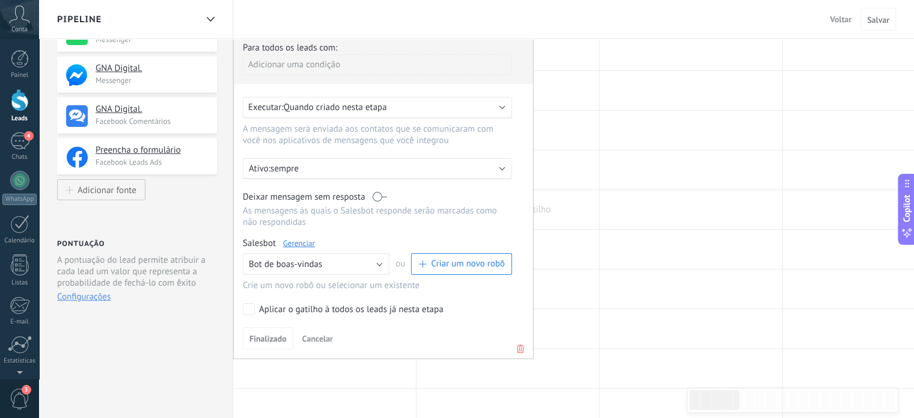
click at [574, 201] on div at bounding box center [507, 209] width 183 height 39
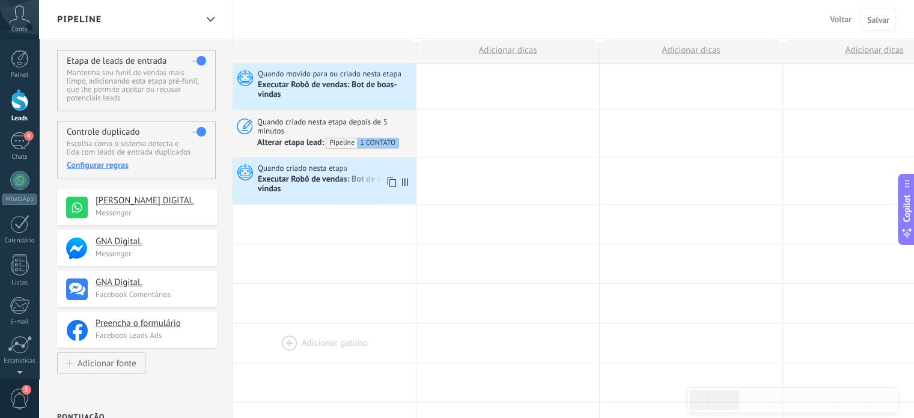
scroll to position [0, 0]
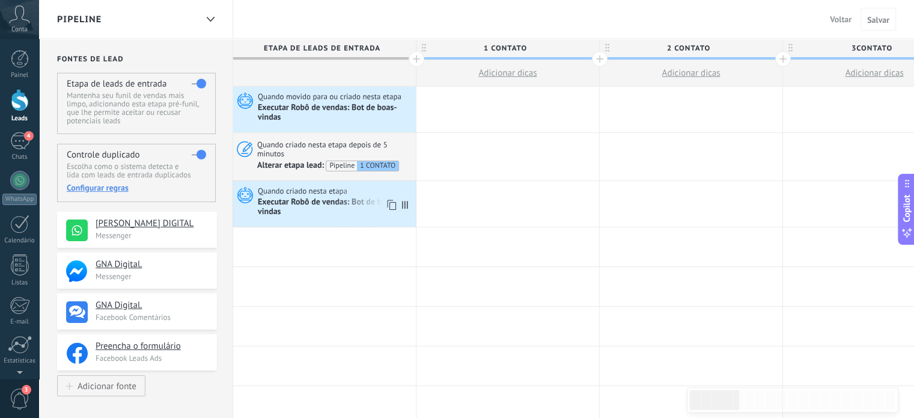
click at [353, 204] on div "Executar Robô de vendas: Bot de boas-vindas" at bounding box center [335, 207] width 155 height 20
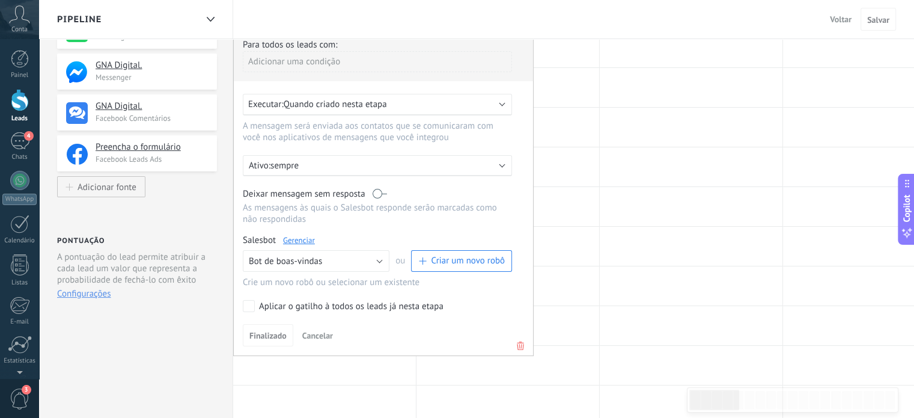
scroll to position [199, 0]
click at [522, 342] on icon at bounding box center [520, 345] width 13 height 14
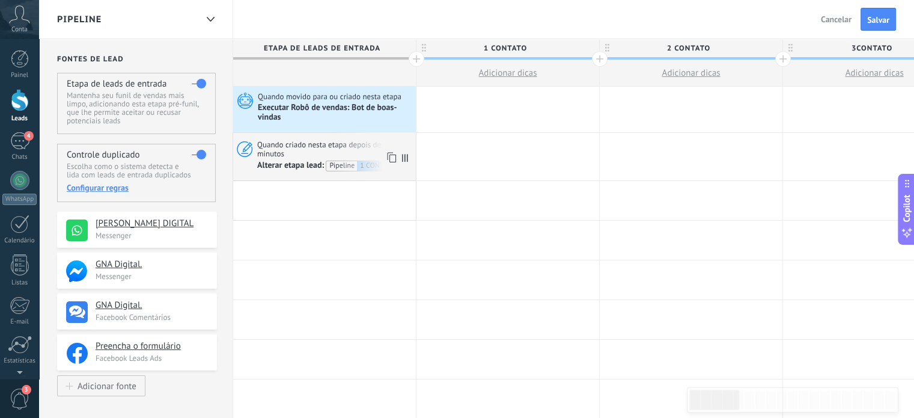
scroll to position [0, 0]
click at [355, 114] on div "Executar Robô de vendas: Bot de boas-vindas" at bounding box center [335, 113] width 155 height 20
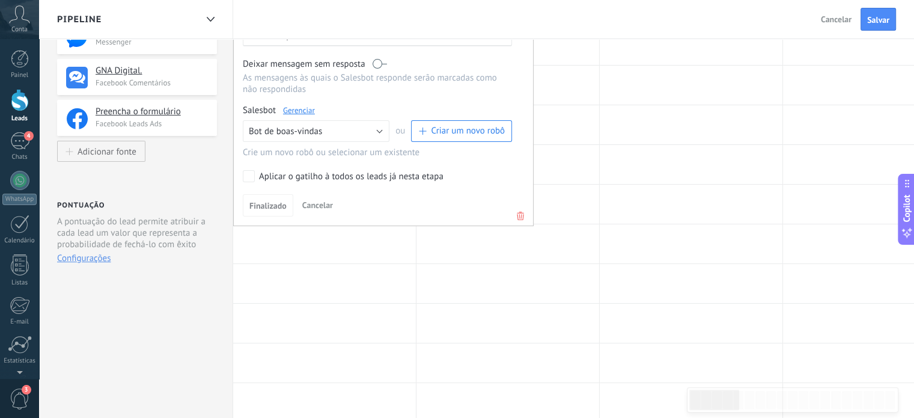
scroll to position [235, 0]
click at [517, 218] on use at bounding box center [520, 215] width 7 height 8
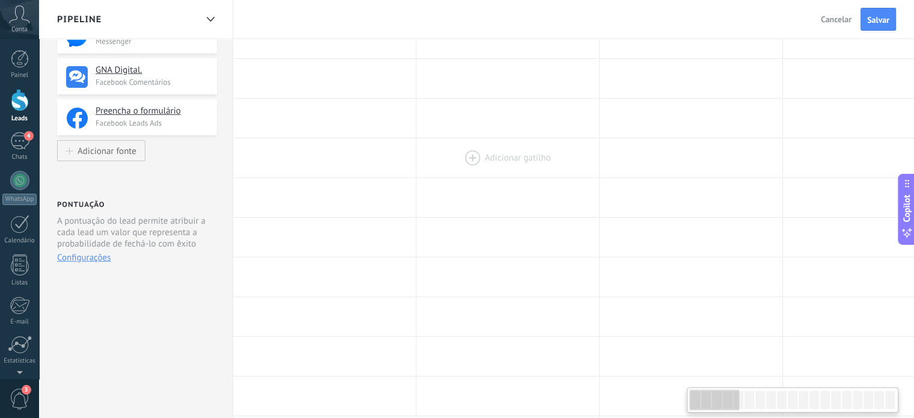
scroll to position [0, 0]
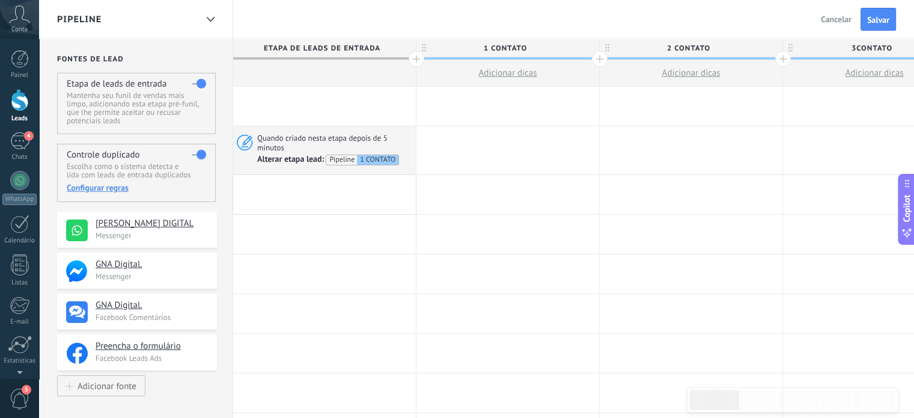
click at [312, 108] on div at bounding box center [324, 106] width 183 height 39
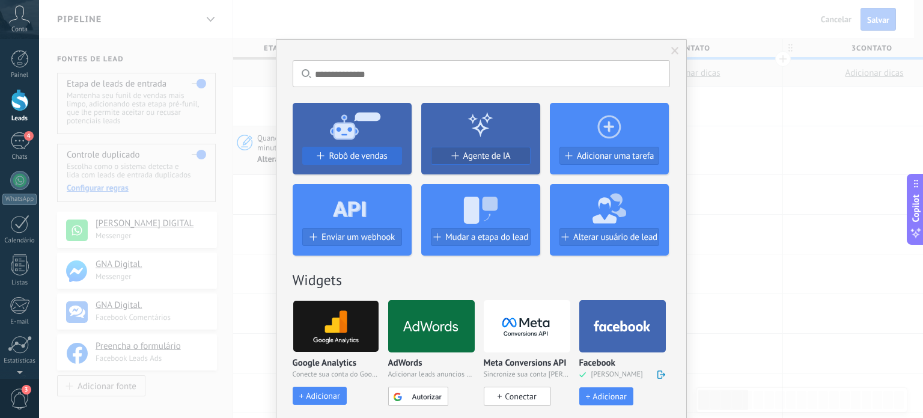
click at [334, 154] on span "Robô de vendas" at bounding box center [358, 156] width 58 height 10
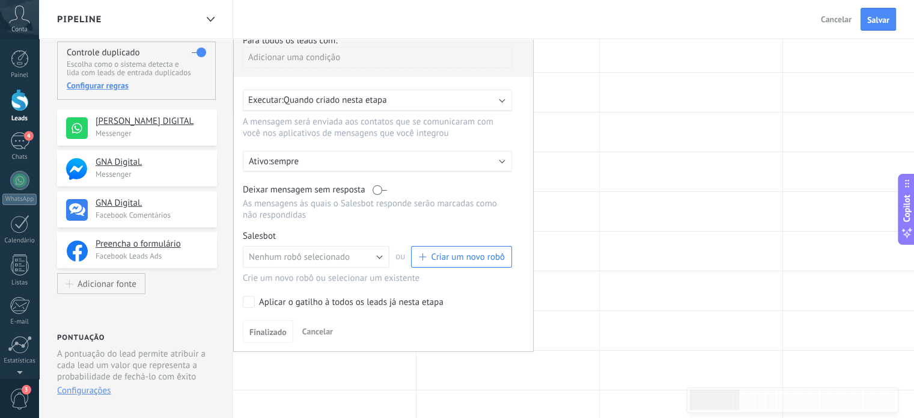
scroll to position [120, 0]
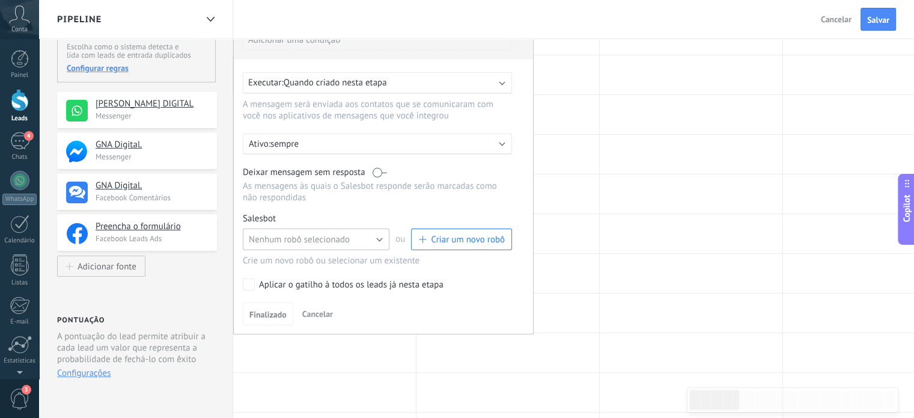
click at [367, 243] on button "Nenhum robô selecionado" at bounding box center [316, 239] width 147 height 22
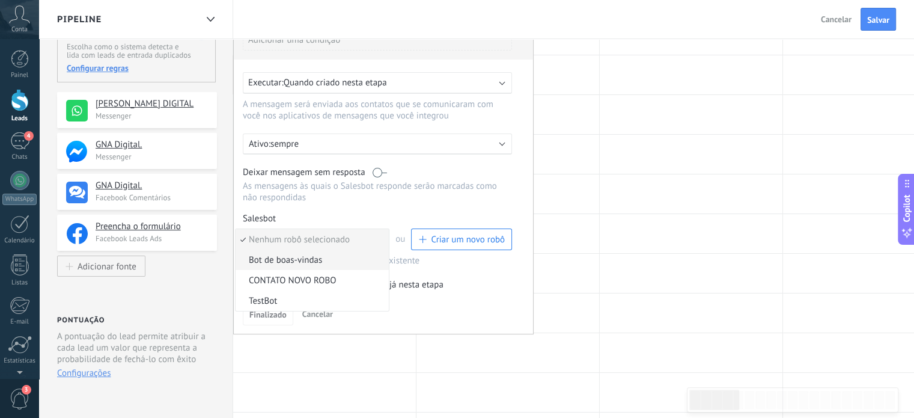
click at [352, 255] on span "Bot de boas-vindas" at bounding box center [311, 259] width 150 height 11
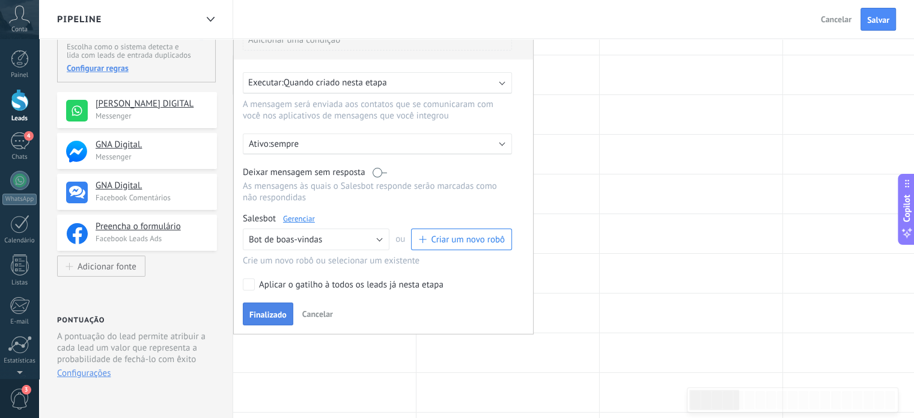
click at [267, 305] on button "Finalizado" at bounding box center [268, 313] width 50 height 23
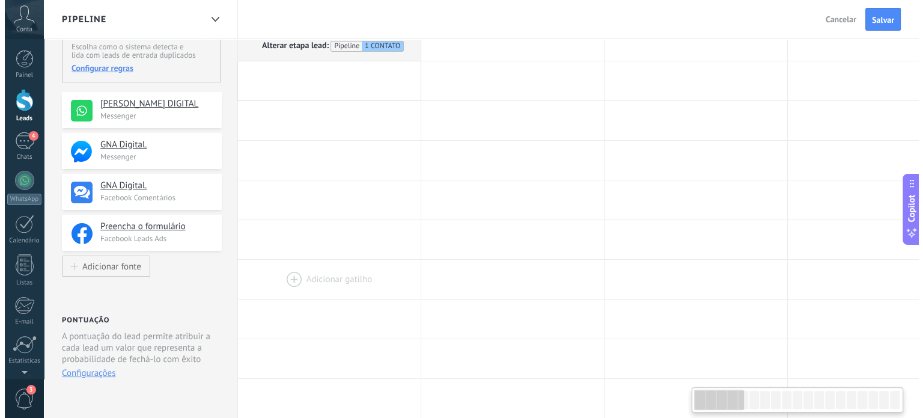
scroll to position [0, 0]
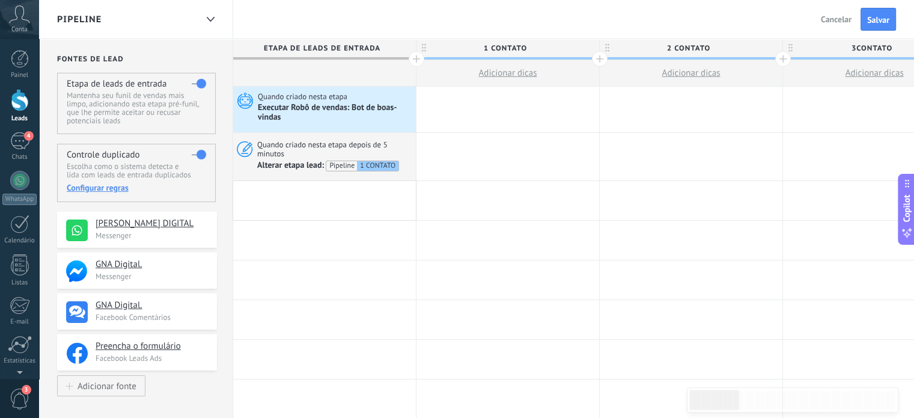
click at [305, 198] on div at bounding box center [324, 200] width 183 height 39
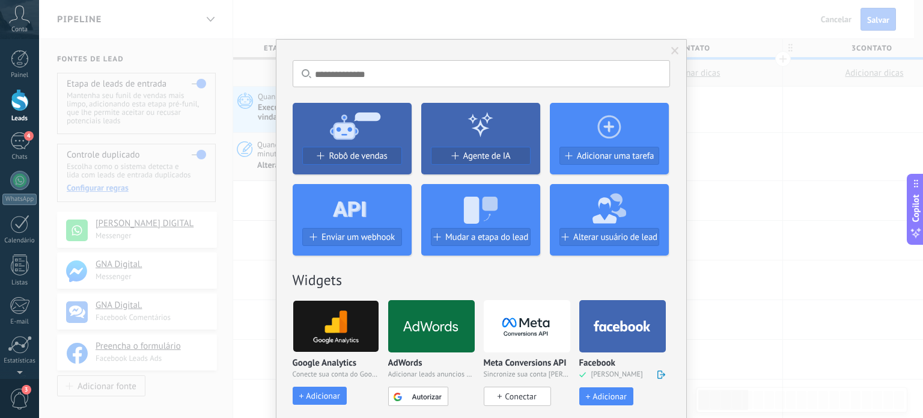
click at [711, 203] on div "Sem resultados. Robô de vendas Agente de IA Adicionar uma tarefa Enviar um webh…" at bounding box center [481, 209] width 884 height 418
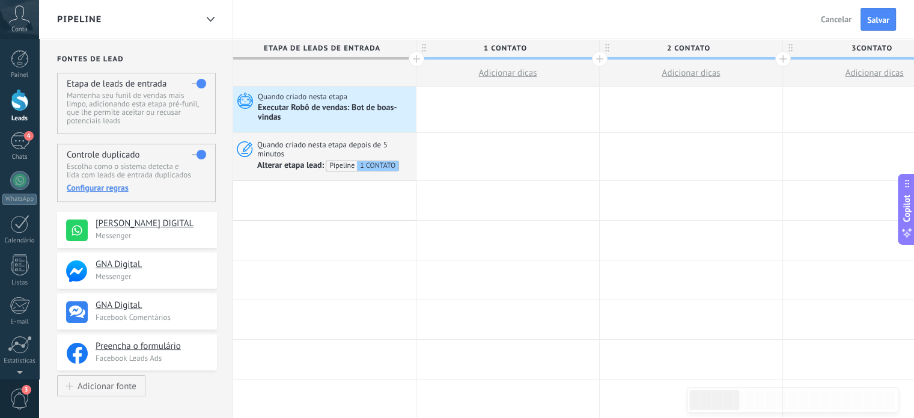
click at [24, 100] on div at bounding box center [20, 100] width 18 height 22
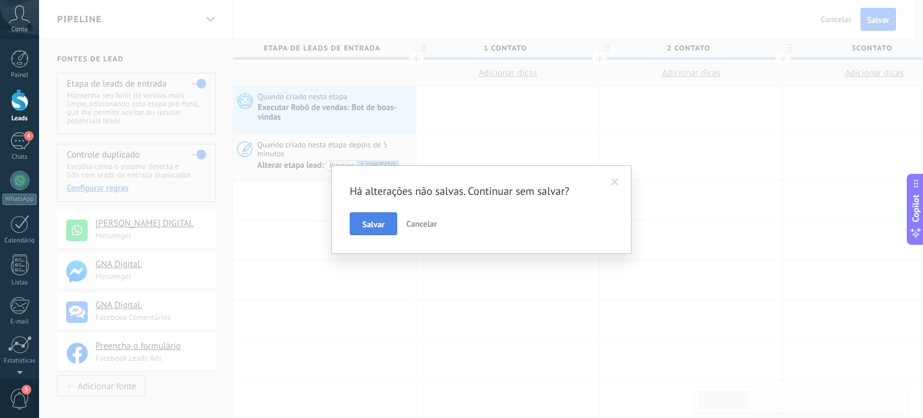
click at [365, 226] on span "Salvar" at bounding box center [373, 224] width 22 height 8
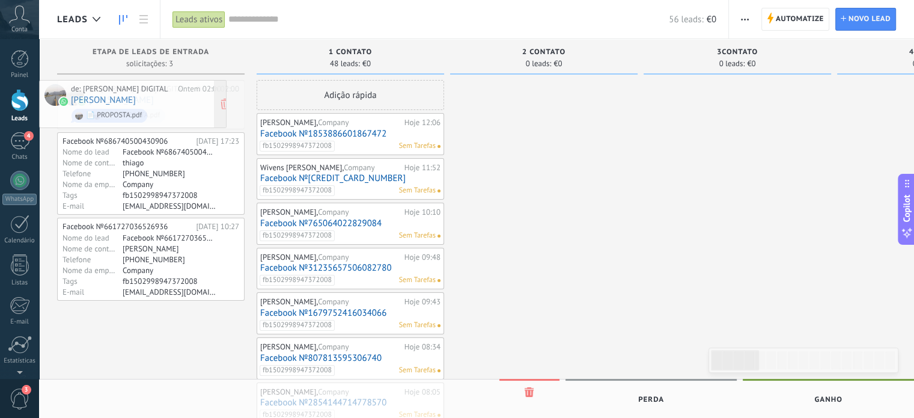
drag, startPoint x: 239, startPoint y: 98, endPoint x: 207, endPoint y: 98, distance: 31.8
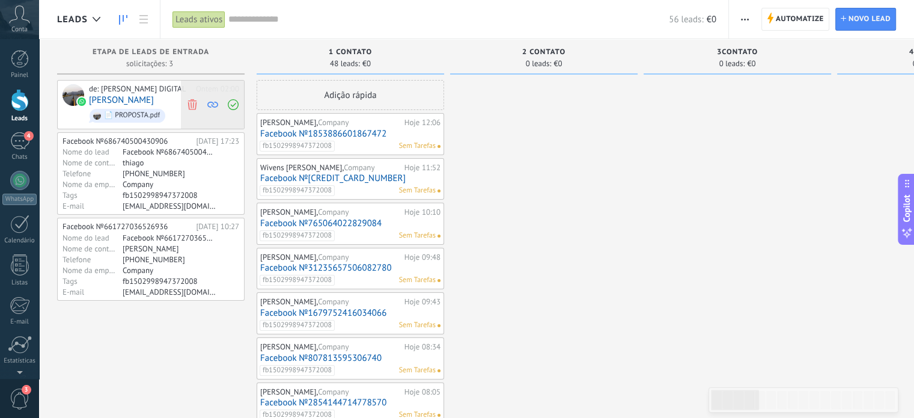
click at [190, 106] on icon at bounding box center [192, 104] width 11 height 11
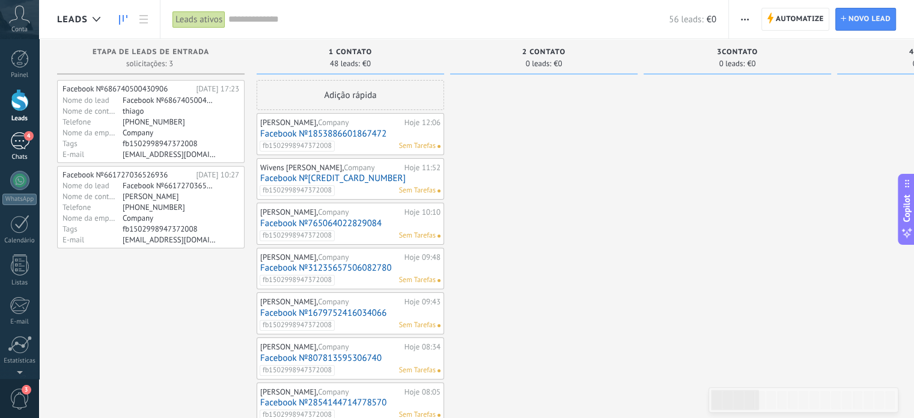
click at [16, 138] on div "4" at bounding box center [19, 140] width 19 height 17
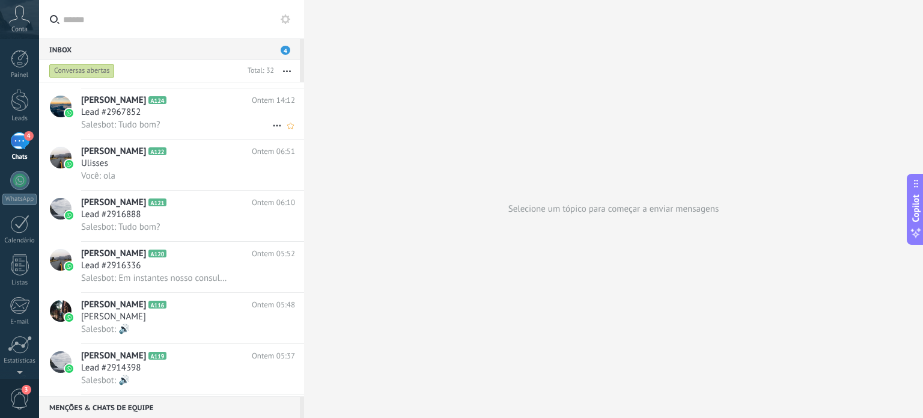
scroll to position [1053, 0]
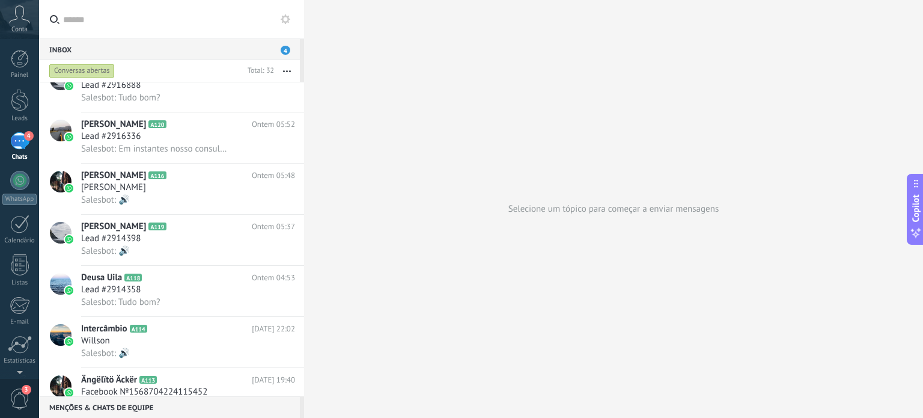
click at [140, 43] on div "Inbox 4" at bounding box center [169, 49] width 261 height 22
click at [137, 23] on input "text" at bounding box center [178, 19] width 231 height 38
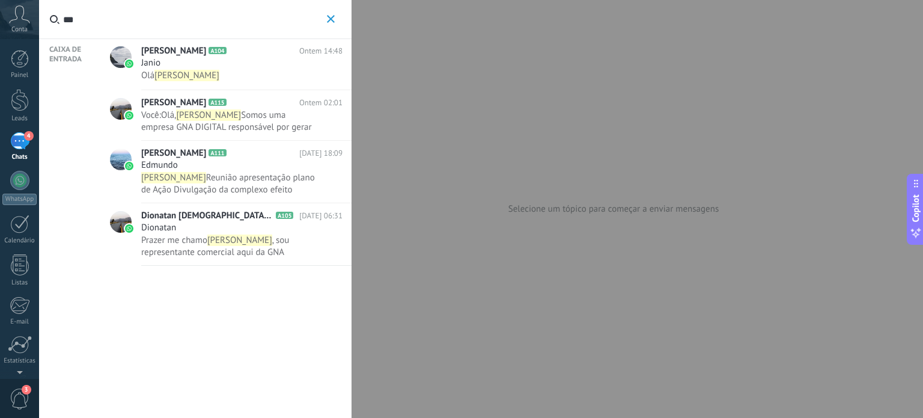
type input "***"
click at [156, 119] on span "Você:" at bounding box center [151, 114] width 20 height 11
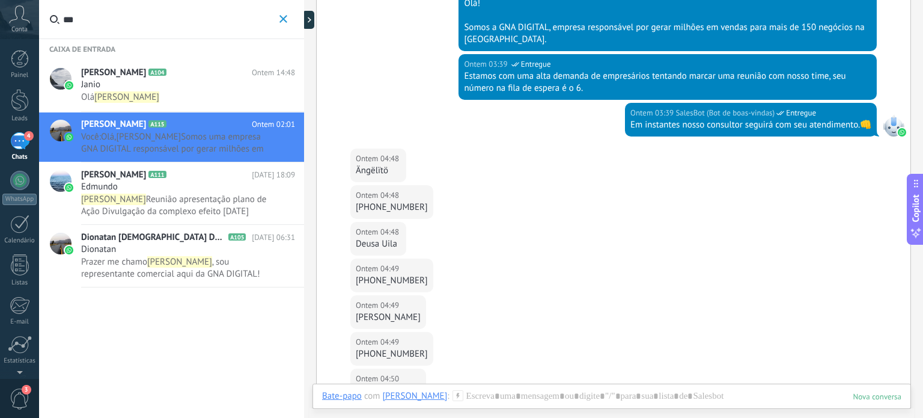
scroll to position [961, 0]
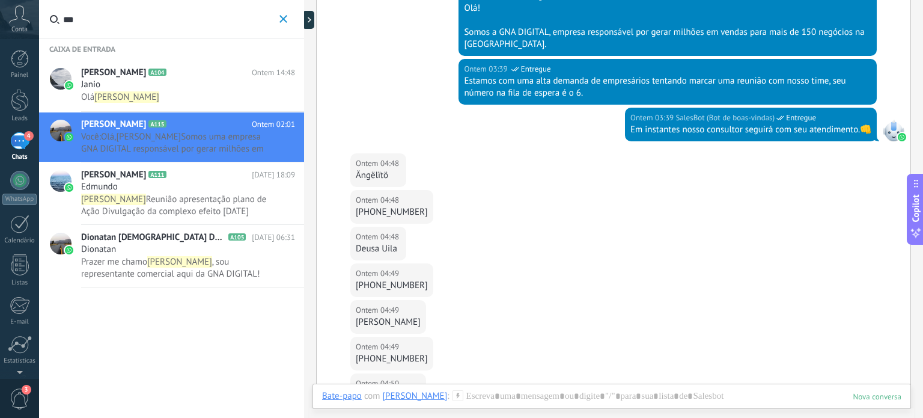
click at [269, 131] on span "Você: Olá, Gabriel Somos uma empresa GNA DIGITAL responsável por gerar milhões …" at bounding box center [188, 142] width 214 height 23
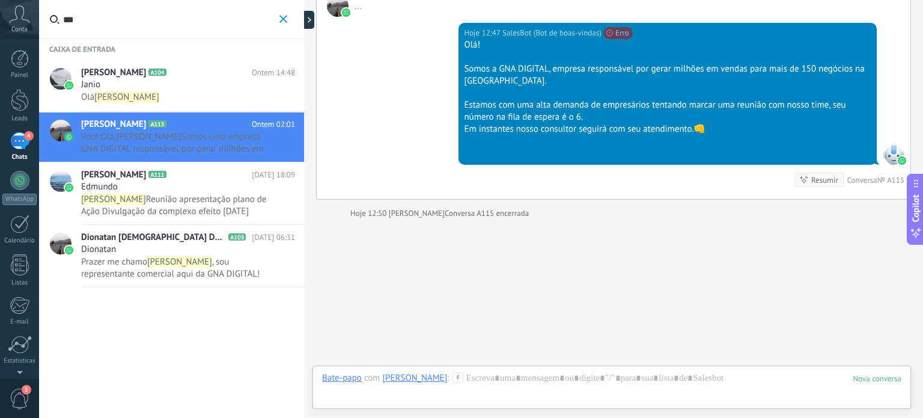
scroll to position [2132, 0]
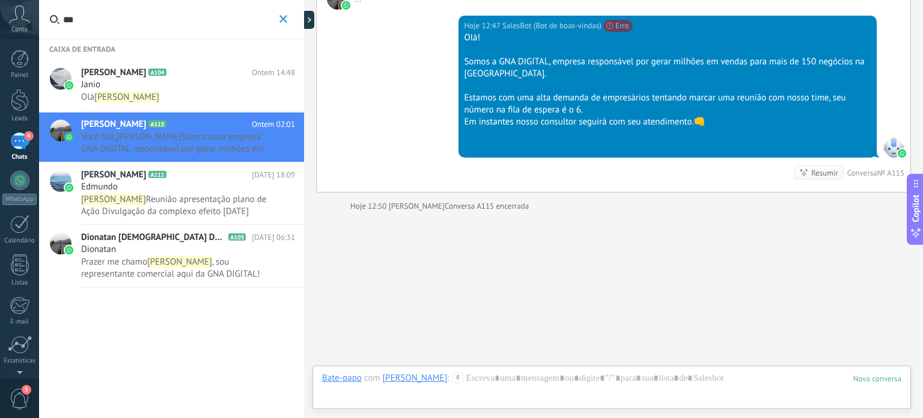
drag, startPoint x: 226, startPoint y: 138, endPoint x: 142, endPoint y: 136, distance: 84.1
click at [142, 136] on span "[PERSON_NAME]" at bounding box center [148, 136] width 65 height 11
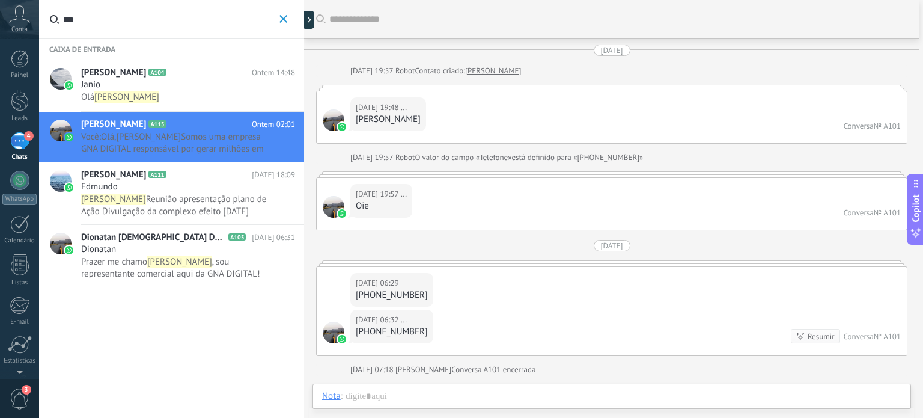
scroll to position [491, 0]
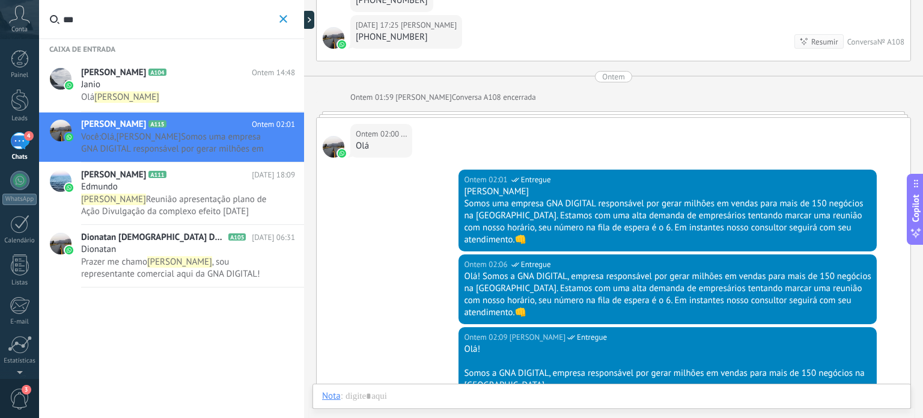
click at [284, 19] on use "button" at bounding box center [283, 19] width 8 height 8
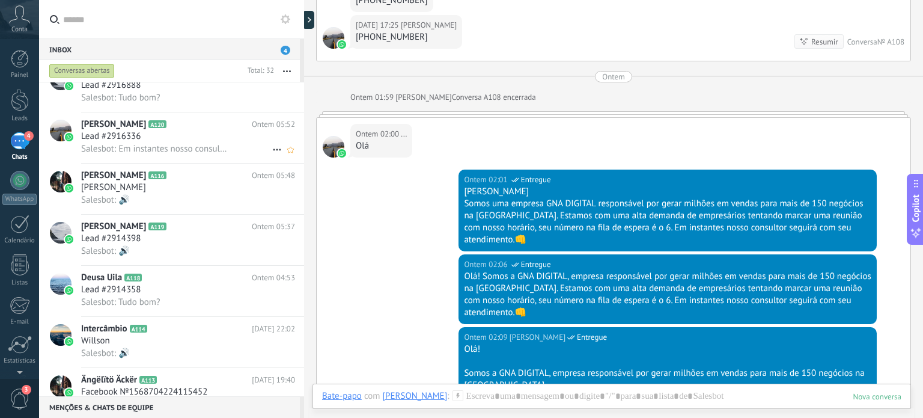
click at [270, 154] on icon at bounding box center [277, 149] width 14 height 14
click at [303, 199] on div at bounding box center [461, 209] width 923 height 418
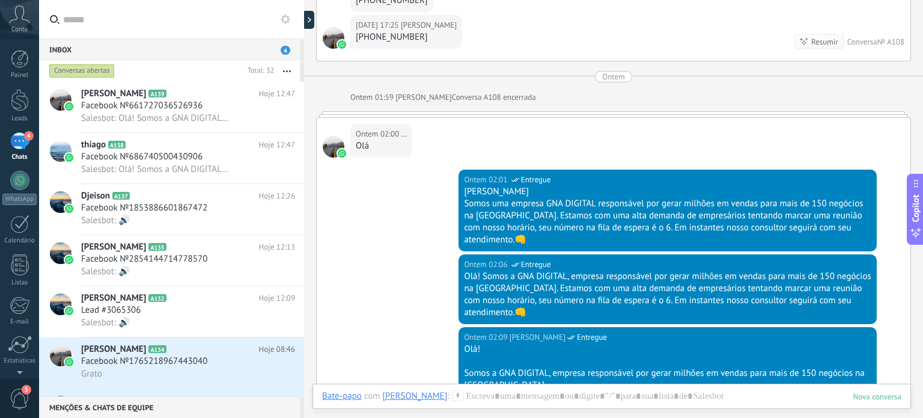
click at [171, 44] on div "Inbox 4" at bounding box center [169, 49] width 261 height 22
click at [284, 46] on span "4" at bounding box center [286, 50] width 10 height 9
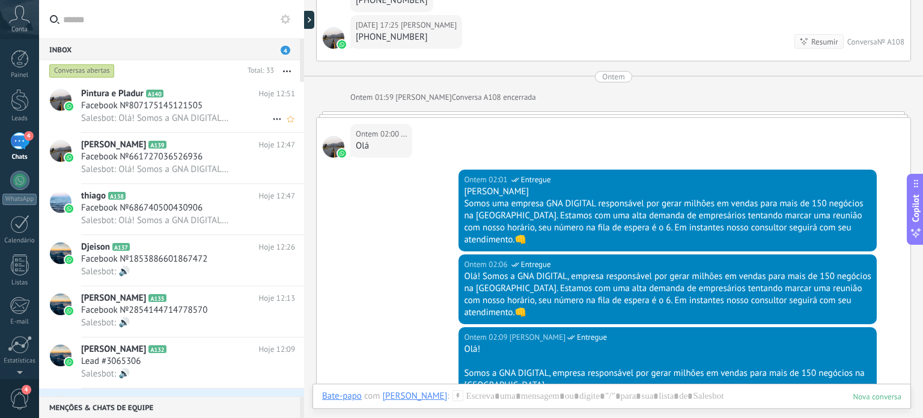
click at [108, 102] on span "Facebook №807175145121505" at bounding box center [141, 106] width 121 height 12
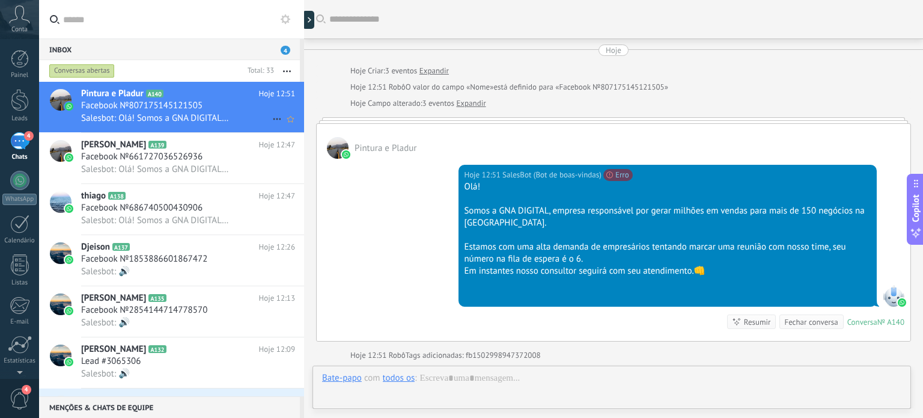
scroll to position [20, 0]
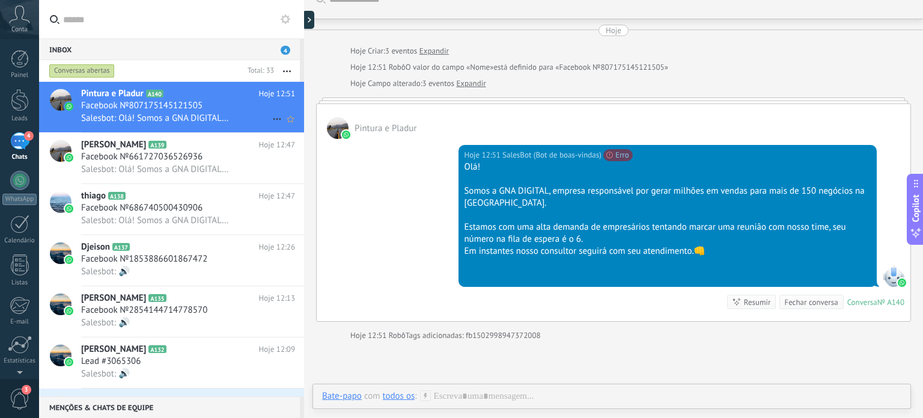
click at [145, 100] on span "Facebook №807175145121505" at bounding box center [141, 106] width 121 height 12
click at [15, 303] on div at bounding box center [20, 303] width 20 height 21
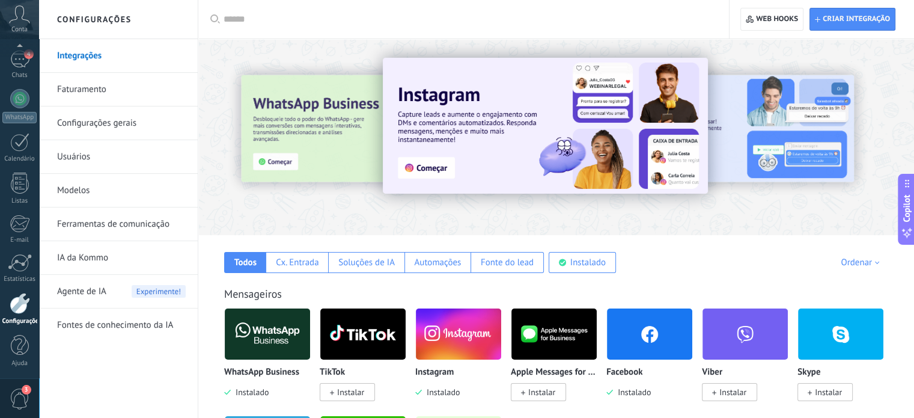
click at [119, 185] on link "Modelos" at bounding box center [121, 191] width 129 height 34
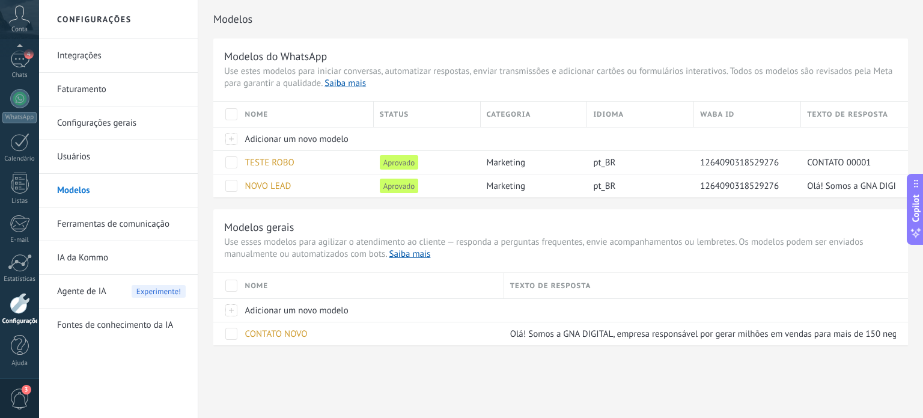
click at [115, 218] on link "Ferramentas de comunicação" at bounding box center [121, 224] width 129 height 34
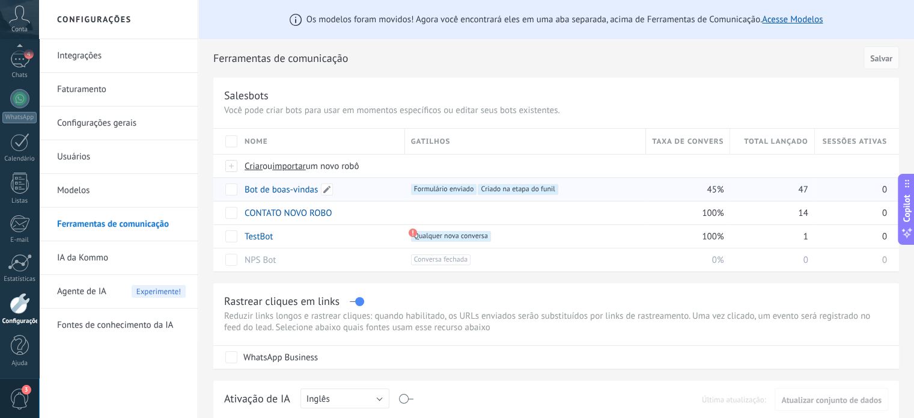
click at [272, 193] on link "Bot de boas-vindas" at bounding box center [281, 189] width 73 height 11
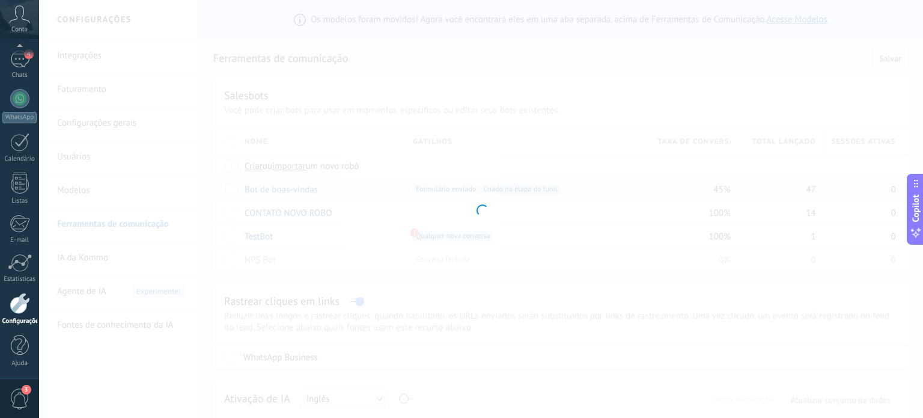
type input "**********"
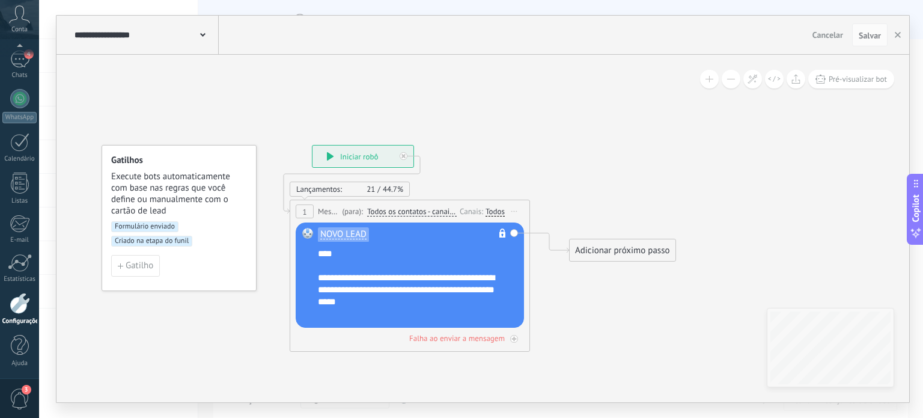
click at [518, 210] on span "Iniciar pré-visualização aqui [GEOGRAPHIC_DATA] Duplicar Excluir" at bounding box center [514, 210] width 19 height 17
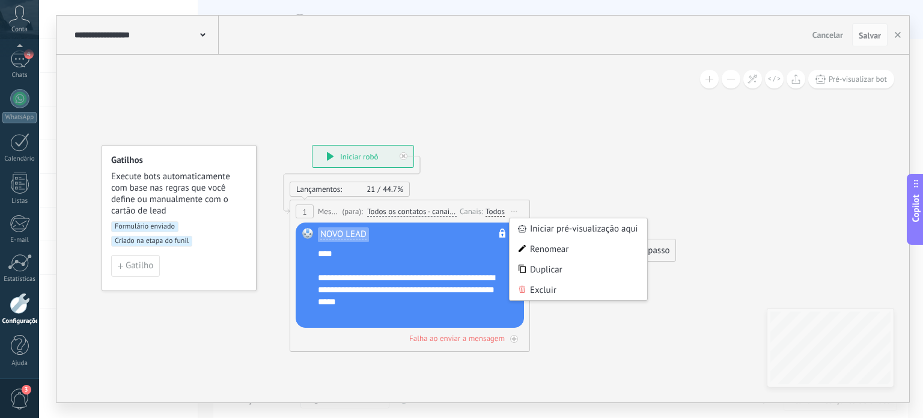
click at [494, 211] on div "Todos" at bounding box center [494, 212] width 19 height 10
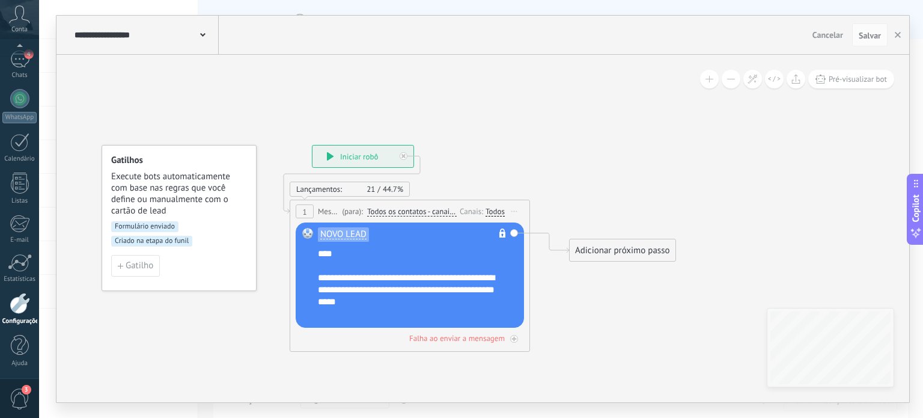
click at [468, 210] on div "Canais:" at bounding box center [473, 210] width 26 height 11
click at [490, 210] on div "Todos" at bounding box center [494, 212] width 19 height 10
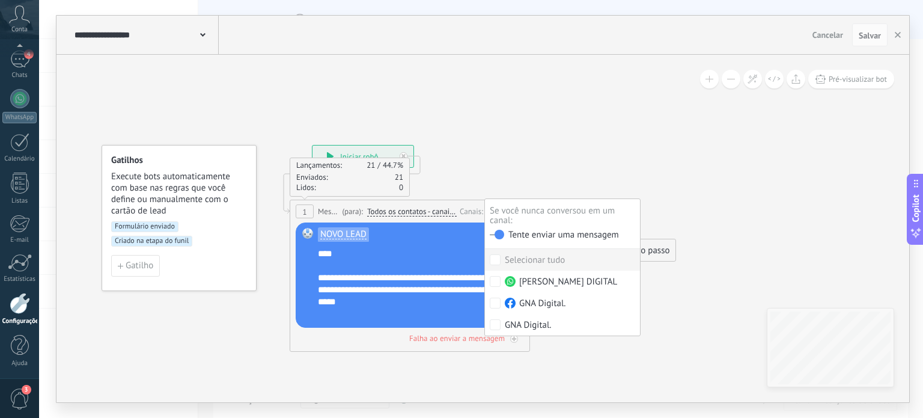
click at [496, 233] on label at bounding box center [497, 234] width 14 height 8
click at [860, 33] on span "Salvar" at bounding box center [870, 35] width 22 height 8
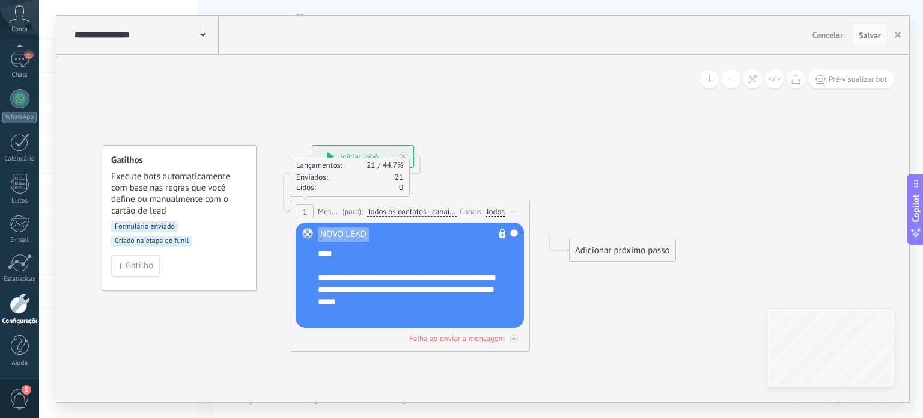
click at [352, 237] on span "NOVO LEAD" at bounding box center [343, 235] width 46 height 10
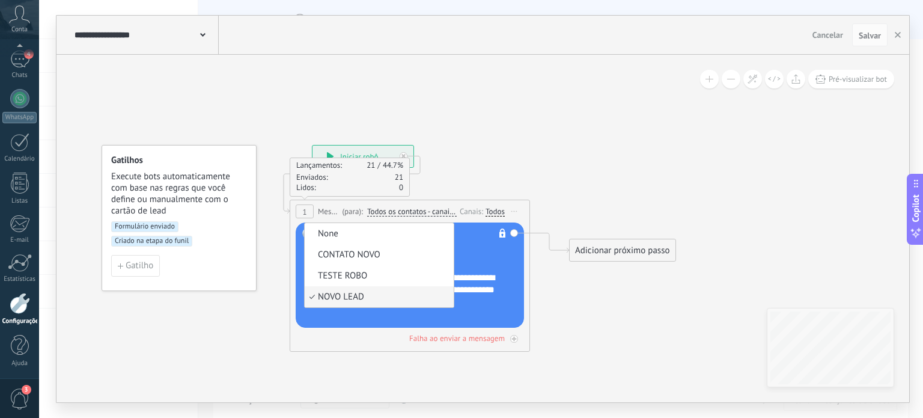
click at [475, 251] on div "**********" at bounding box center [418, 284] width 200 height 72
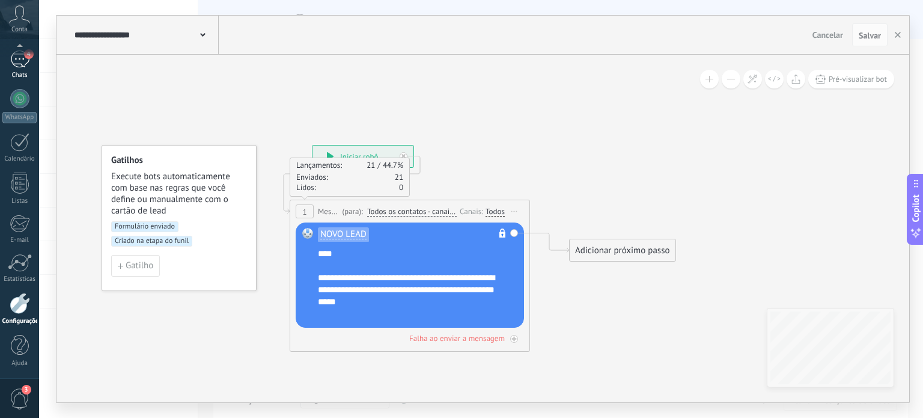
click at [16, 66] on div "4" at bounding box center [19, 58] width 19 height 17
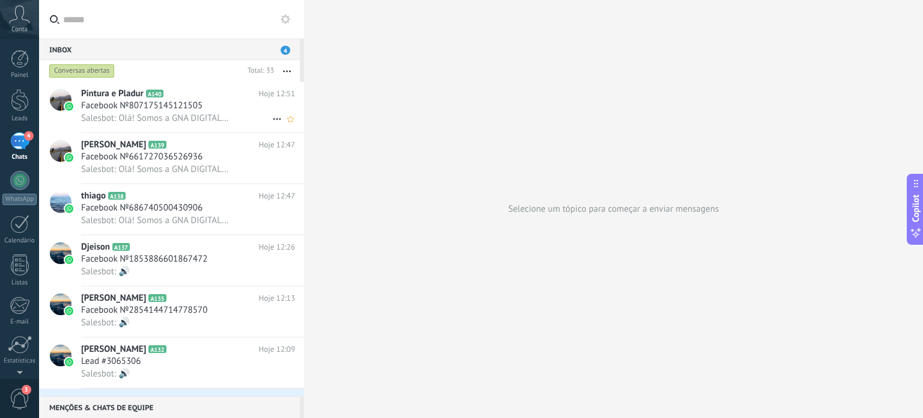
click at [104, 103] on span "Facebook №807175145121505" at bounding box center [141, 106] width 121 height 12
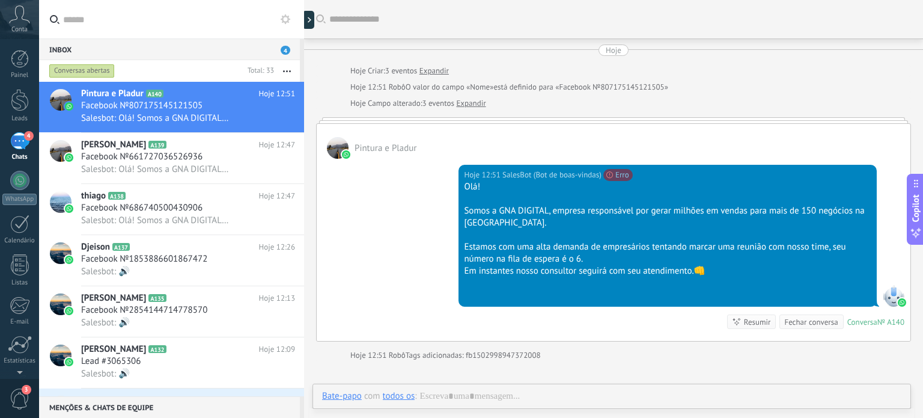
scroll to position [20, 0]
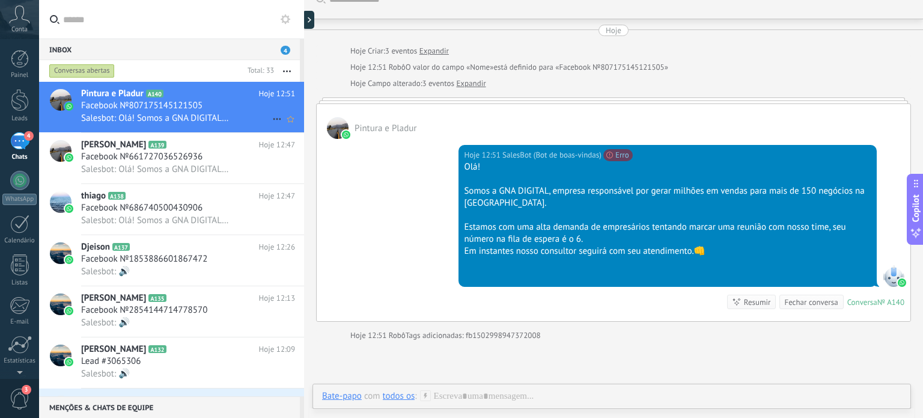
click at [135, 100] on span "Facebook №807175145121505" at bounding box center [141, 106] width 121 height 12
click at [62, 112] on div at bounding box center [60, 107] width 42 height 50
click at [19, 97] on div at bounding box center [20, 100] width 18 height 22
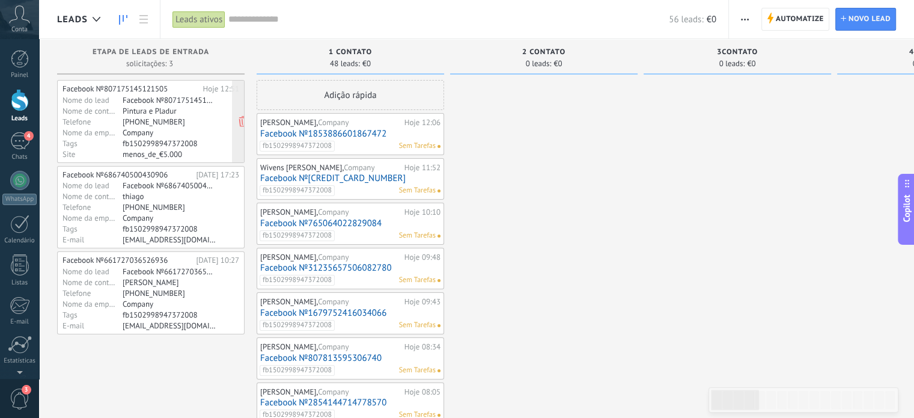
click at [109, 114] on div "Nome de contato" at bounding box center [92, 111] width 60 height 10
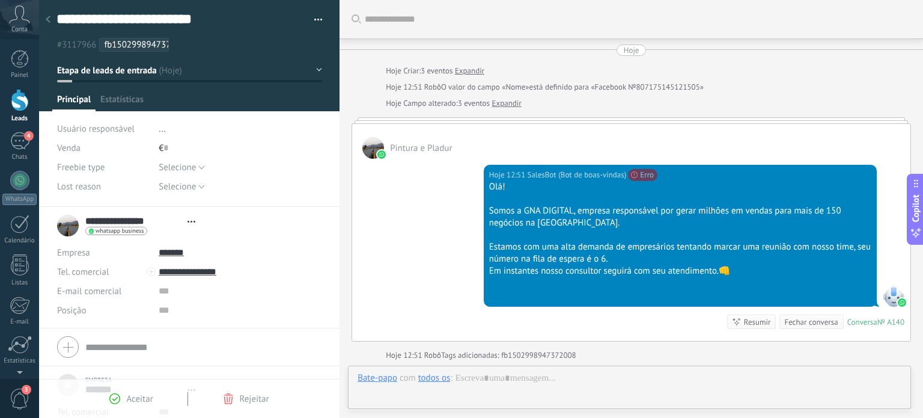
type textarea "***"
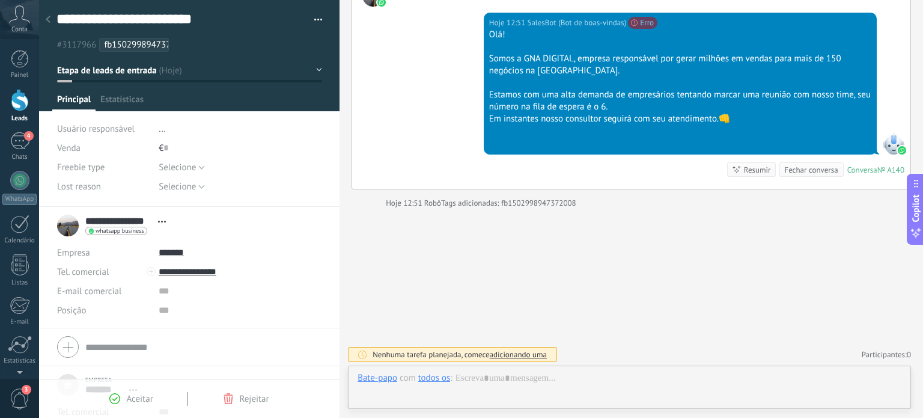
scroll to position [144, 0]
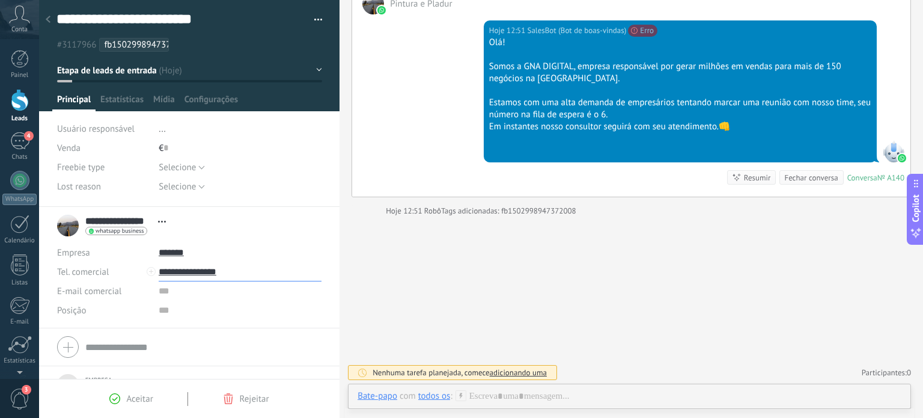
click at [163, 274] on input "**********" at bounding box center [240, 271] width 163 height 19
click at [191, 310] on div "Gabriel GNA DIGITAL (Gabriel GNA DIGITAL)" at bounding box center [240, 312] width 162 height 20
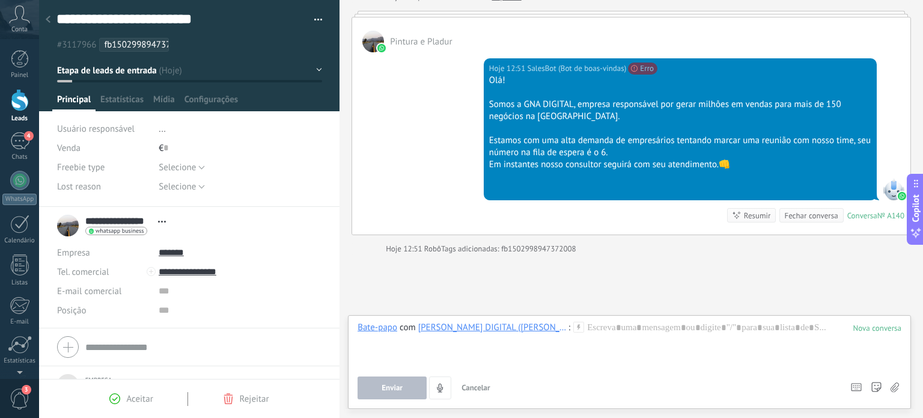
scroll to position [106, 0]
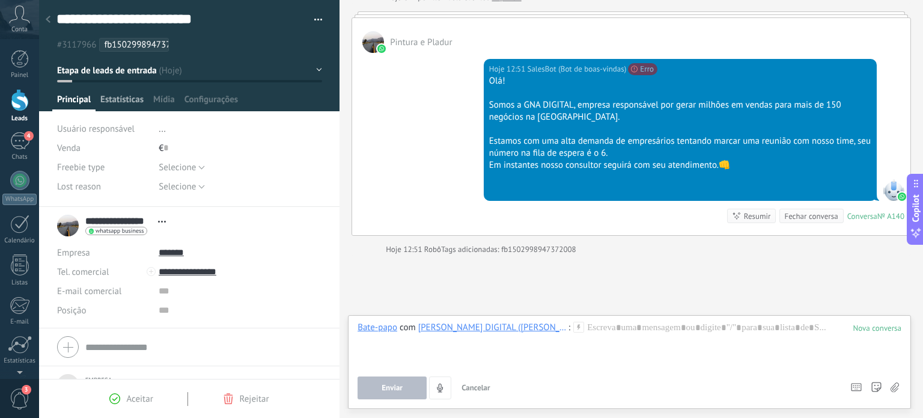
click at [113, 96] on span "Estatísticas" at bounding box center [121, 102] width 43 height 17
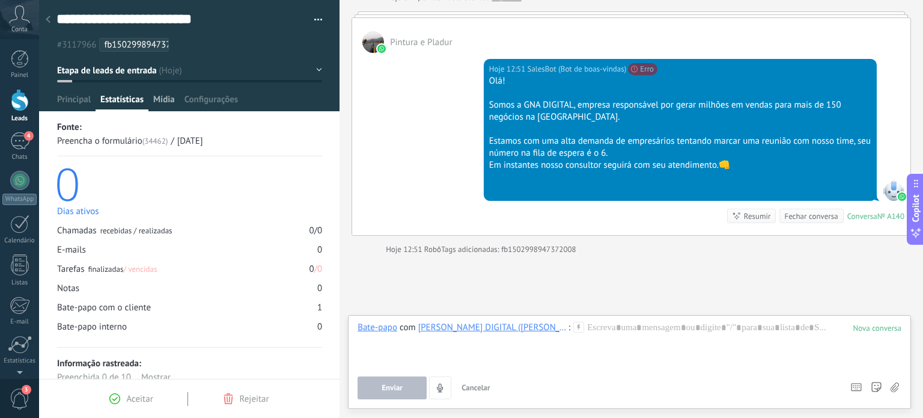
click at [175, 94] on div "Mídia" at bounding box center [163, 102] width 31 height 17
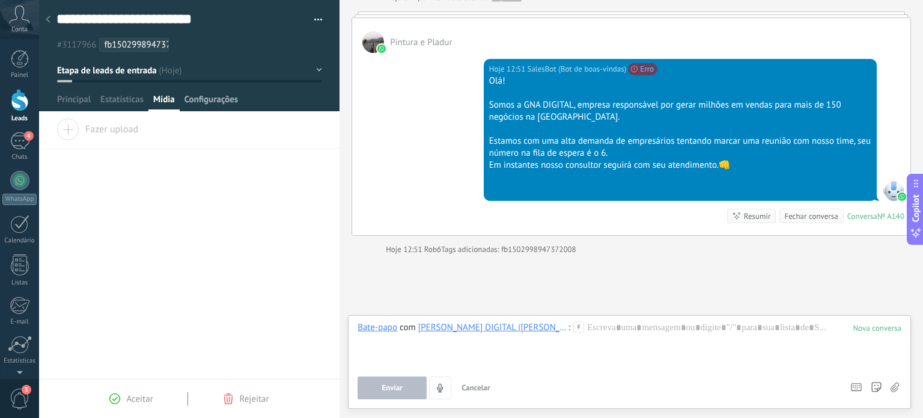
click at [202, 100] on span "Configurações" at bounding box center [210, 102] width 53 height 17
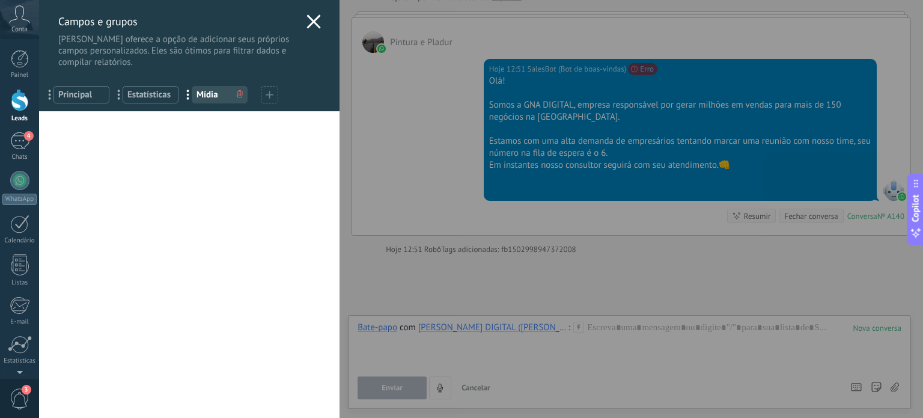
click at [315, 14] on icon at bounding box center [313, 21] width 14 height 14
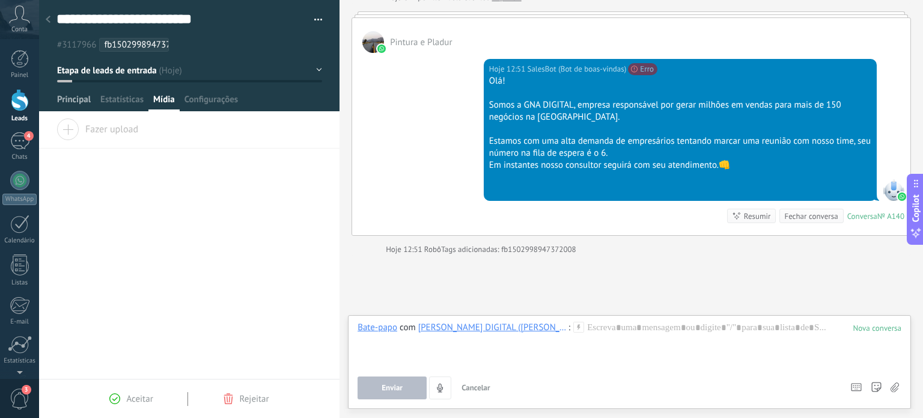
click at [73, 97] on span "Principal" at bounding box center [74, 102] width 34 height 17
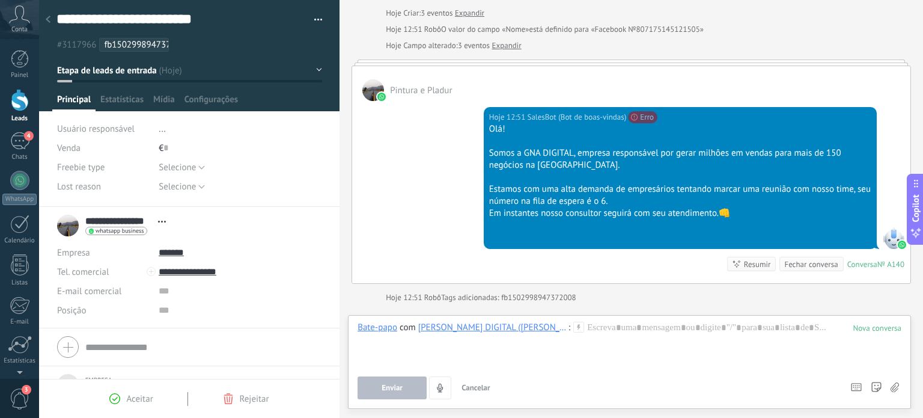
scroll to position [50, 0]
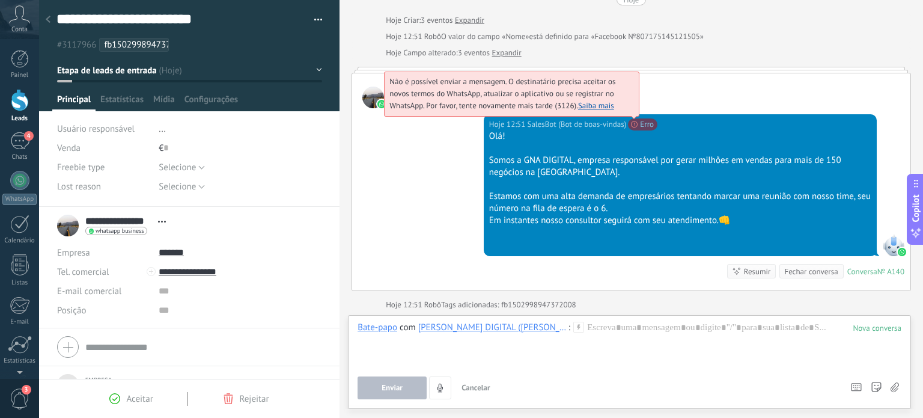
click at [615, 111] on span "Não é possível enviar a mensagem. O destinatário precisa aceitar os novos termo…" at bounding box center [502, 93] width 226 height 34
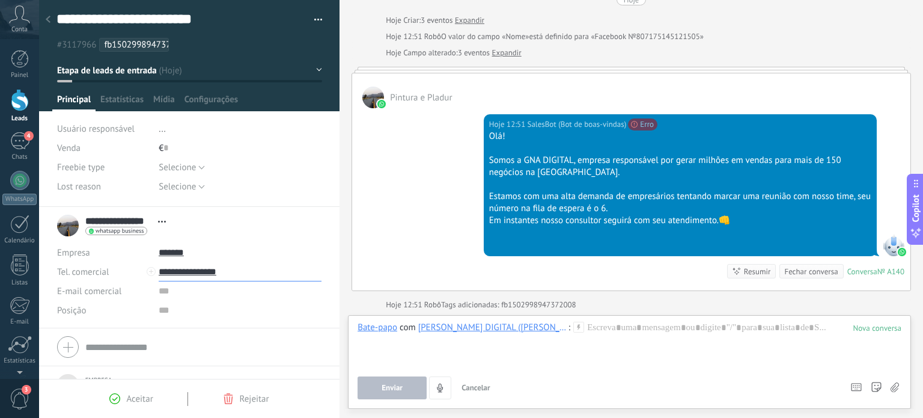
drag, startPoint x: 189, startPoint y: 268, endPoint x: 163, endPoint y: 273, distance: 26.3
click at [163, 273] on input "**********" at bounding box center [240, 271] width 163 height 19
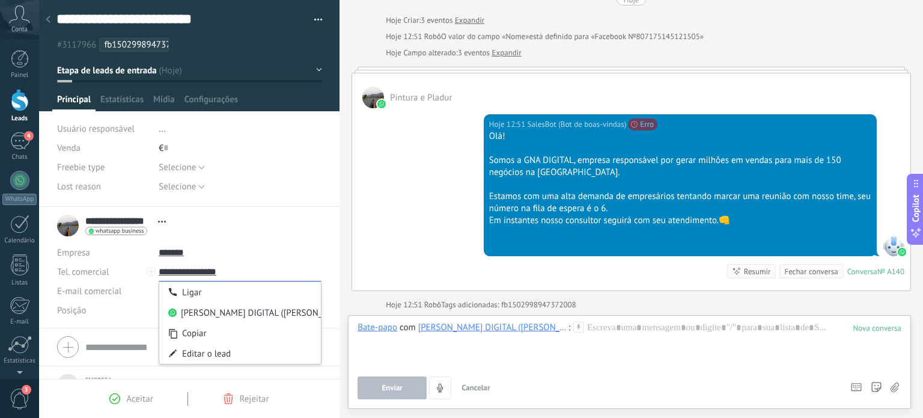
click at [175, 272] on input "**********" at bounding box center [240, 271] width 163 height 19
type input "**********"
click at [209, 333] on div "Copiar" at bounding box center [240, 333] width 162 height 20
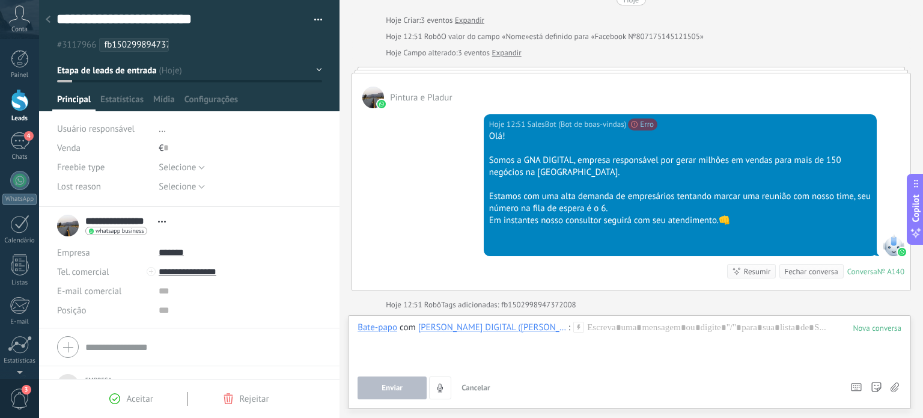
scroll to position [103, 0]
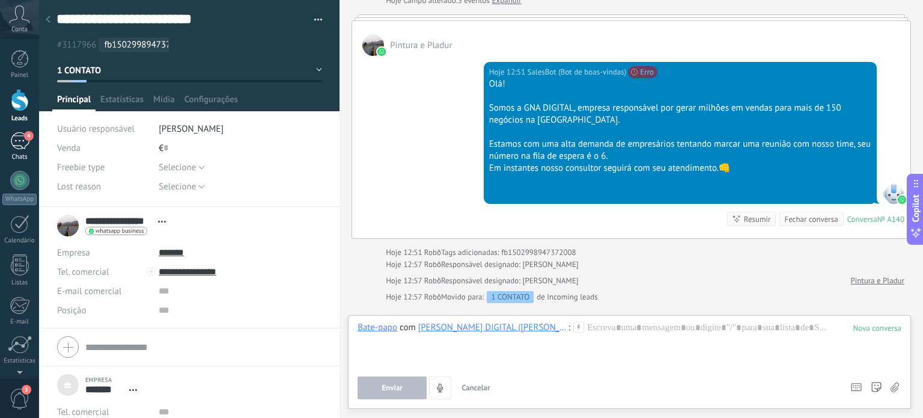
click at [20, 145] on div "4" at bounding box center [19, 140] width 19 height 17
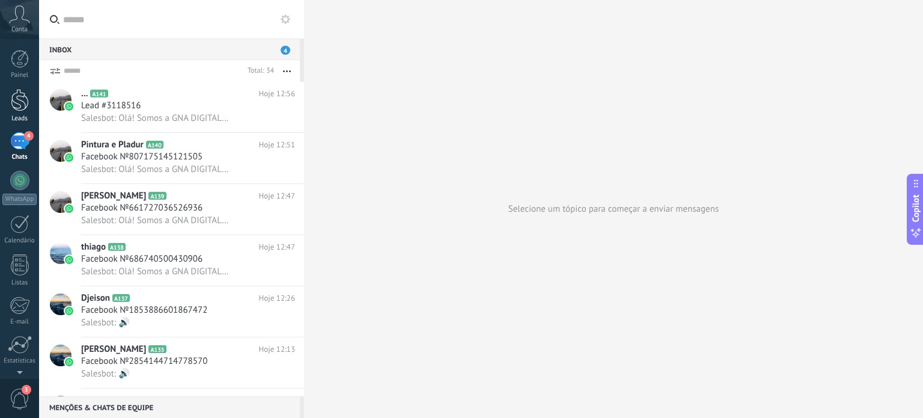
click at [22, 103] on div at bounding box center [20, 100] width 18 height 22
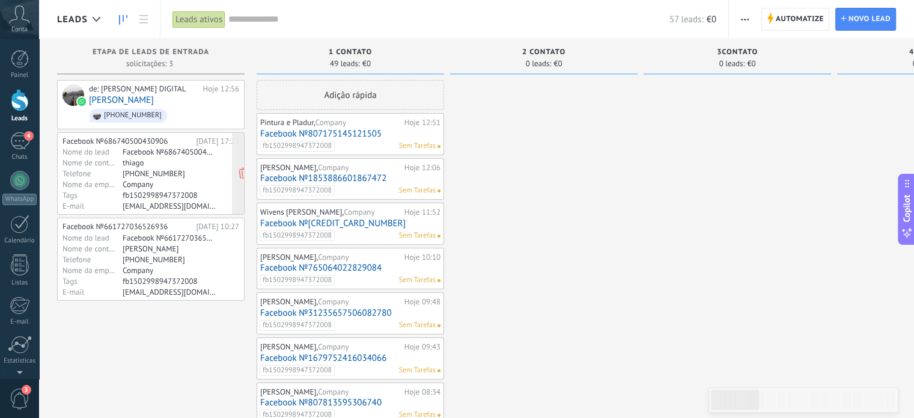
click at [105, 168] on div "Telefone" at bounding box center [92, 173] width 60 height 10
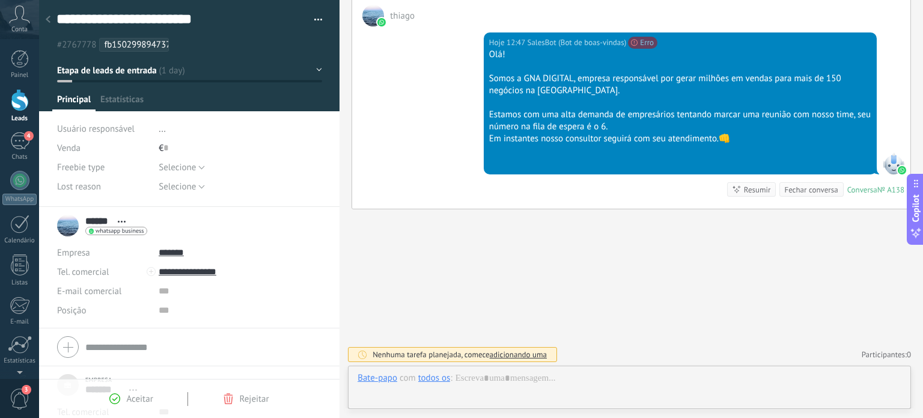
scroll to position [12, 0]
click at [136, 394] on span "Aceitar" at bounding box center [139, 398] width 26 height 11
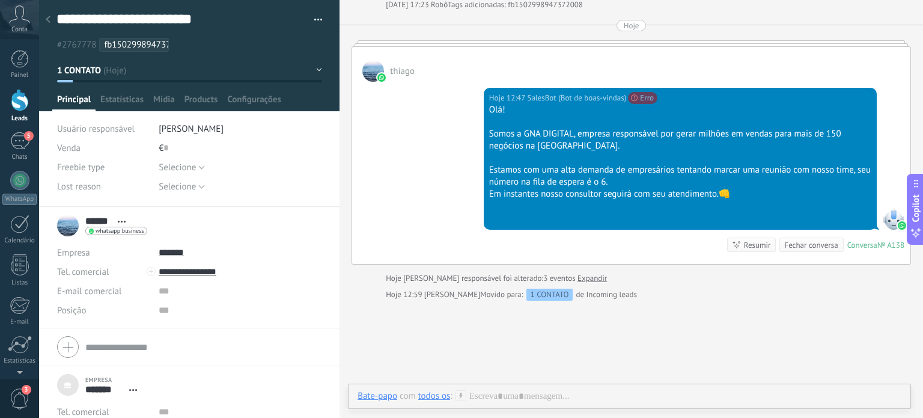
scroll to position [178, 0]
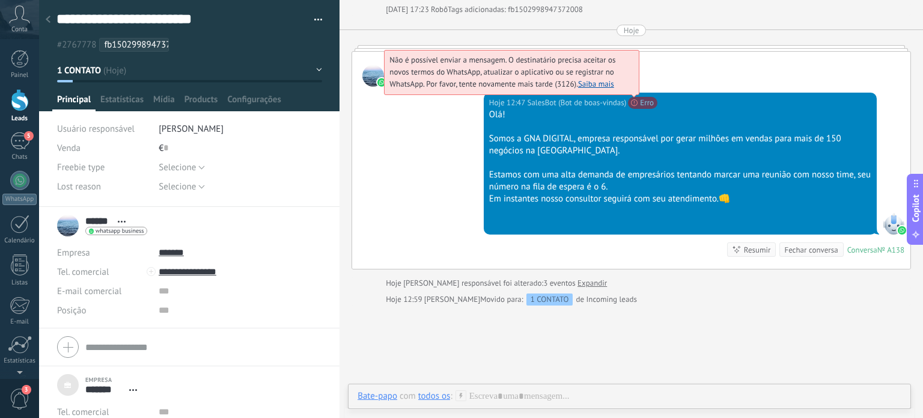
click at [615, 89] on span "Não é possível enviar a mensagem. O destinatário precisa aceitar os novos termo…" at bounding box center [502, 72] width 226 height 34
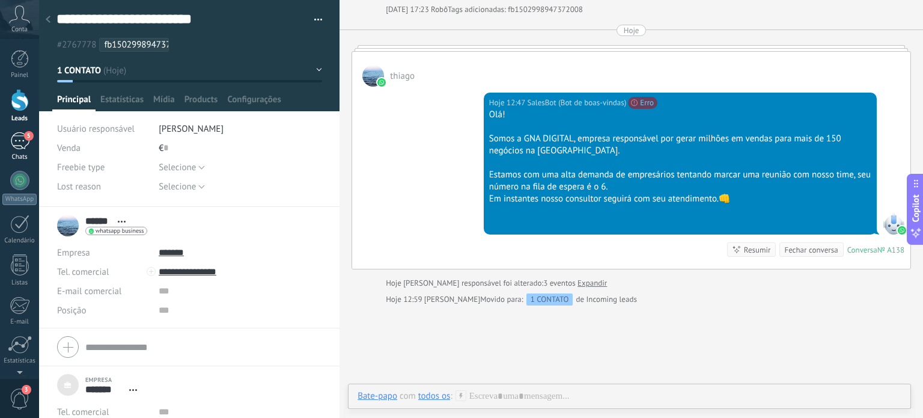
click at [21, 135] on div "5" at bounding box center [19, 140] width 19 height 17
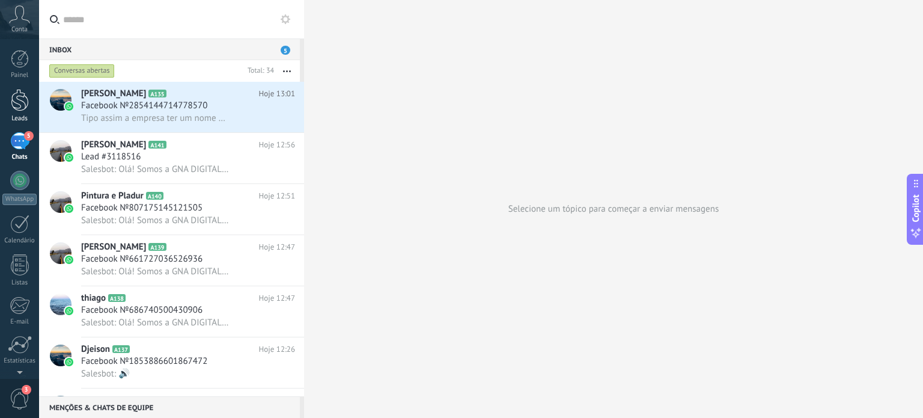
click at [14, 103] on div at bounding box center [20, 100] width 18 height 22
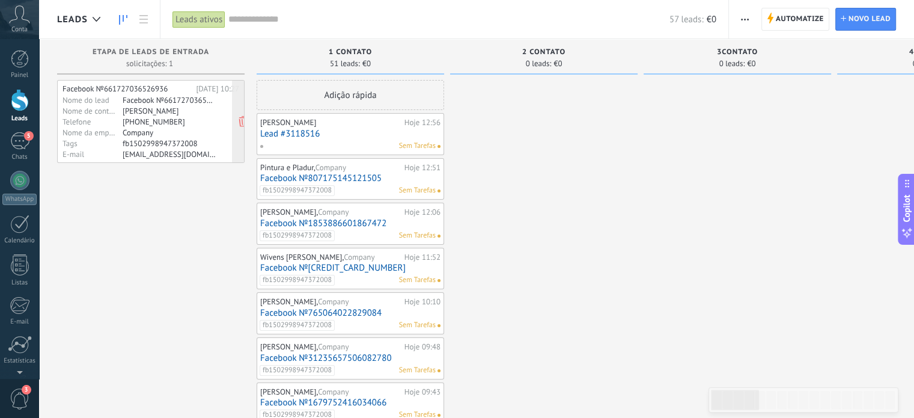
click at [101, 134] on div "Nome da empresa" at bounding box center [92, 132] width 60 height 10
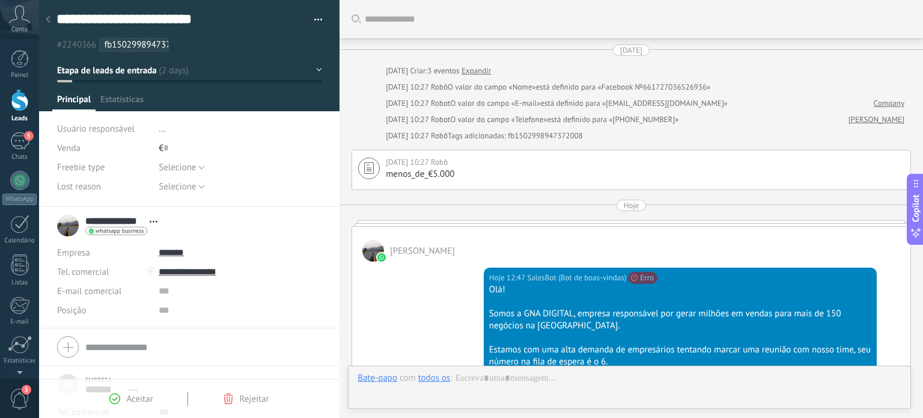
scroll to position [235, 0]
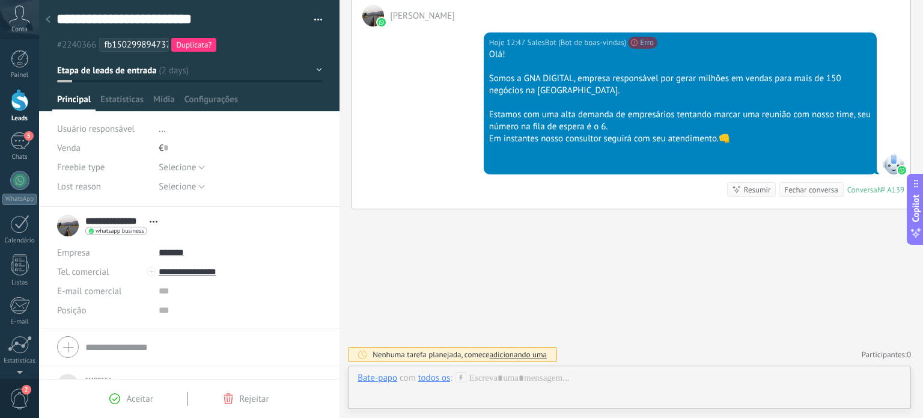
click at [13, 108] on div at bounding box center [20, 100] width 18 height 22
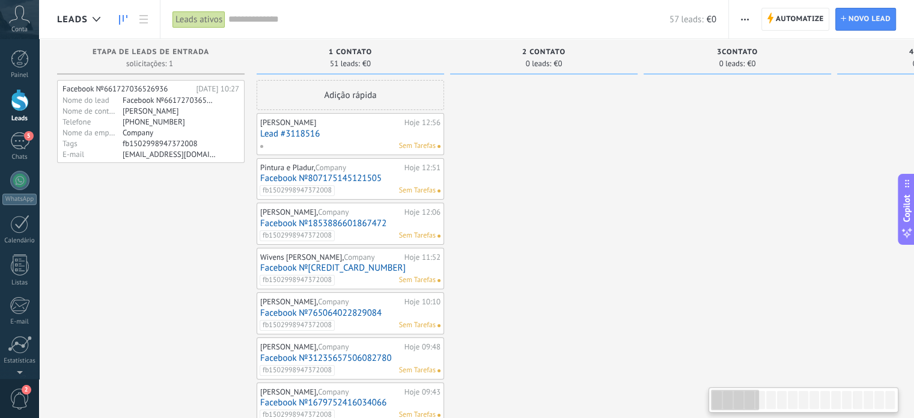
click at [786, 407] on div at bounding box center [782, 400] width 10 height 18
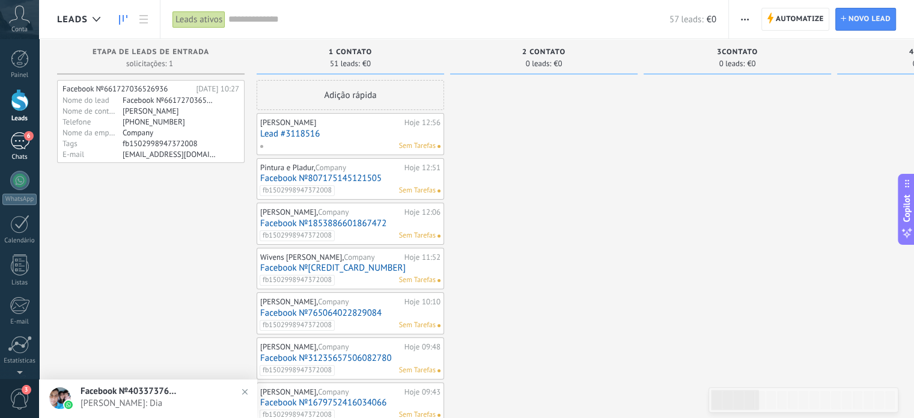
click at [23, 146] on div "6" at bounding box center [19, 140] width 19 height 17
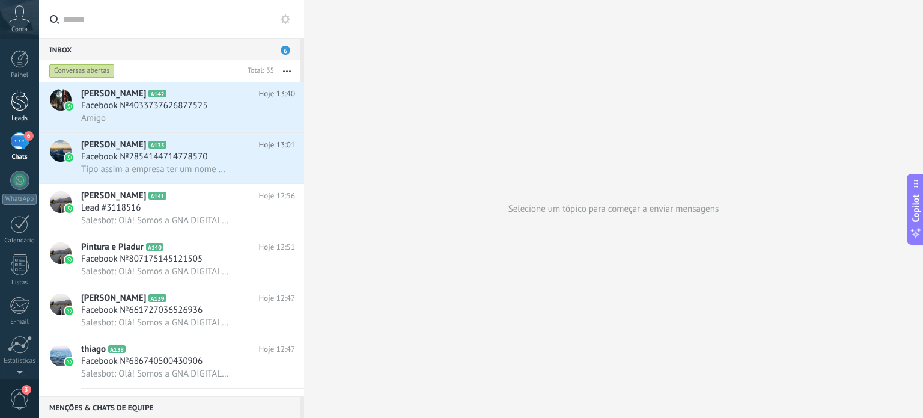
click at [24, 108] on div at bounding box center [20, 100] width 18 height 22
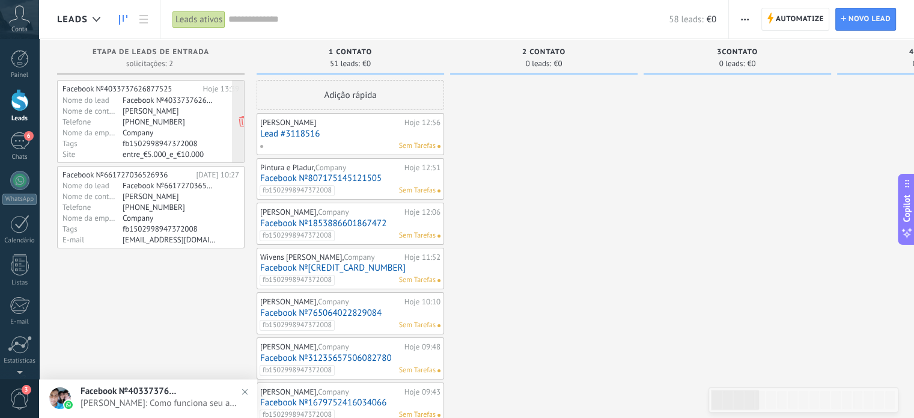
click at [92, 145] on div "Tags" at bounding box center [92, 143] width 60 height 10
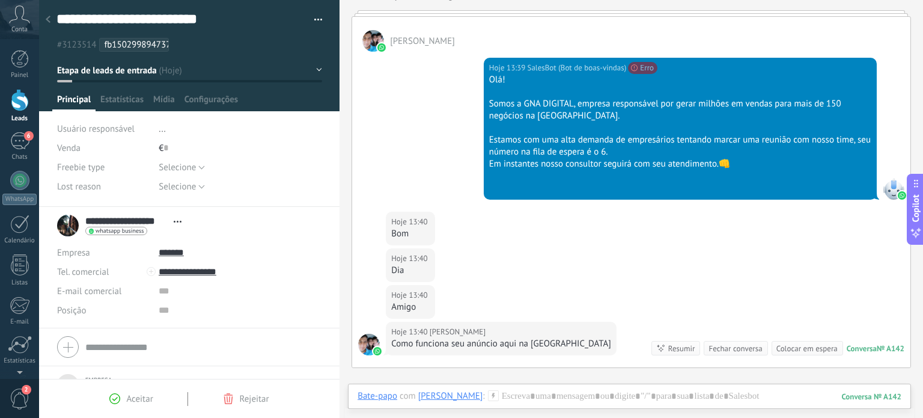
scroll to position [138, 0]
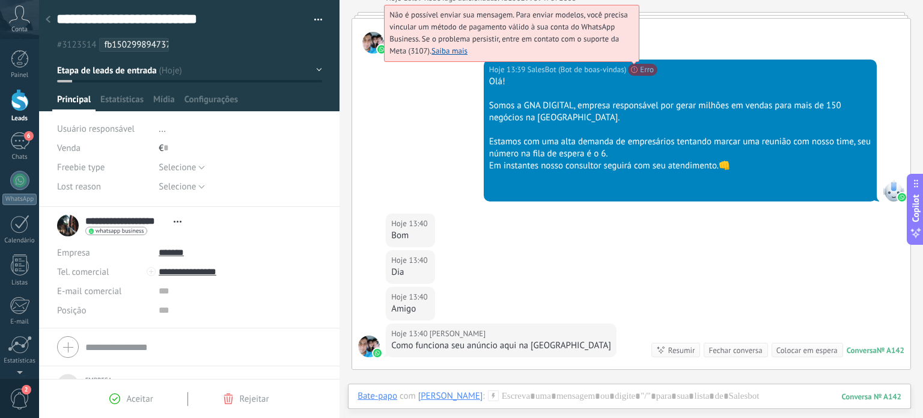
click at [627, 56] on span "Não é possível enviar sua mensagem. Para enviar modelos, você precisa vincular …" at bounding box center [508, 33] width 238 height 46
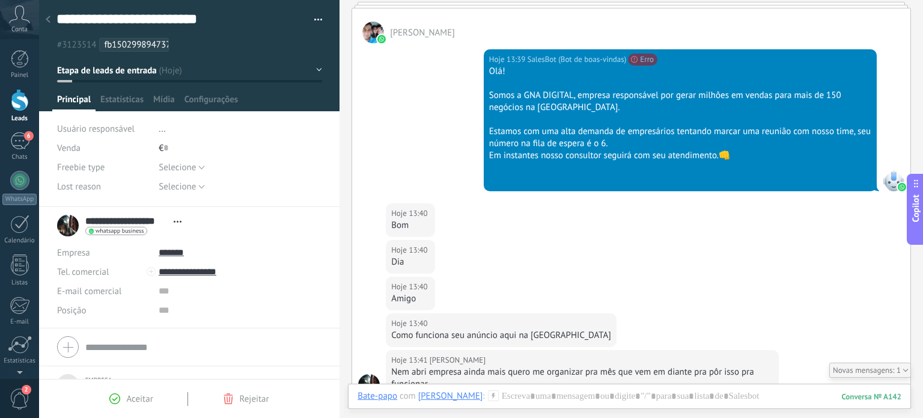
scroll to position [149, 0]
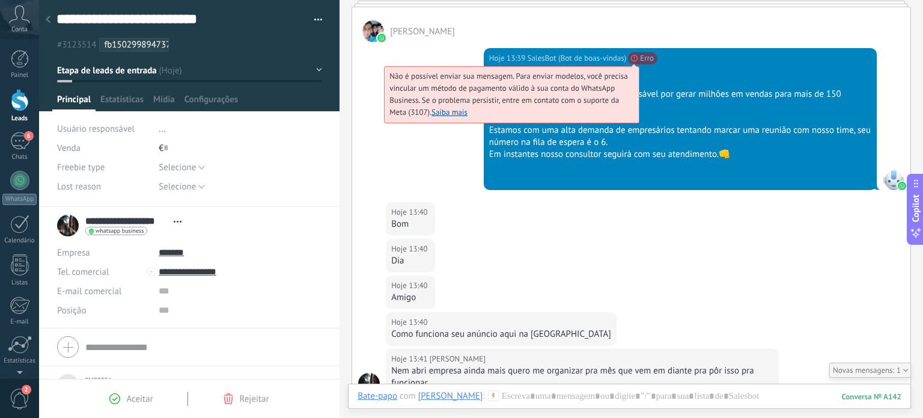
click at [642, 54] on span "Erro" at bounding box center [642, 58] width 29 height 12
click at [448, 112] on link "Saiba mais" at bounding box center [449, 112] width 36 height 10
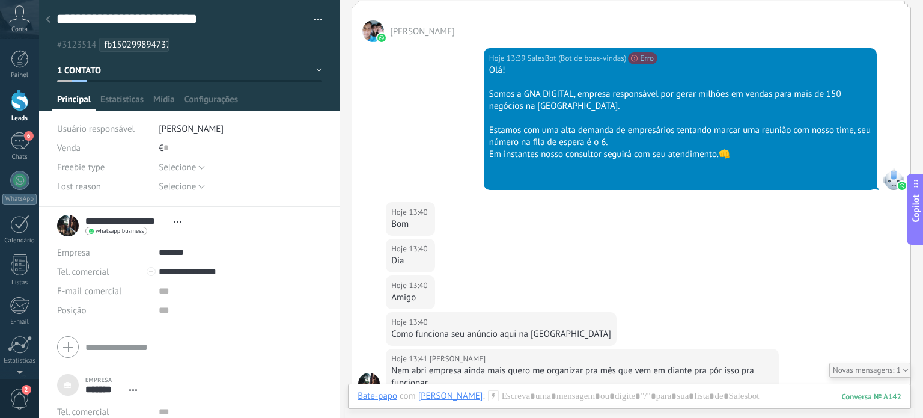
scroll to position [203, 0]
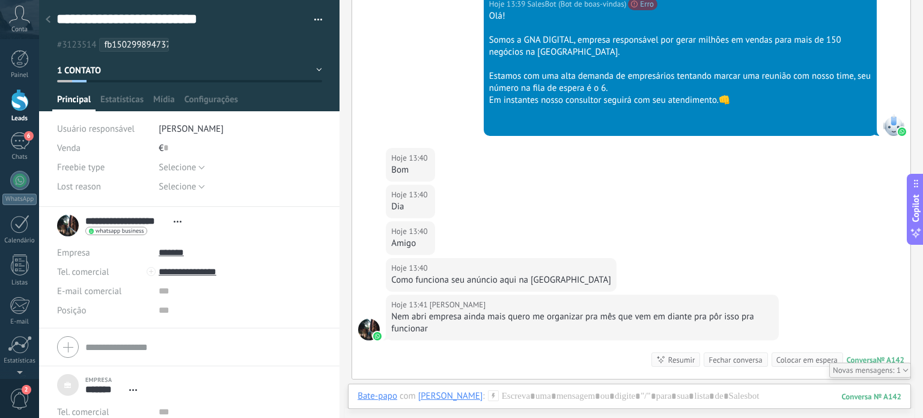
click at [18, 112] on link "Leads" at bounding box center [19, 106] width 39 height 34
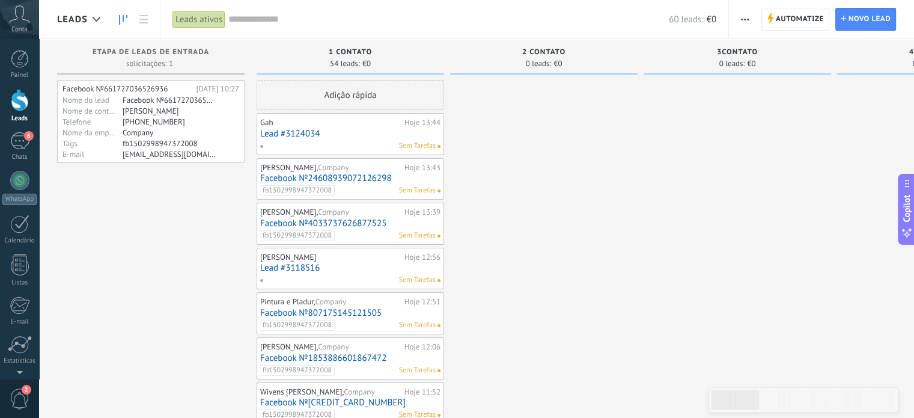
click at [349, 133] on link "Lead #3124034" at bounding box center [350, 134] width 180 height 10
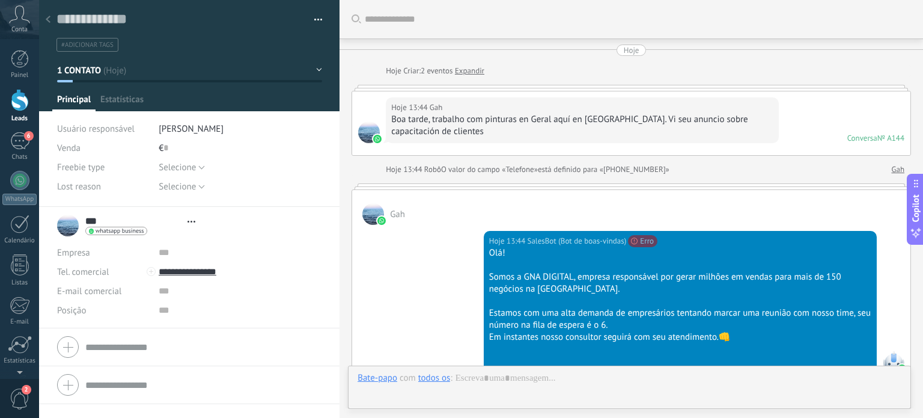
type textarea "**********"
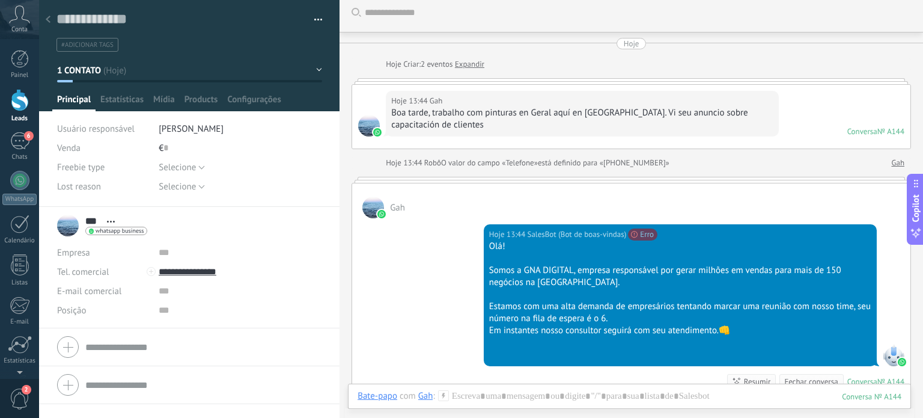
scroll to position [2, 0]
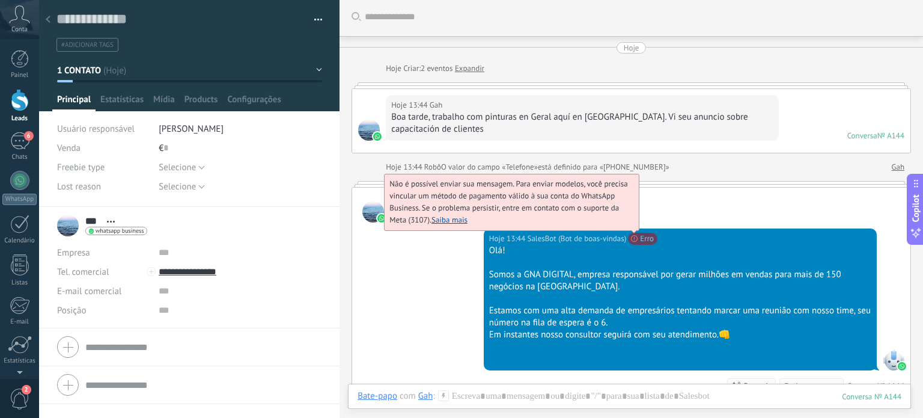
click at [463, 221] on link "Saiba mais" at bounding box center [449, 219] width 36 height 10
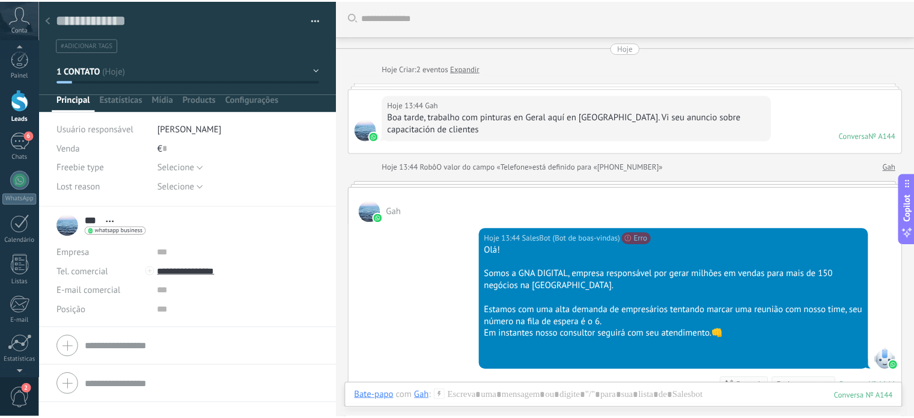
scroll to position [82, 0]
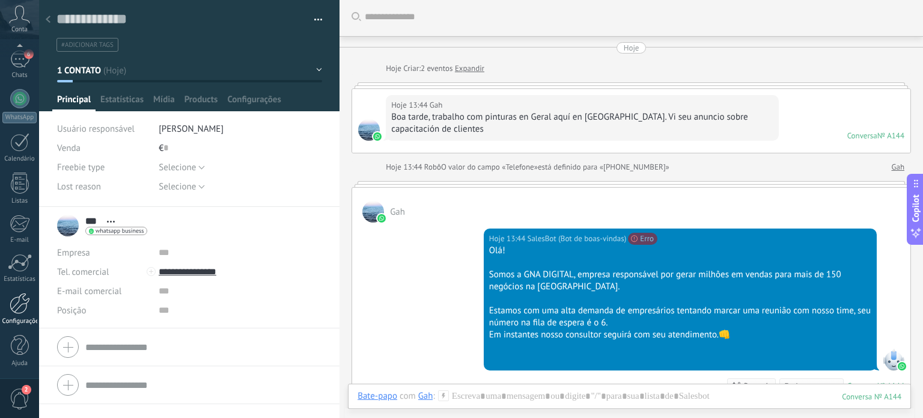
click at [8, 308] on link "Configurações" at bounding box center [19, 309] width 39 height 32
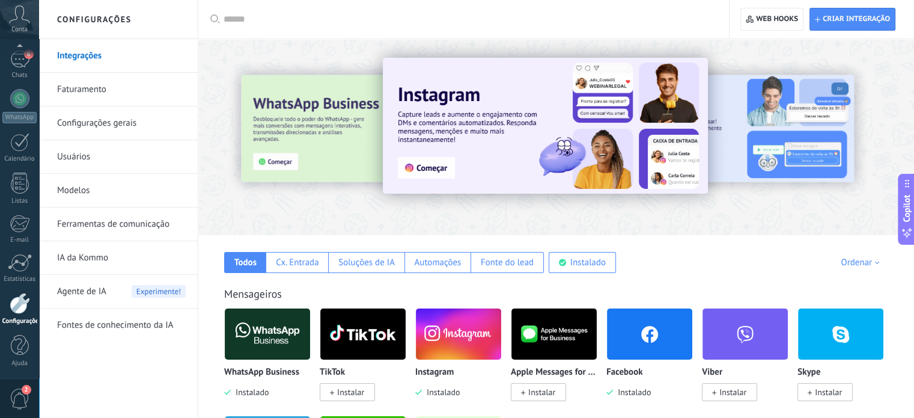
click at [92, 192] on link "Modelos" at bounding box center [121, 191] width 129 height 34
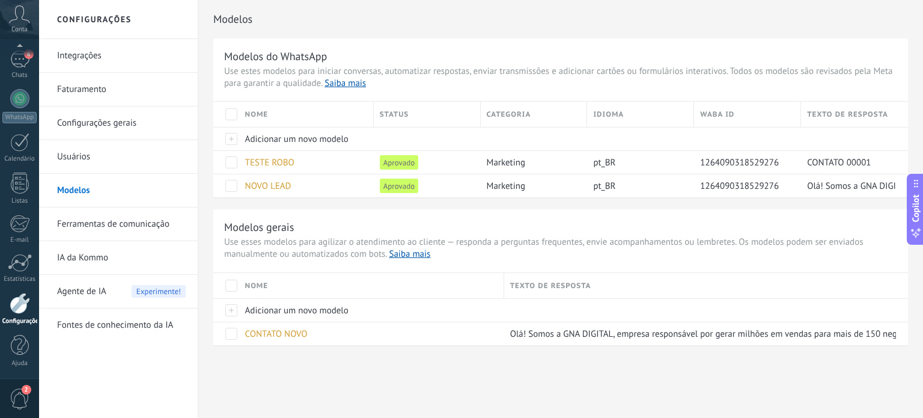
click at [19, 307] on div at bounding box center [20, 303] width 20 height 21
